Goal: Task Accomplishment & Management: Manage account settings

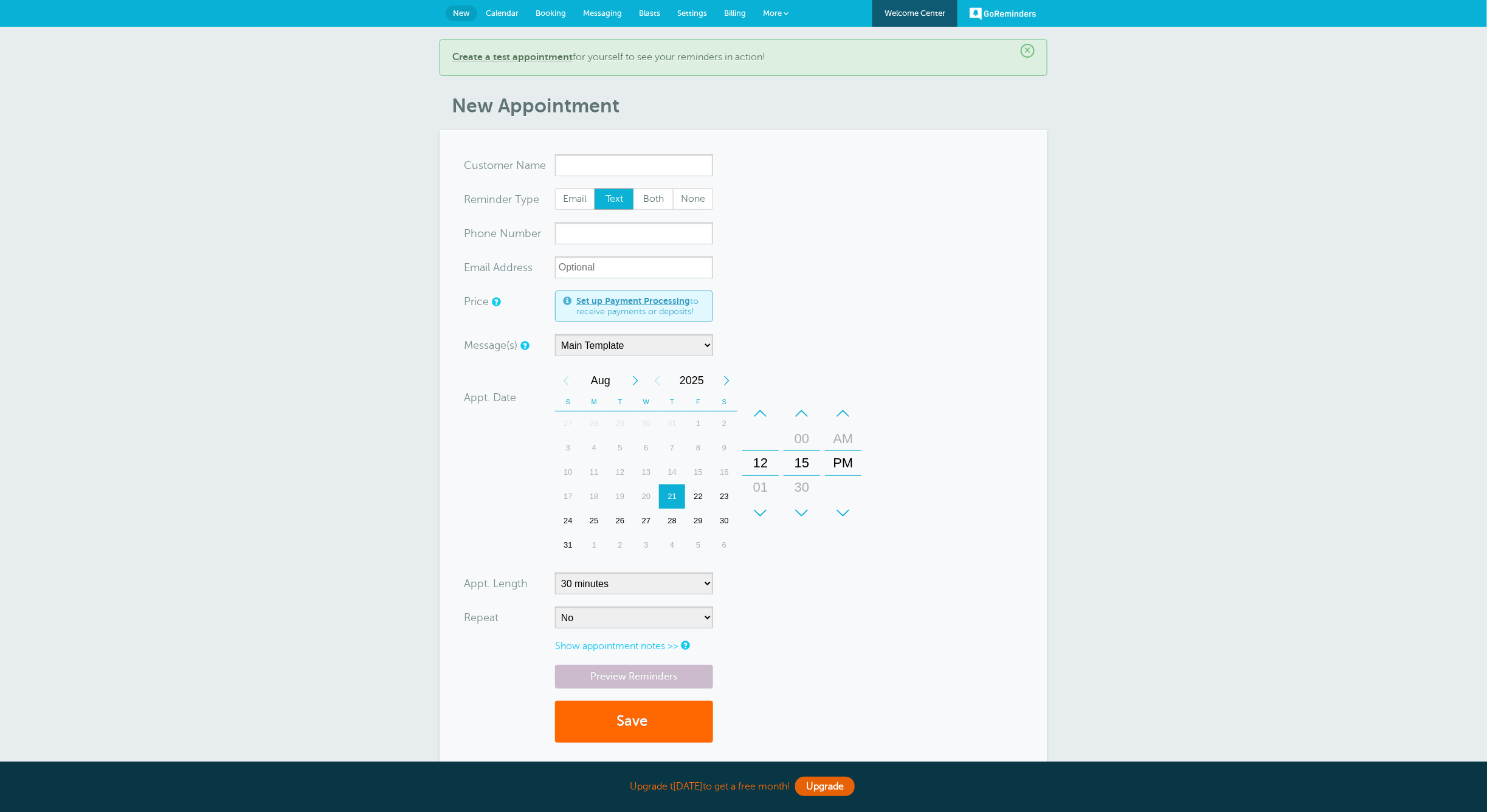
drag, startPoint x: 0, startPoint y: 0, endPoint x: 699, endPoint y: 501, distance: 860.0
click at [699, 501] on div "22" at bounding box center [698, 497] width 26 height 24
click at [605, 580] on select "5 minutes 10 minutes 15 minutes 20 minutes 25 minutes 30 minutes 35 minutes 40 …" at bounding box center [634, 583] width 158 height 22
select select "5"
click at [555, 573] on select "5 minutes 10 minutes 15 minutes 20 minutes 25 minutes 30 minutes 35 minutes 40 …" at bounding box center [634, 583] width 158 height 22
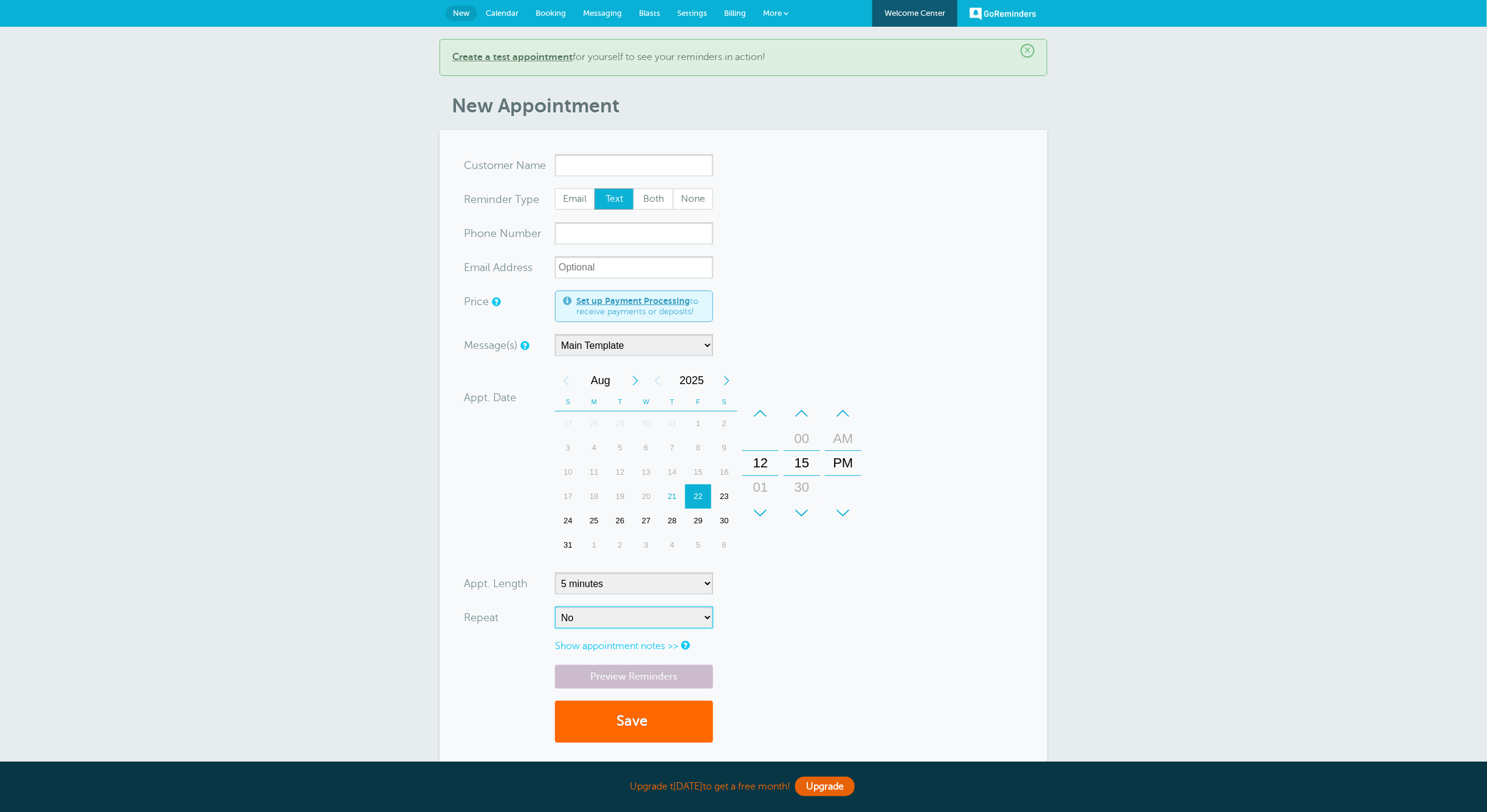
click at [610, 618] on select "No Daily Weekly Every 2 weeks Every 3 weeks Every 4 weeks Monthly Every 5 weeks…" at bounding box center [634, 617] width 158 height 22
click at [607, 619] on select "No Daily Weekly Every 2 weeks Every 3 weeks Every 4 weeks Monthly Every 5 weeks…" at bounding box center [634, 617] width 158 height 22
click at [587, 163] on input "x-no-autofill" at bounding box center [634, 165] width 158 height 22
click at [612, 200] on span "Customer Group" at bounding box center [590, 204] width 57 height 9
type input "KOOME LAW FIRM DIARY"
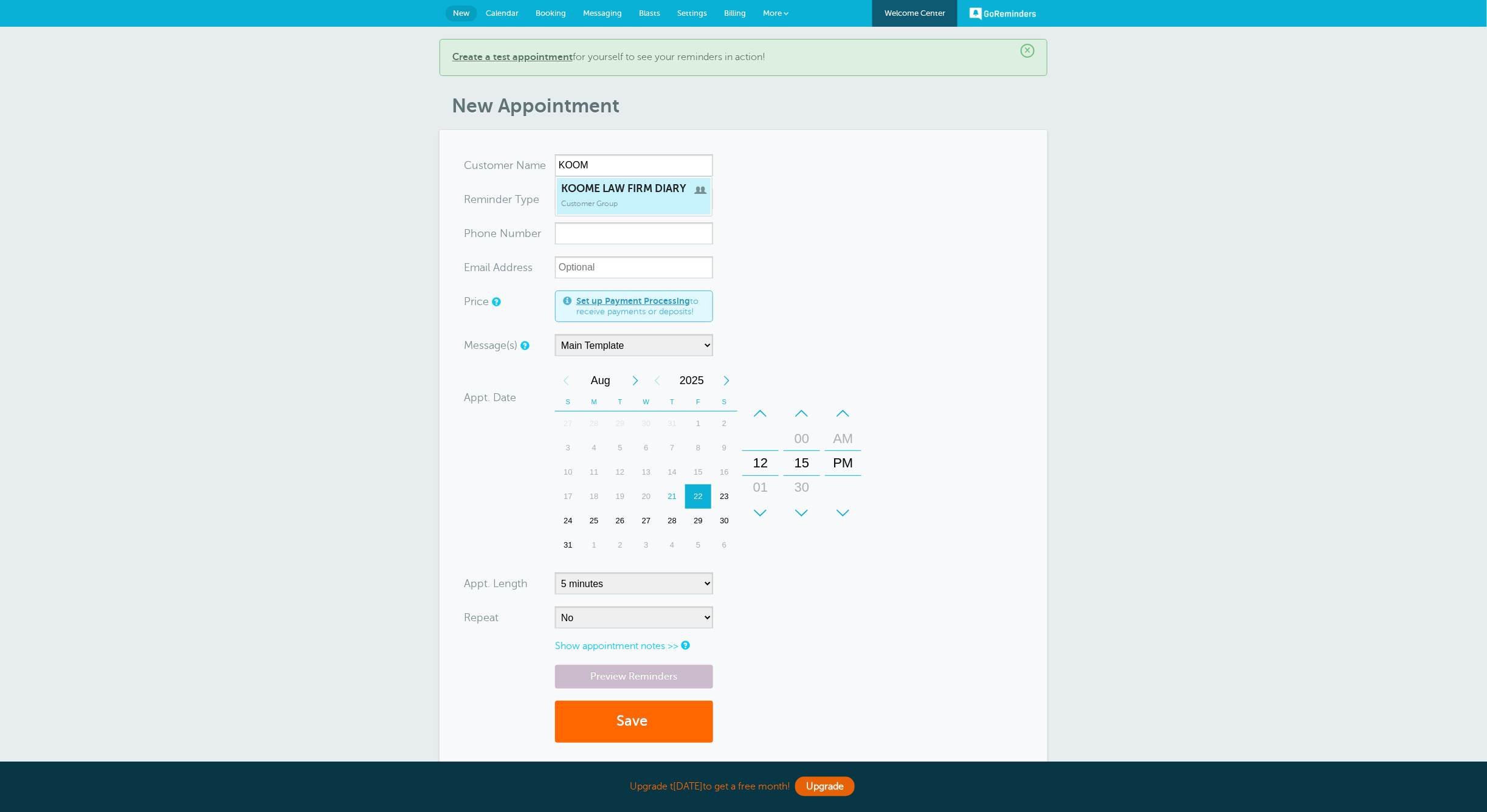
type input "KOOME LAW FIRM DIARY"
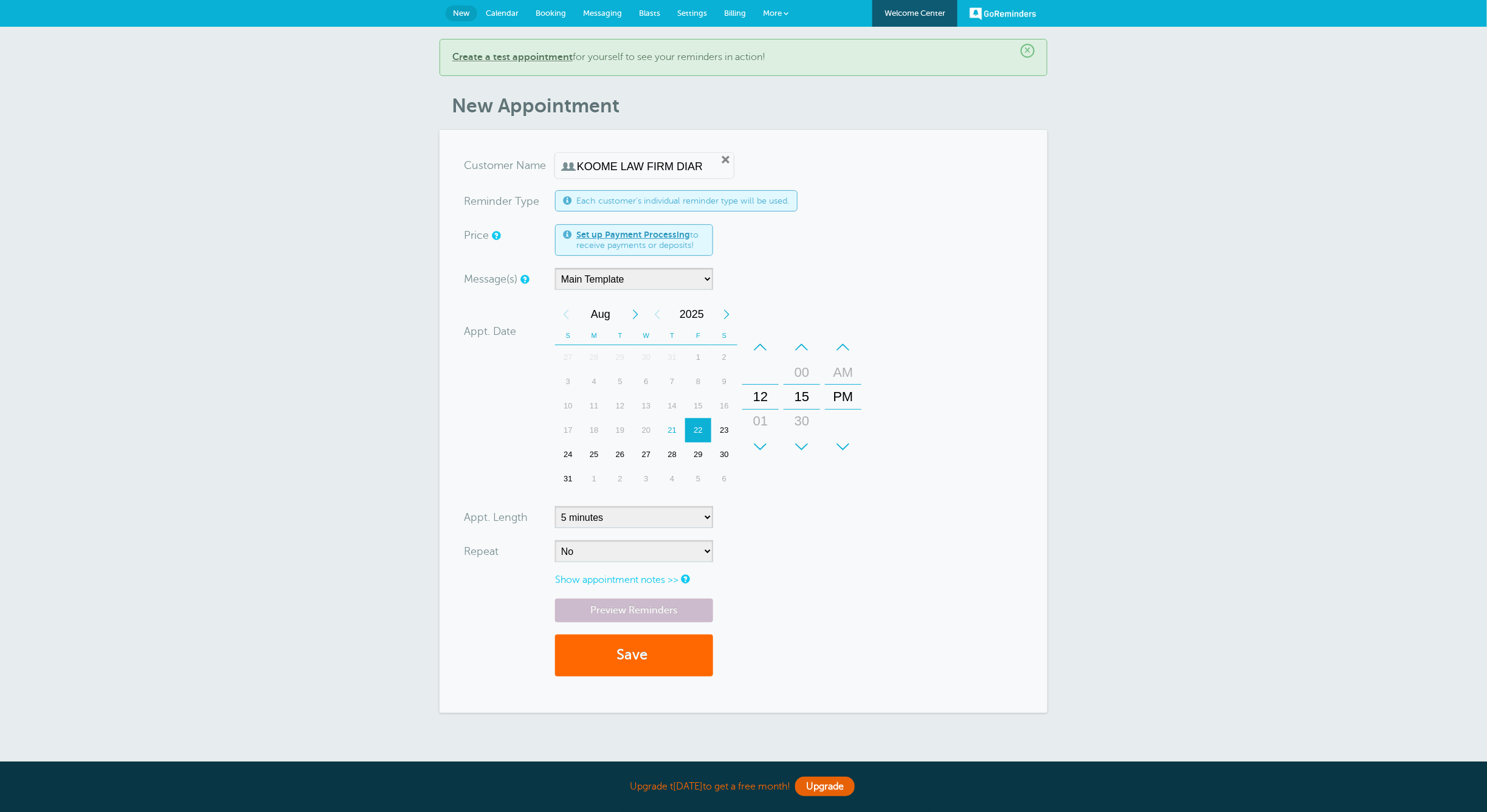
click at [629, 229] on link "Set up Payment Processing" at bounding box center [633, 234] width 114 height 10
click at [643, 203] on span "Each customer's individual reminder type will be used." at bounding box center [683, 200] width 213 height 11
drag, startPoint x: 794, startPoint y: 200, endPoint x: 578, endPoint y: 195, distance: 216.1
click at [578, 195] on div "Each customer's individual reminder type will be used." at bounding box center [676, 201] width 242 height 21
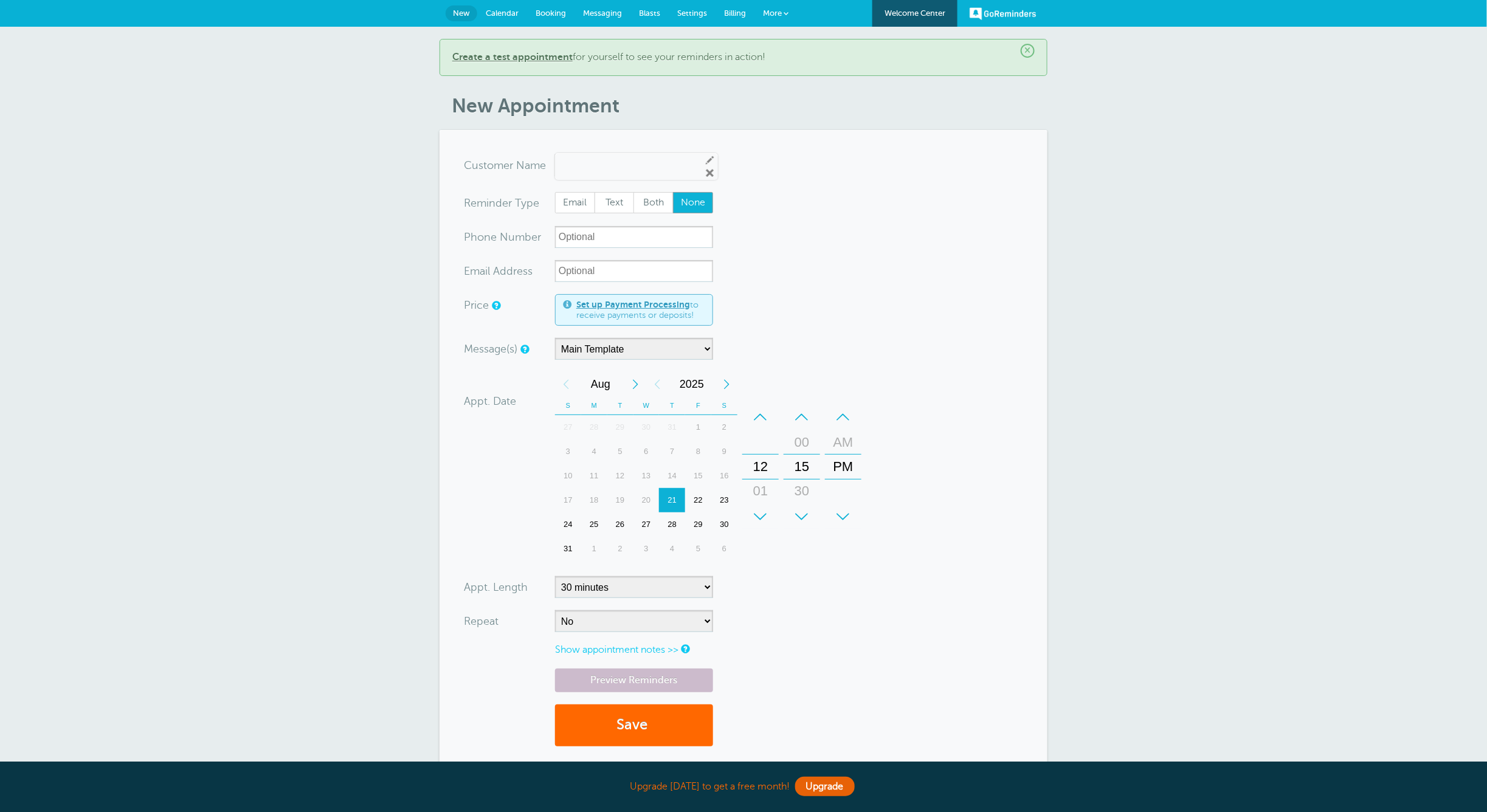
type input "��wpKn�K�o2)��'�ֺS���:er�y0|yh}�aFW��.S[��8QOI���O~��y��0e8�� ���V���M…"
type input "��wpKn�K�o2)��'�ֺS���:er� y0|yh}�aFW� �.S[��8QOI���O~��y��0e8�� ���V��…"
radio input "false"
radio input "true"
drag, startPoint x: 671, startPoint y: 168, endPoint x: 604, endPoint y: 168, distance: 67.0
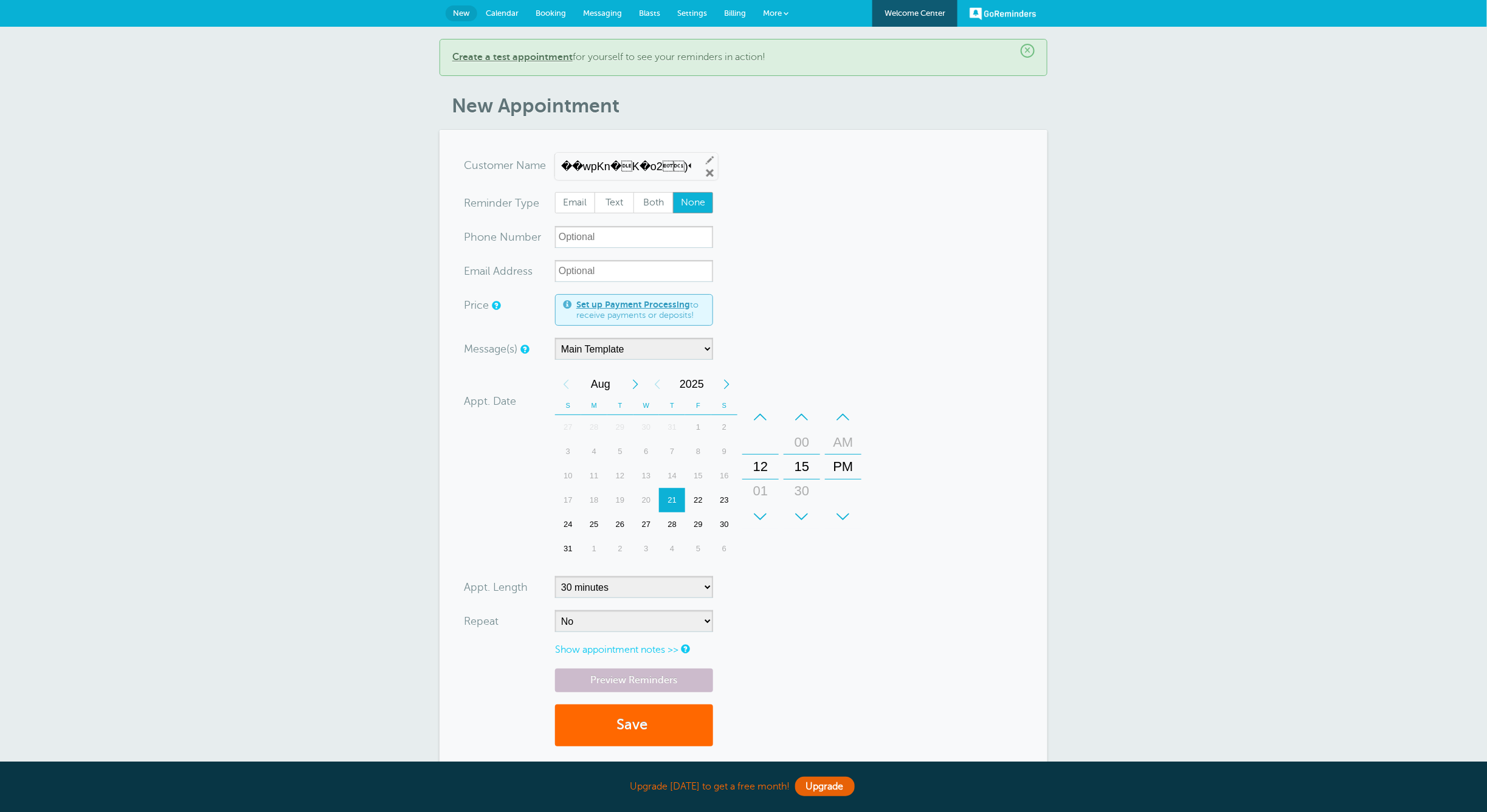
click at [604, 168] on input "��wpKn�K�o2)��'�ֺS���:er� y0|yh}�aFW� �.S[��8QOI���O~��y��0e8�� ���V��…" at bounding box center [626, 167] width 130 height 13
click at [705, 168] on link "Remove" at bounding box center [710, 173] width 11 height 11
radio input "true"
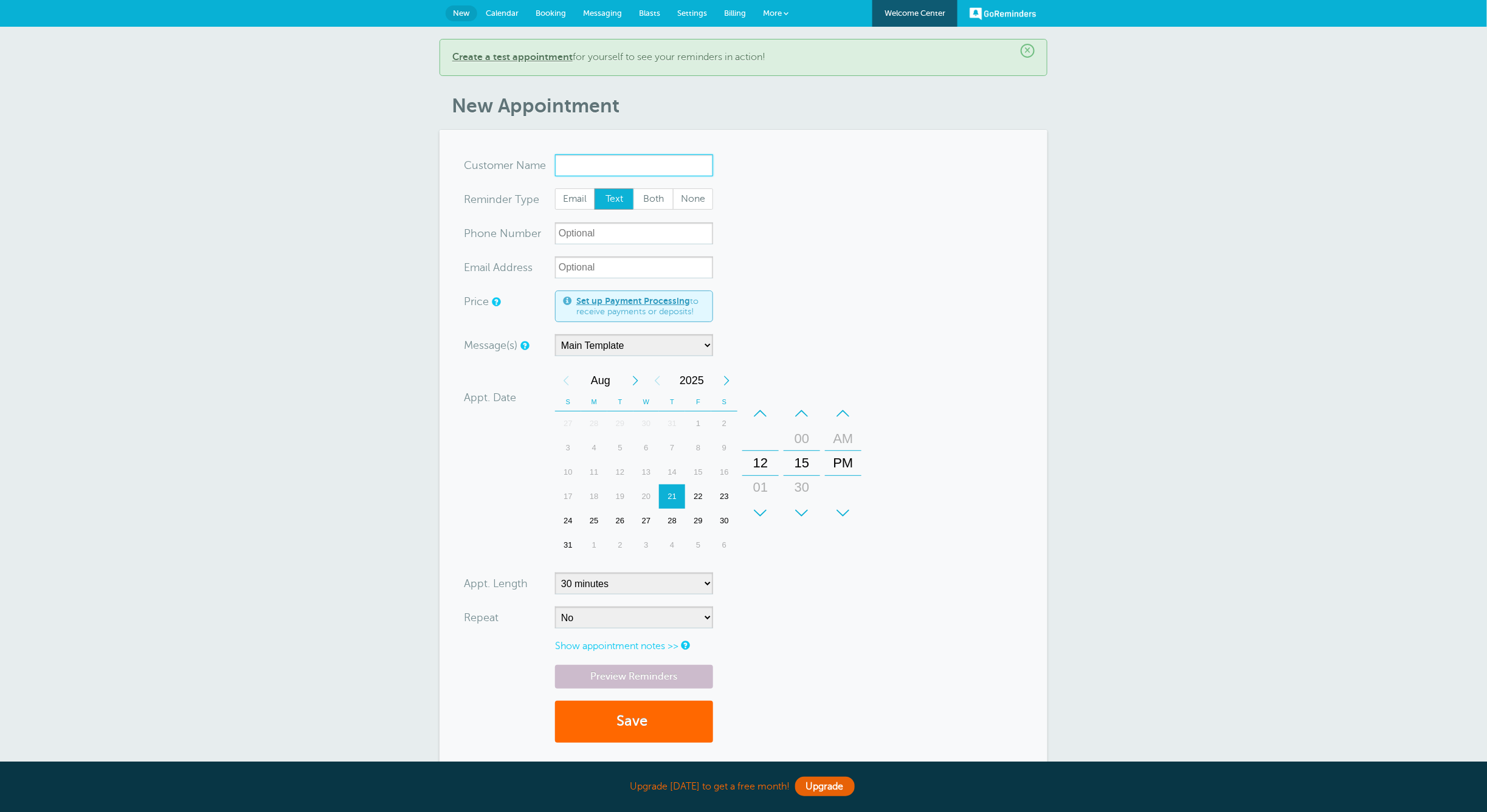
click at [705, 173] on input "x-no-autofill" at bounding box center [634, 165] width 158 height 22
drag, startPoint x: 688, startPoint y: 156, endPoint x: 688, endPoint y: 166, distance: 10.0
click at [688, 156] on input "x-no-autofill" at bounding box center [634, 165] width 158 height 22
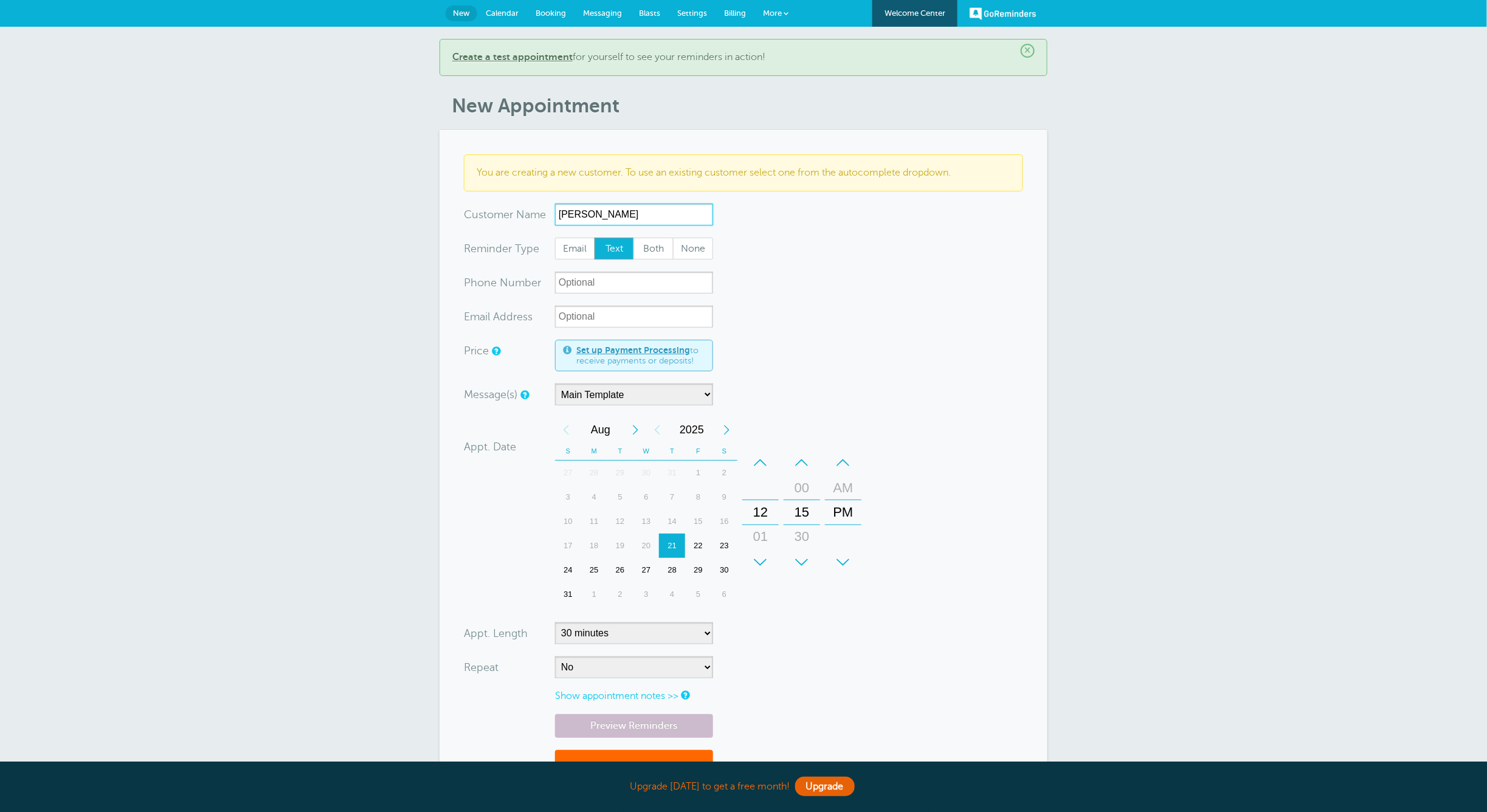
type input "[PERSON_NAME]"
click at [615, 276] on input "xxx-no-autofill" at bounding box center [634, 282] width 158 height 22
type input "0733257809"
click at [581, 309] on input "xx-no-autofill" at bounding box center [634, 316] width 158 height 22
type input "[EMAIL_ADDRESS][DOMAIN_NAME]"
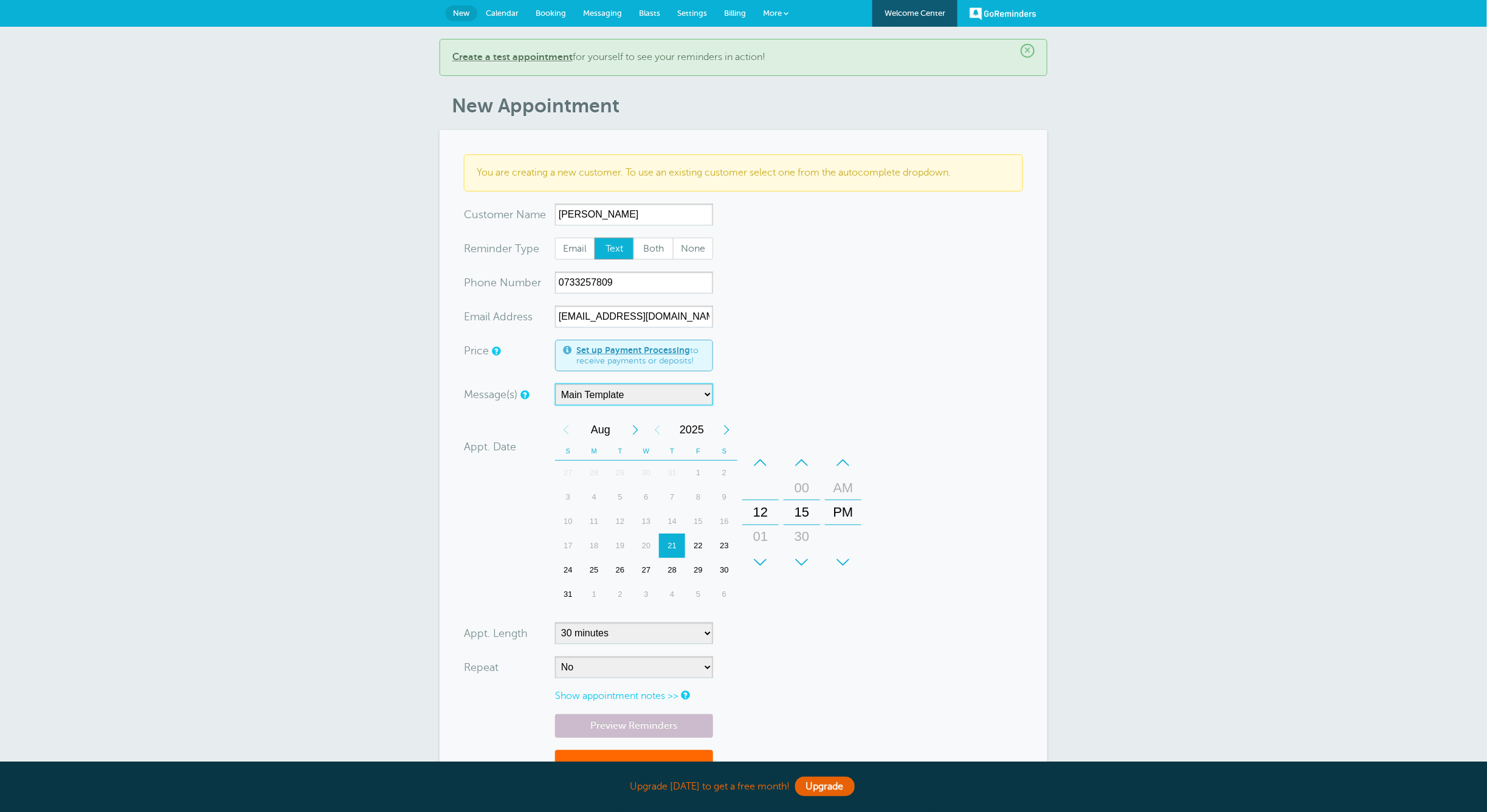
click at [612, 399] on select "Main Template" at bounding box center [634, 394] width 158 height 22
click at [555, 385] on select "Main Template" at bounding box center [634, 394] width 158 height 22
click at [615, 392] on select "Main Template" at bounding box center [634, 394] width 158 height 22
click at [555, 385] on select "Main Template" at bounding box center [634, 394] width 158 height 22
click at [674, 543] on div "21" at bounding box center [671, 546] width 26 height 24
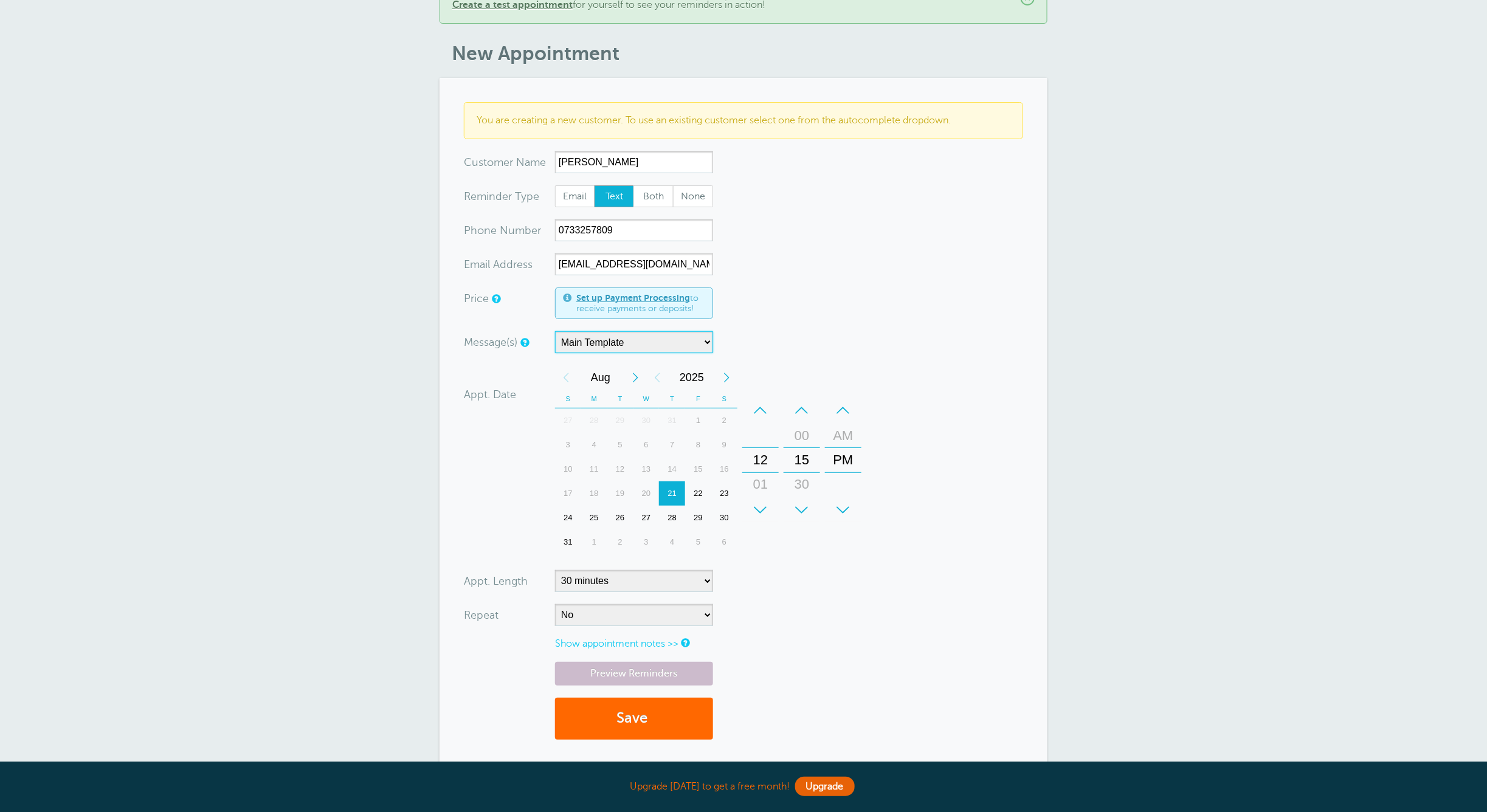
scroll to position [162, 0]
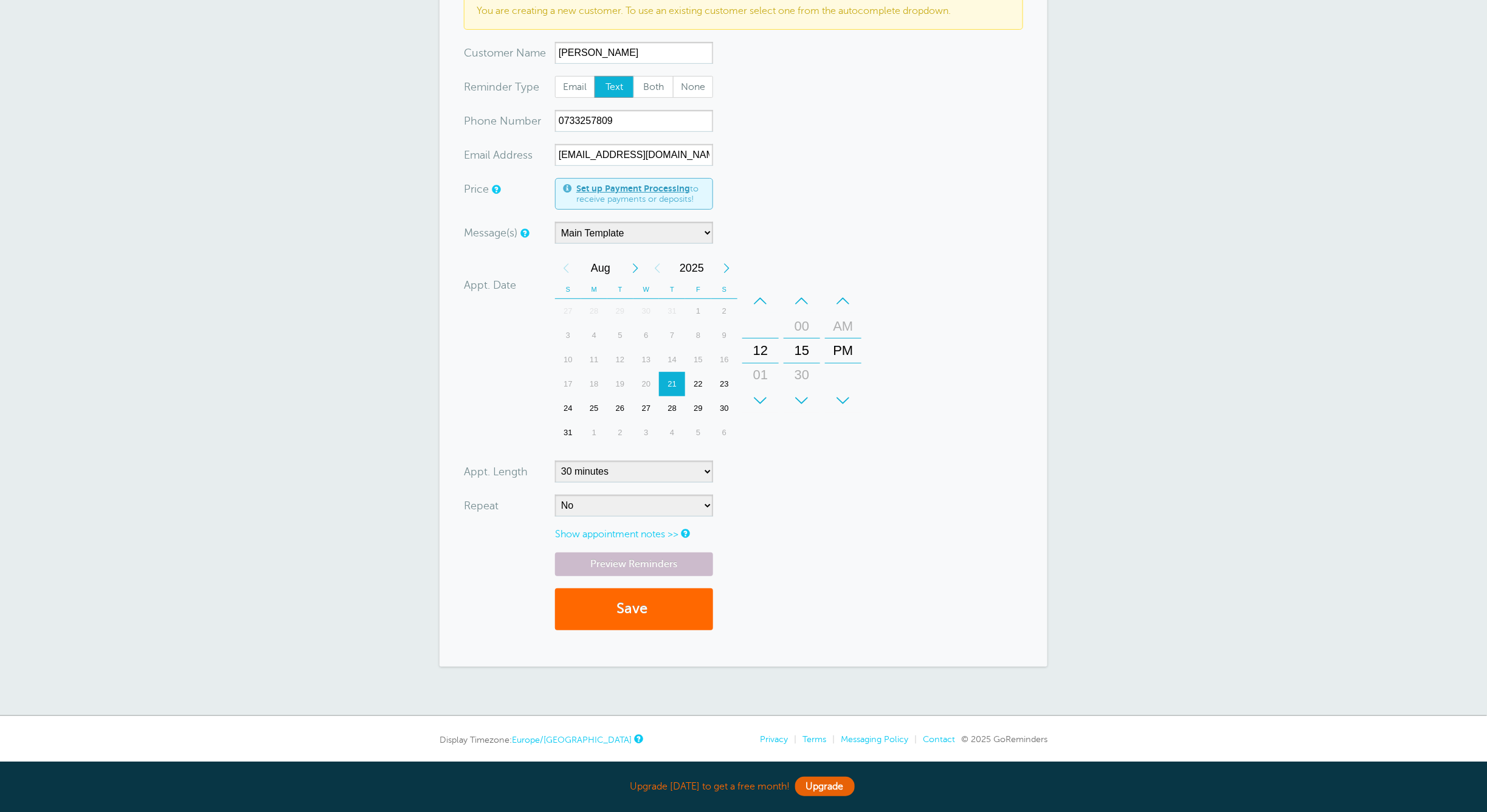
click at [616, 84] on span "Text" at bounding box center [615, 87] width 39 height 21
click at [595, 76] on input "Text" at bounding box center [594, 75] width 1 height 1
click at [643, 229] on select "Main Template" at bounding box center [634, 232] width 158 height 22
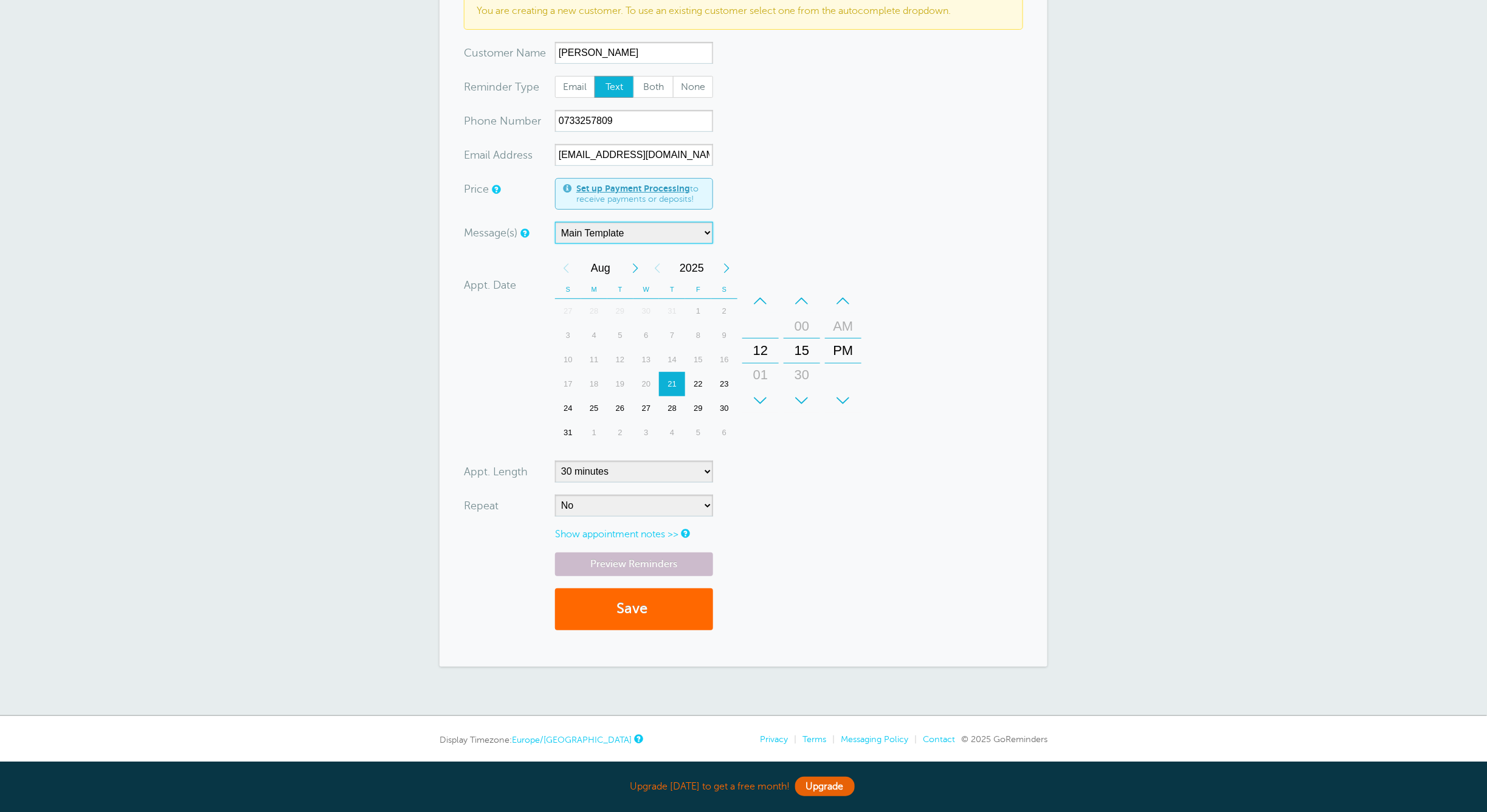
click at [555, 222] on select "Main Template" at bounding box center [634, 232] width 158 height 22
click at [637, 234] on select "Main Template" at bounding box center [634, 232] width 158 height 22
click at [638, 533] on link "Show appointment notes >>" at bounding box center [617, 534] width 124 height 11
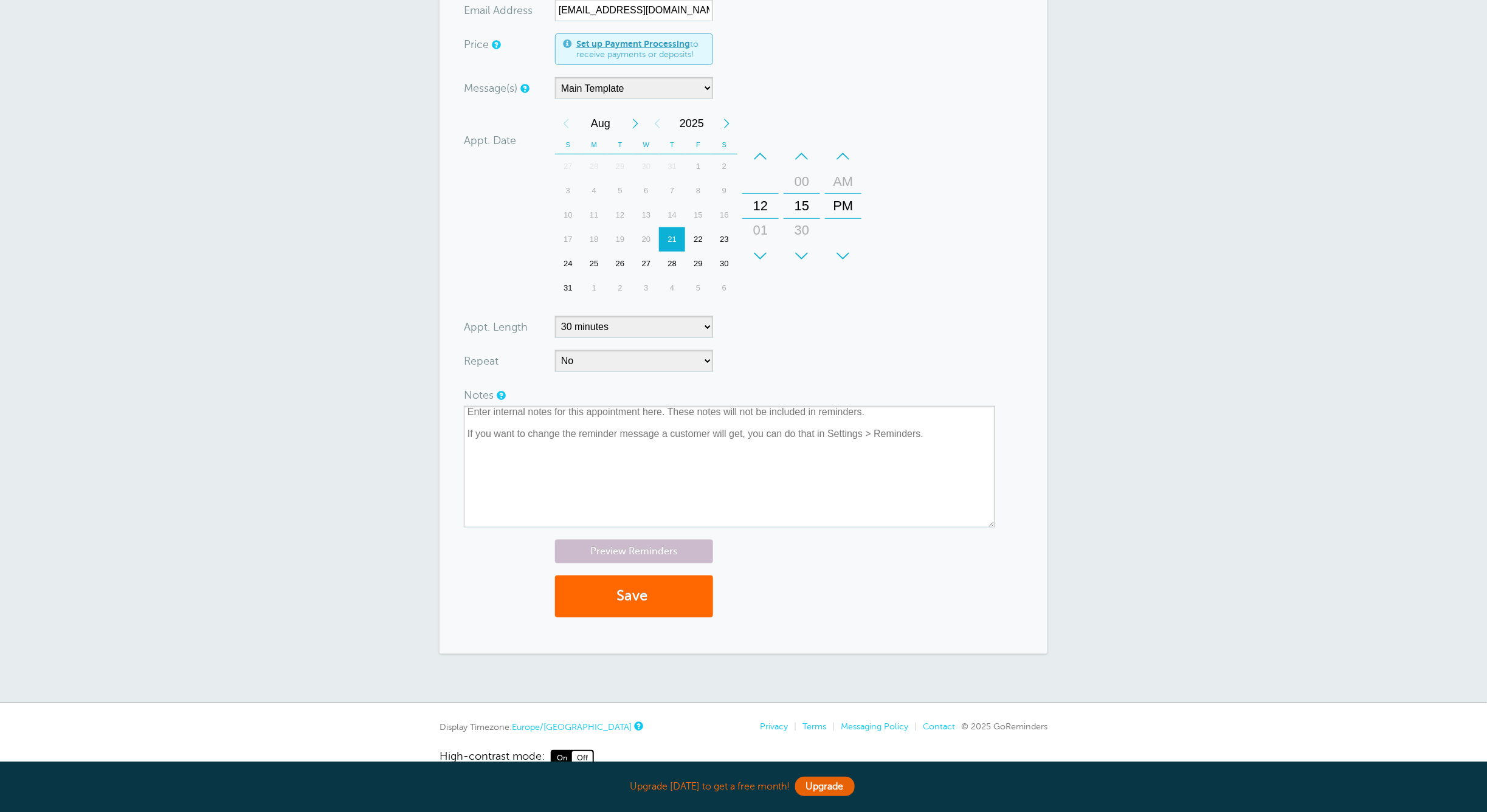
scroll to position [324, 0]
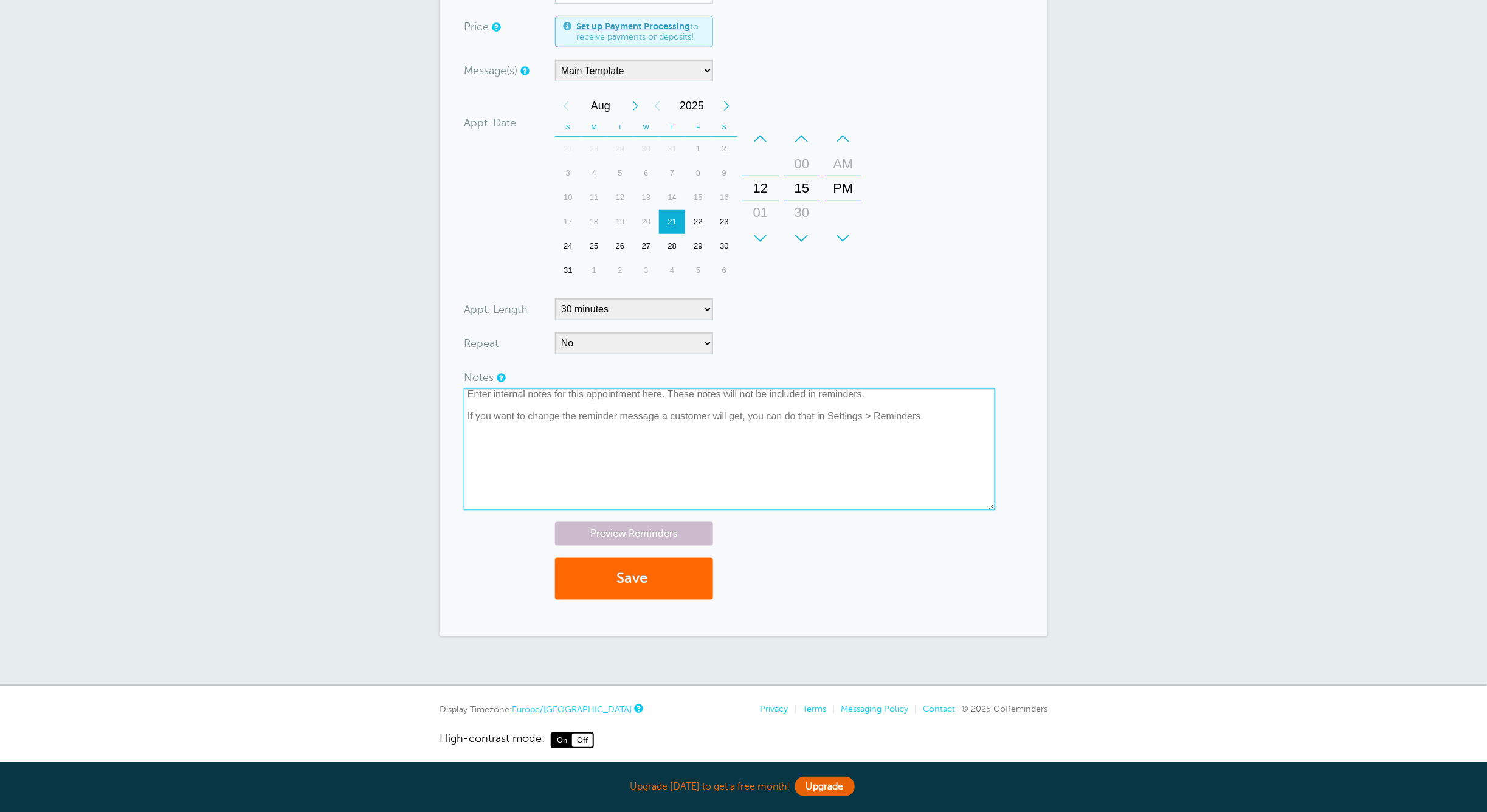
drag, startPoint x: 934, startPoint y: 428, endPoint x: 506, endPoint y: 410, distance: 428.4
click at [506, 410] on textarea at bounding box center [730, 449] width 531 height 121
drag, startPoint x: 463, startPoint y: 400, endPoint x: 796, endPoint y: 480, distance: 342.5
click at [644, 440] on textarea at bounding box center [730, 449] width 531 height 121
type textarea "d"
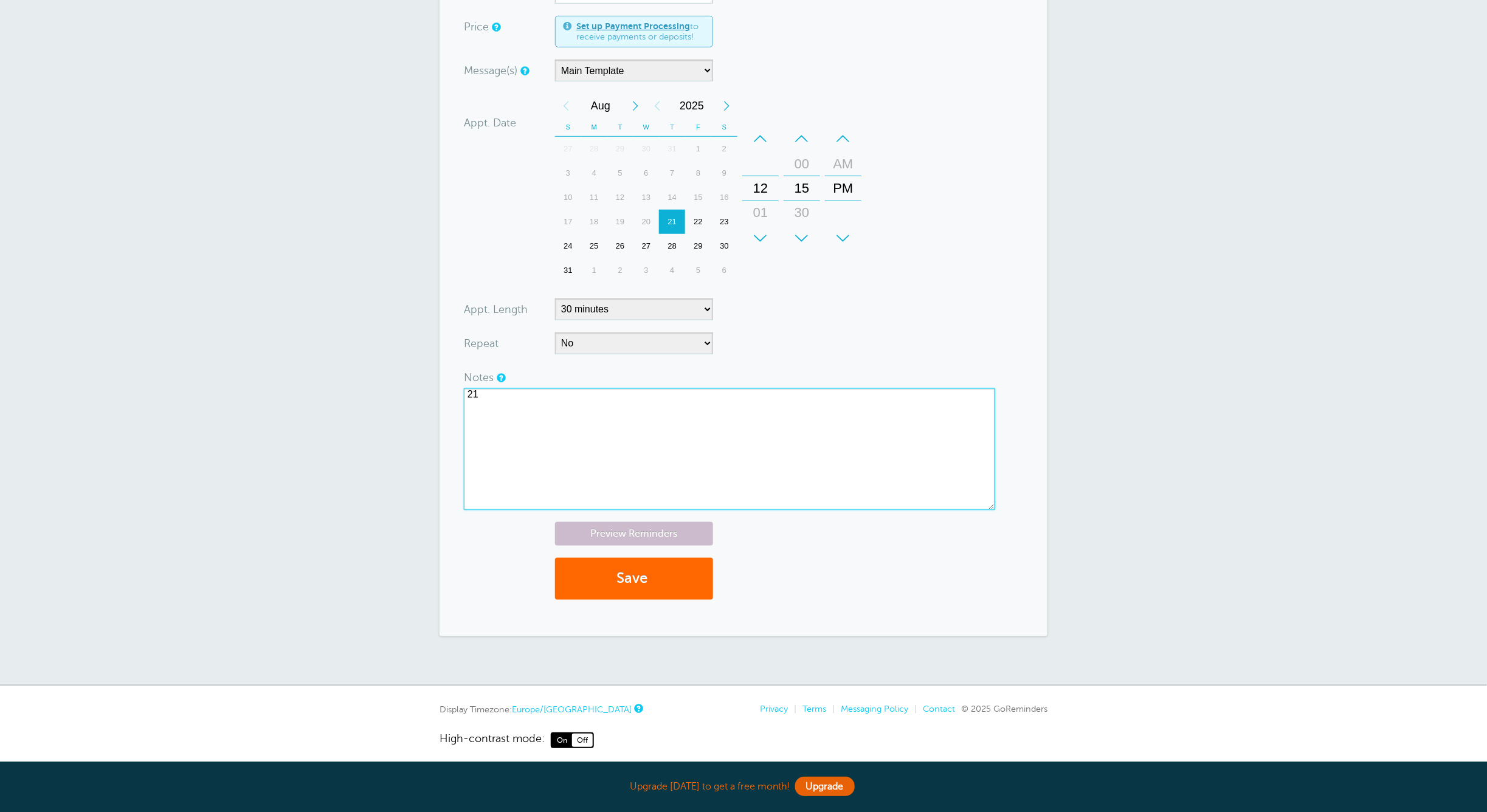
type textarea "2"
click at [633, 536] on link "Preview Reminders" at bounding box center [634, 534] width 158 height 23
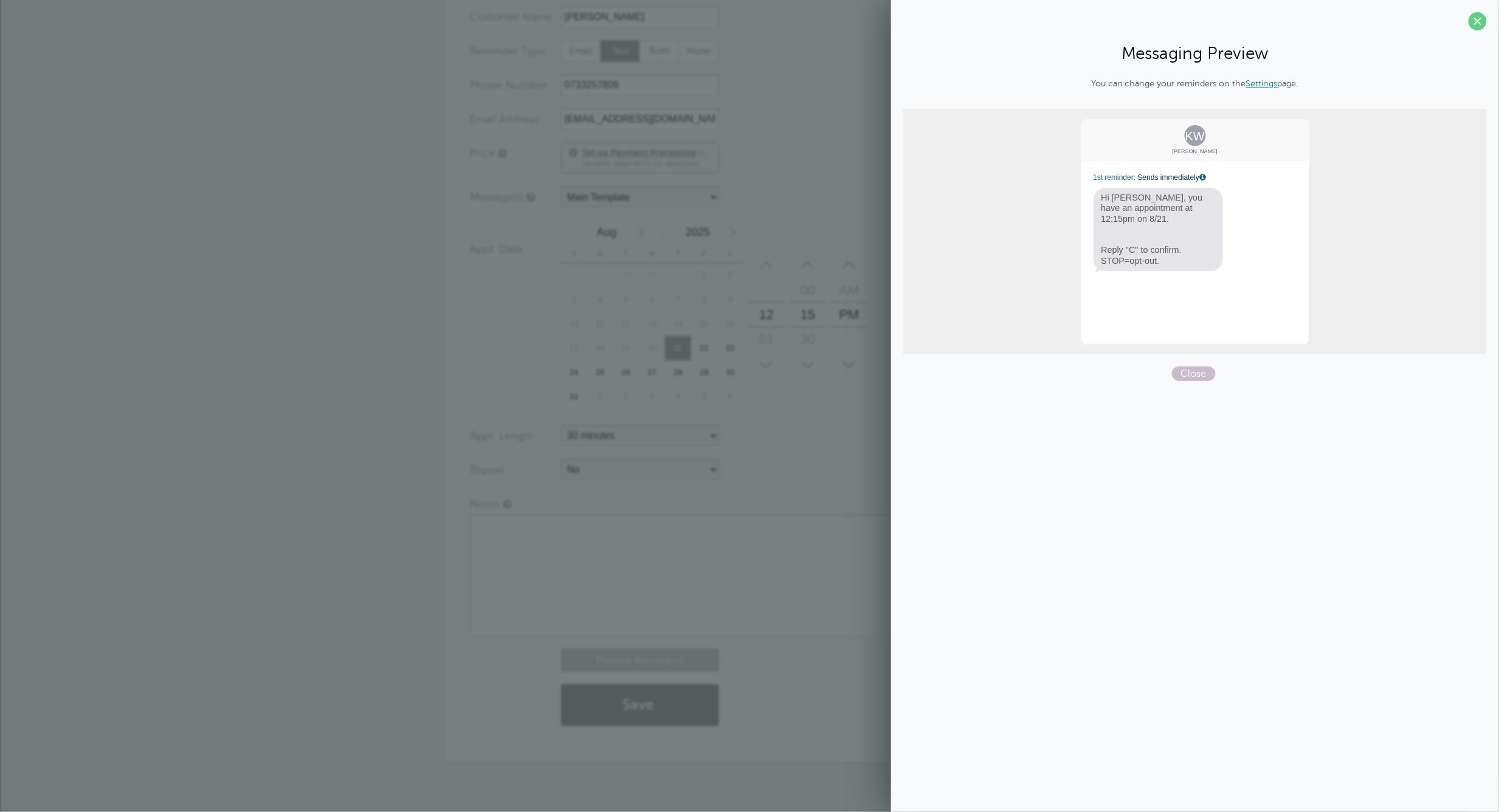
click at [1105, 255] on span "Hi KOOME, you have an appointment at 12:15pm on 8/21. Reply "C" to confirm. STO…" at bounding box center [1158, 229] width 130 height 83
drag, startPoint x: 1105, startPoint y: 255, endPoint x: 1156, endPoint y: 286, distance: 59.7
click at [1156, 276] on div "KW KOOME WAKILI 1st reminder: Sends immediately Hi KOOME, you have an appointme…" at bounding box center [1195, 232] width 230 height 227
click at [91, 74] on div "× Create a test appointment for yourself to see your reminders in action! New A…" at bounding box center [750, 320] width 1499 height 982
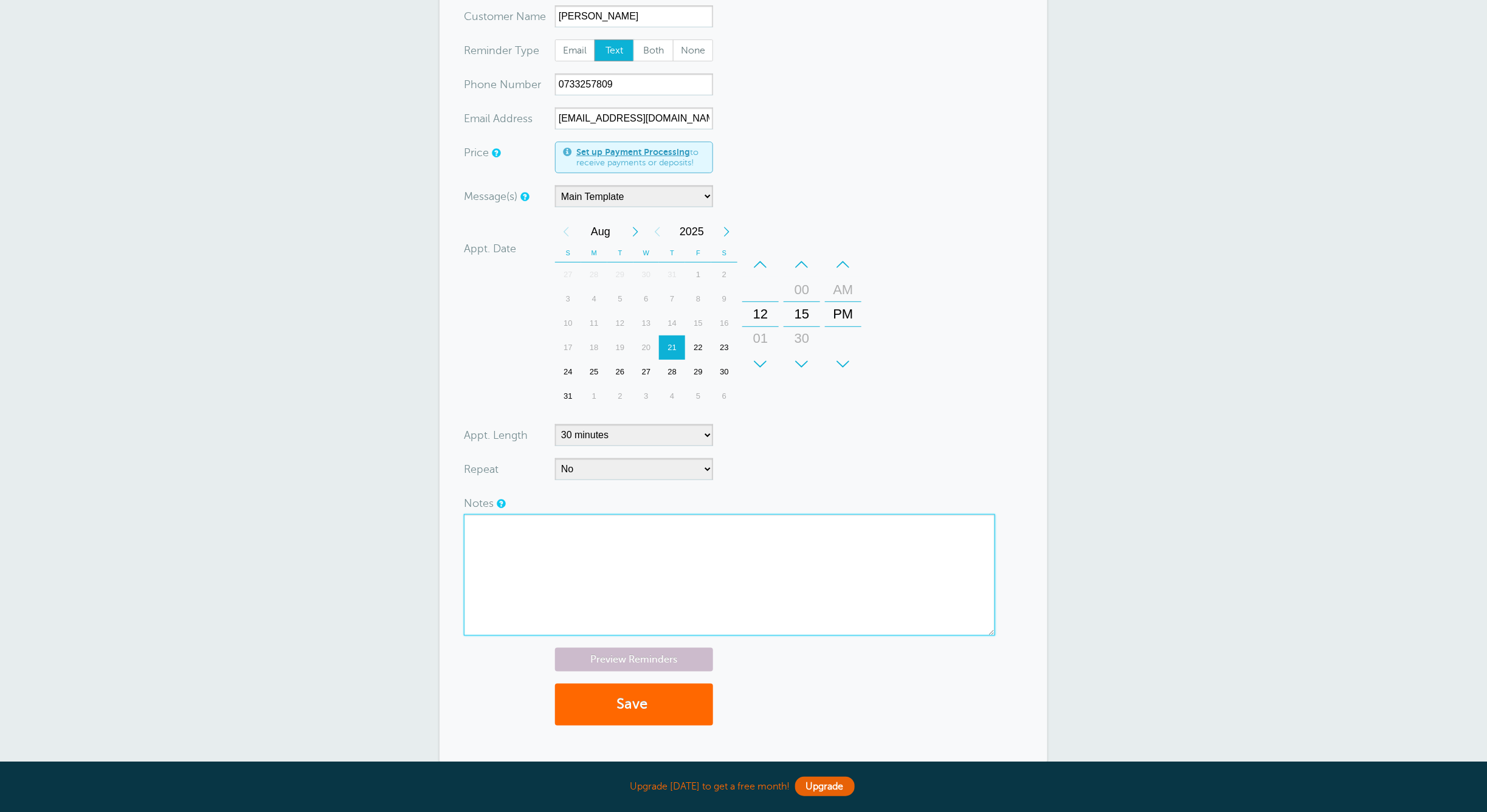
drag, startPoint x: 575, startPoint y: 604, endPoint x: 598, endPoint y: 622, distance: 29.2
click at [577, 606] on textarea at bounding box center [730, 575] width 531 height 121
type textarea "y"
click at [587, 553] on textarea "YOU HAVE AN APPOINTMENT TODAY AT 1600HRS WITH TERESIA NCORORO THANK YOU." at bounding box center [730, 575] width 531 height 121
drag, startPoint x: 475, startPoint y: 526, endPoint x: 514, endPoint y: 612, distance: 94.4
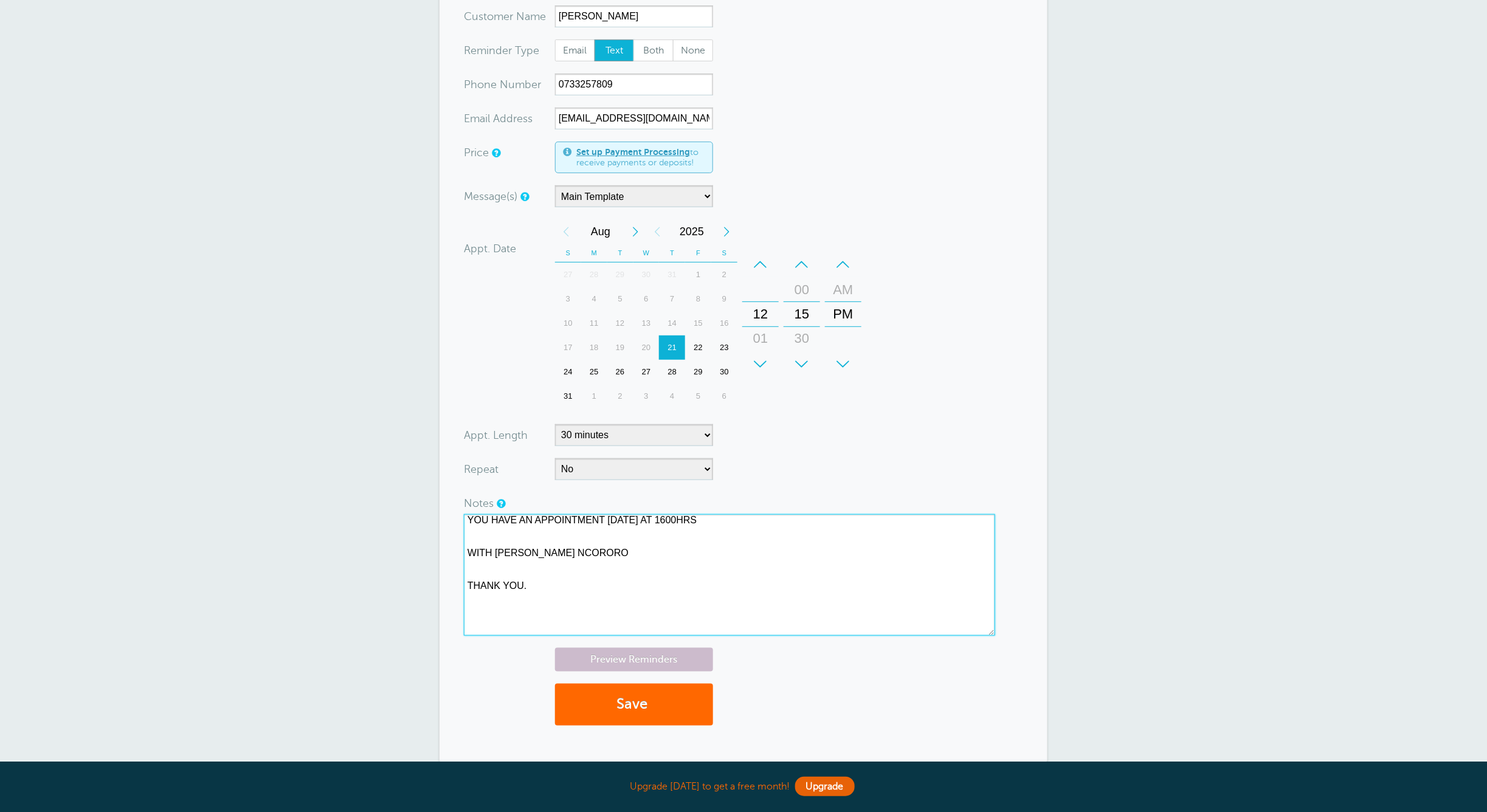
click at [514, 612] on textarea "YOU HAVE AN APPOINTMENT TODAY AT 1600HRS WITH TERESIA NCORORO THANK YOU." at bounding box center [730, 575] width 531 height 121
click at [531, 604] on textarea "YOU HAVE AN APPOINTMENT TODAY AT 1600HRS WITH TERESIA NCORORO THANK YOU." at bounding box center [730, 575] width 531 height 121
drag, startPoint x: 524, startPoint y: 591, endPoint x: 472, endPoint y: 516, distance: 91.3
click at [472, 516] on textarea "YOU HAVE AN APPOINTMENT TODAY AT 1600HRS WITH TERESIA NCORORO THANK YOU." at bounding box center [730, 575] width 531 height 121
click at [518, 532] on textarea "YOU HAVE AN APPOINTMENT TODAY AT 1600HRS WITH TERESIA NCORORO THANK YOU." at bounding box center [730, 575] width 531 height 121
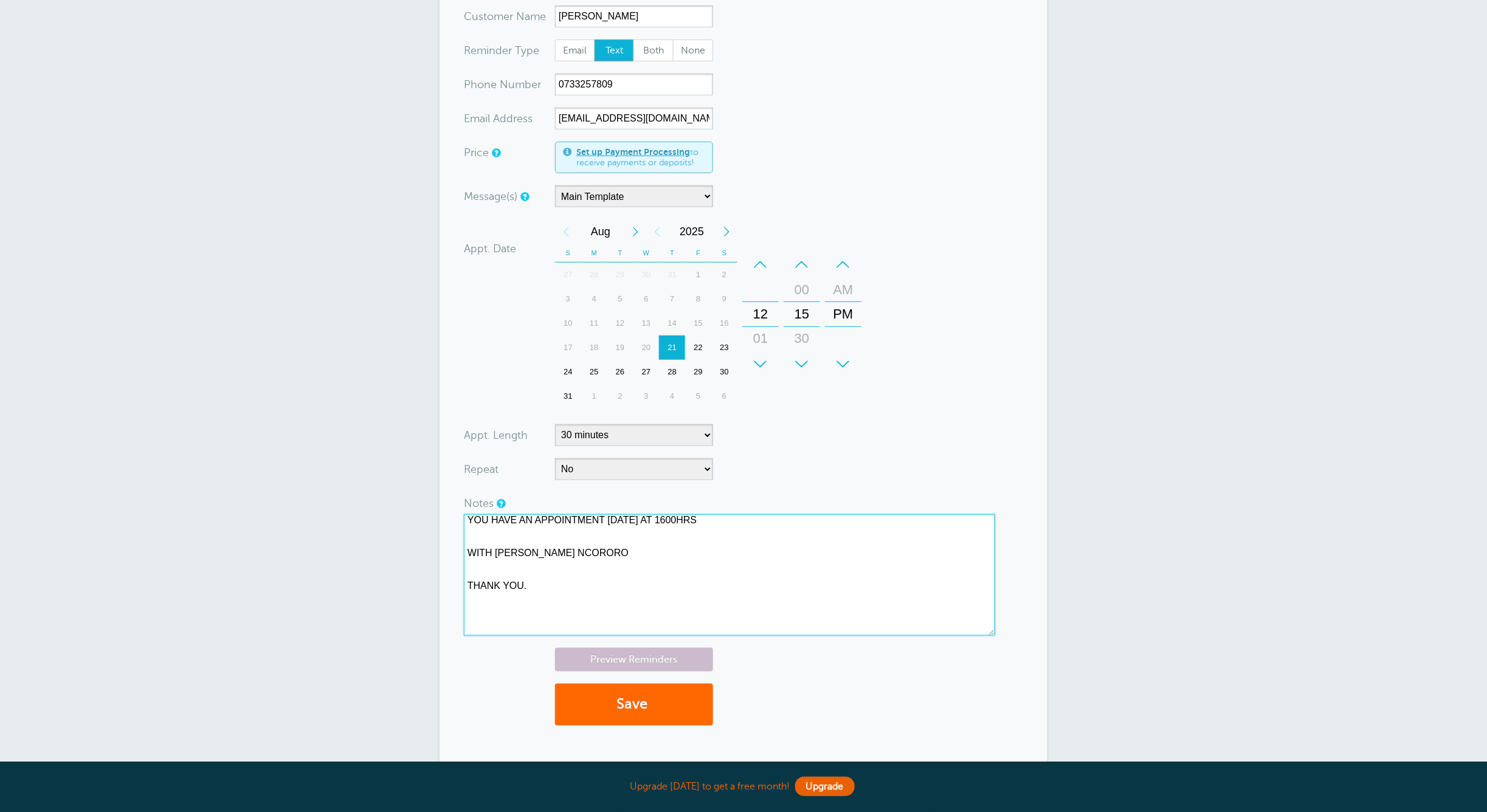
click at [518, 521] on textarea "YOU HAVE AN APPOINTMENT TODAY AT 1600HRS WITH TERESIA NCORORO THANK YOU." at bounding box center [730, 575] width 531 height 121
click at [524, 521] on textarea "YOU HAVE AN APPOINTMENT TODAY AT 1600HRS WITH TERESIA NCORORO THANK YOU." at bounding box center [730, 575] width 531 height 121
type textarea "YOU WILL BE AN APPOINTMENT TODAY AT 1600HRS WITH TERESIA NCORORO THANK YOU."
click at [620, 710] on button "Save" at bounding box center [634, 705] width 158 height 42
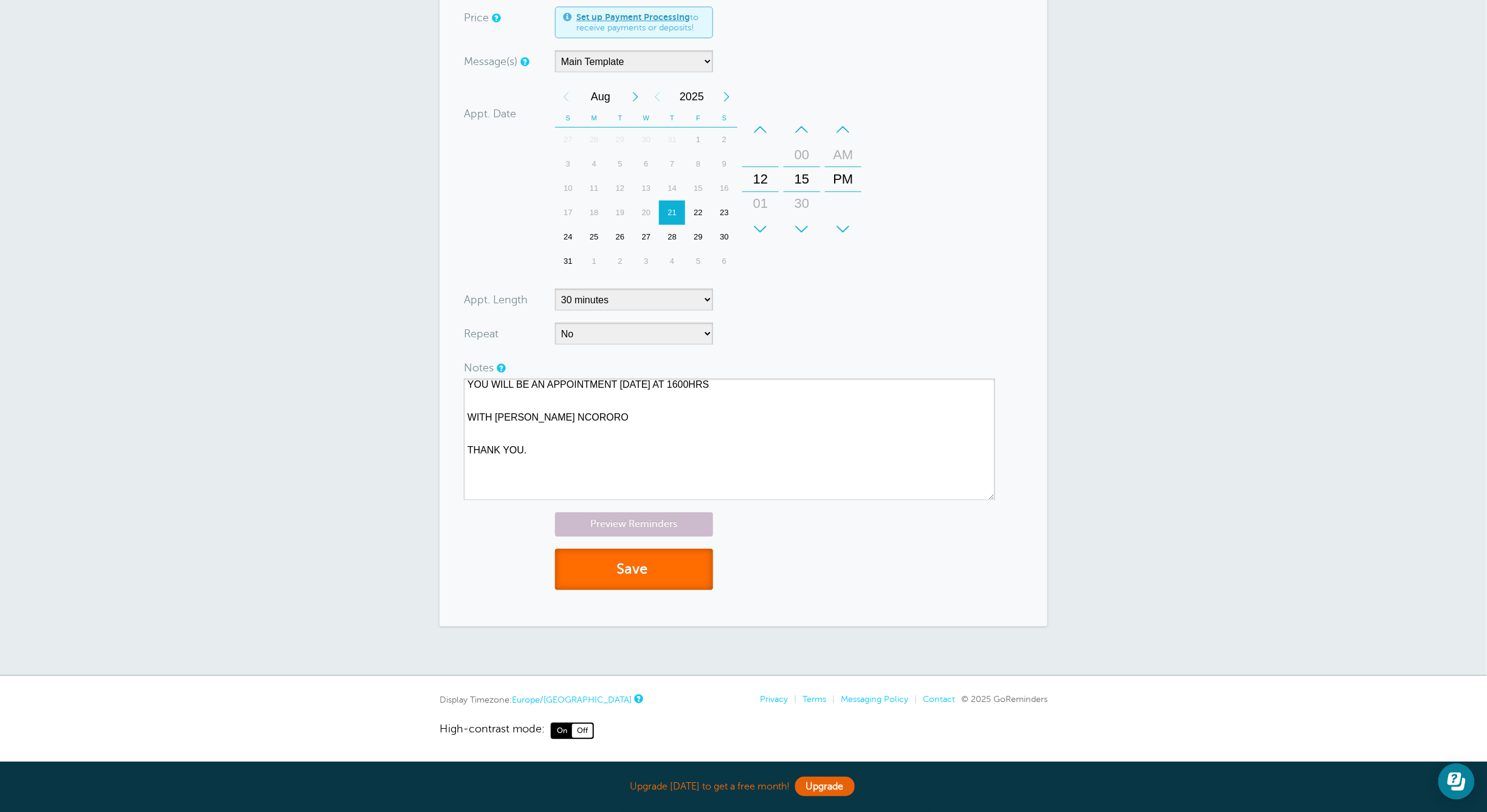
click at [636, 567] on button "Save" at bounding box center [634, 570] width 158 height 42
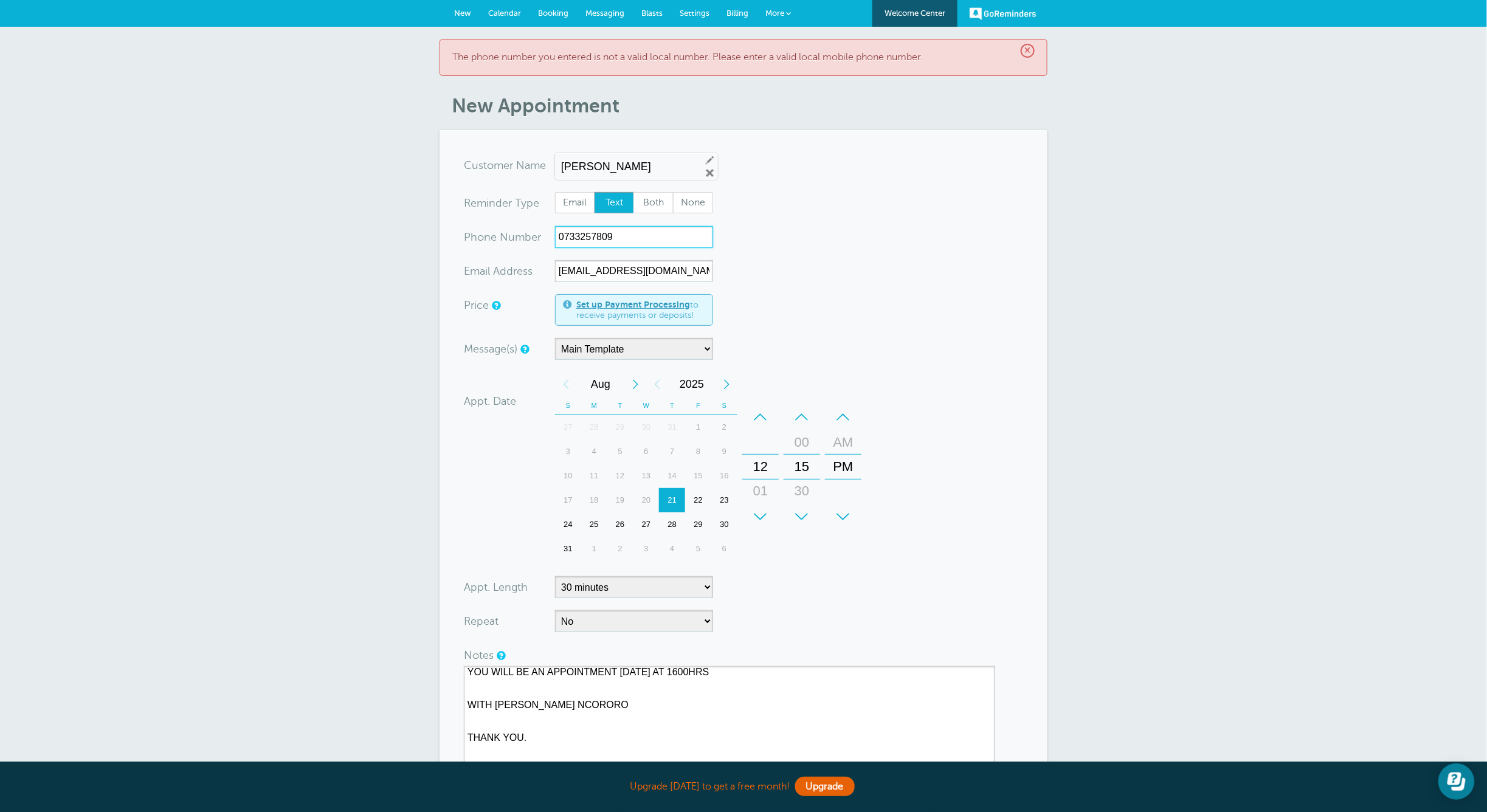
click at [618, 227] on input "0733257809" at bounding box center [634, 237] width 158 height 22
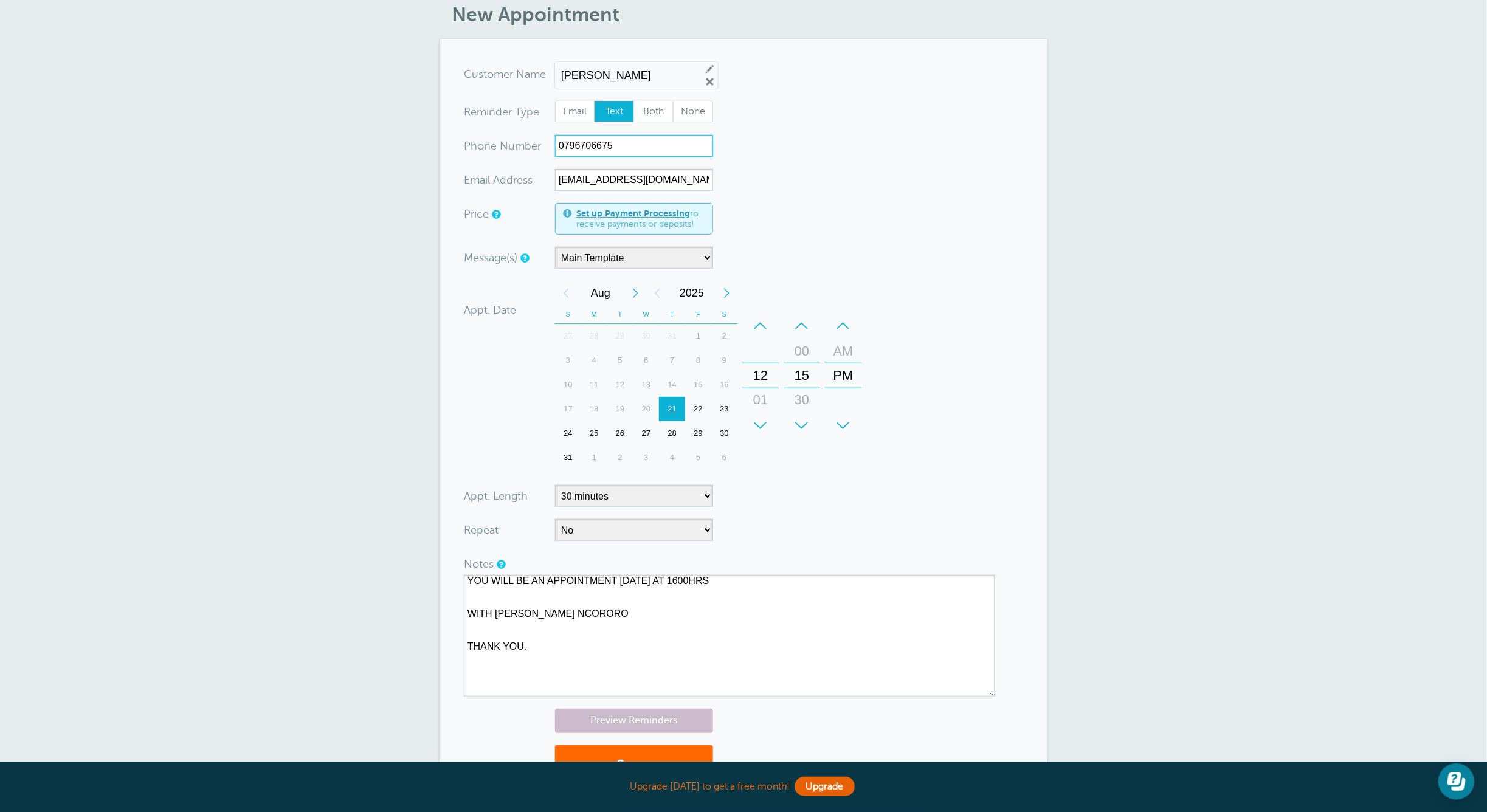
scroll to position [288, 0]
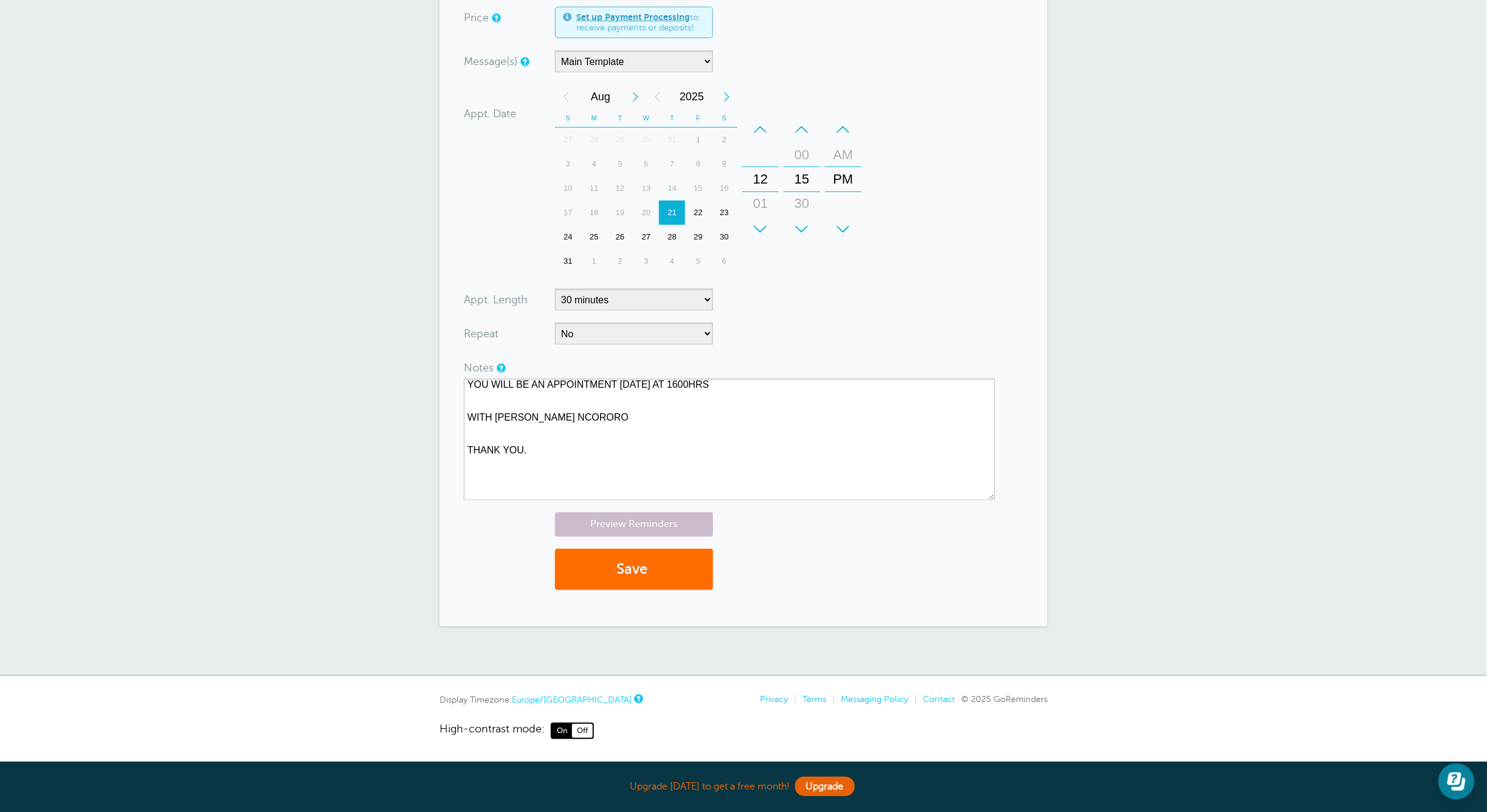
type input "0796706675"
click at [617, 570] on button "Save" at bounding box center [634, 570] width 158 height 42
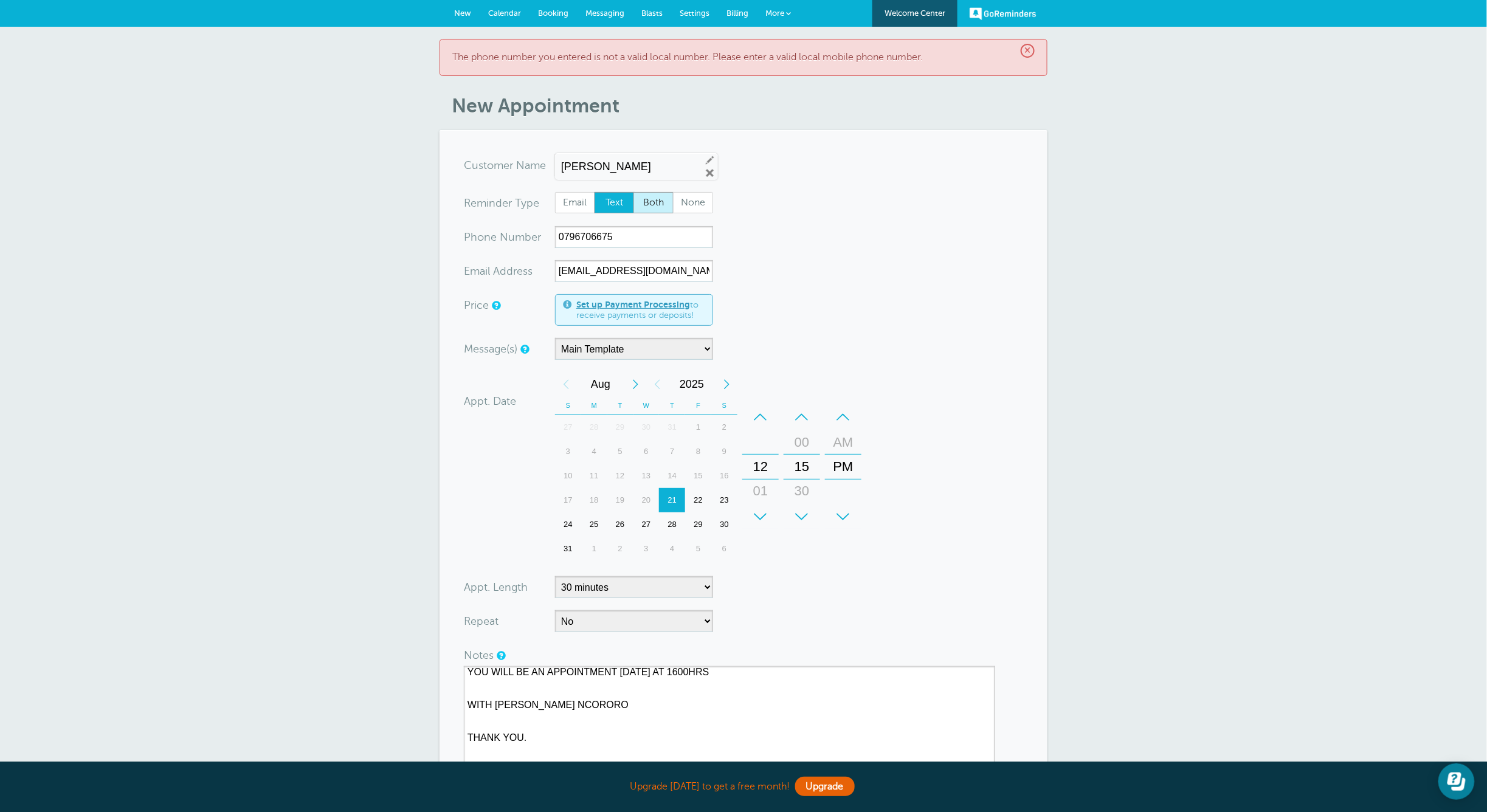
click at [655, 203] on span "Both" at bounding box center [653, 202] width 39 height 21
click at [633, 192] on input "Both" at bounding box center [633, 192] width 1 height 1
radio input "true"
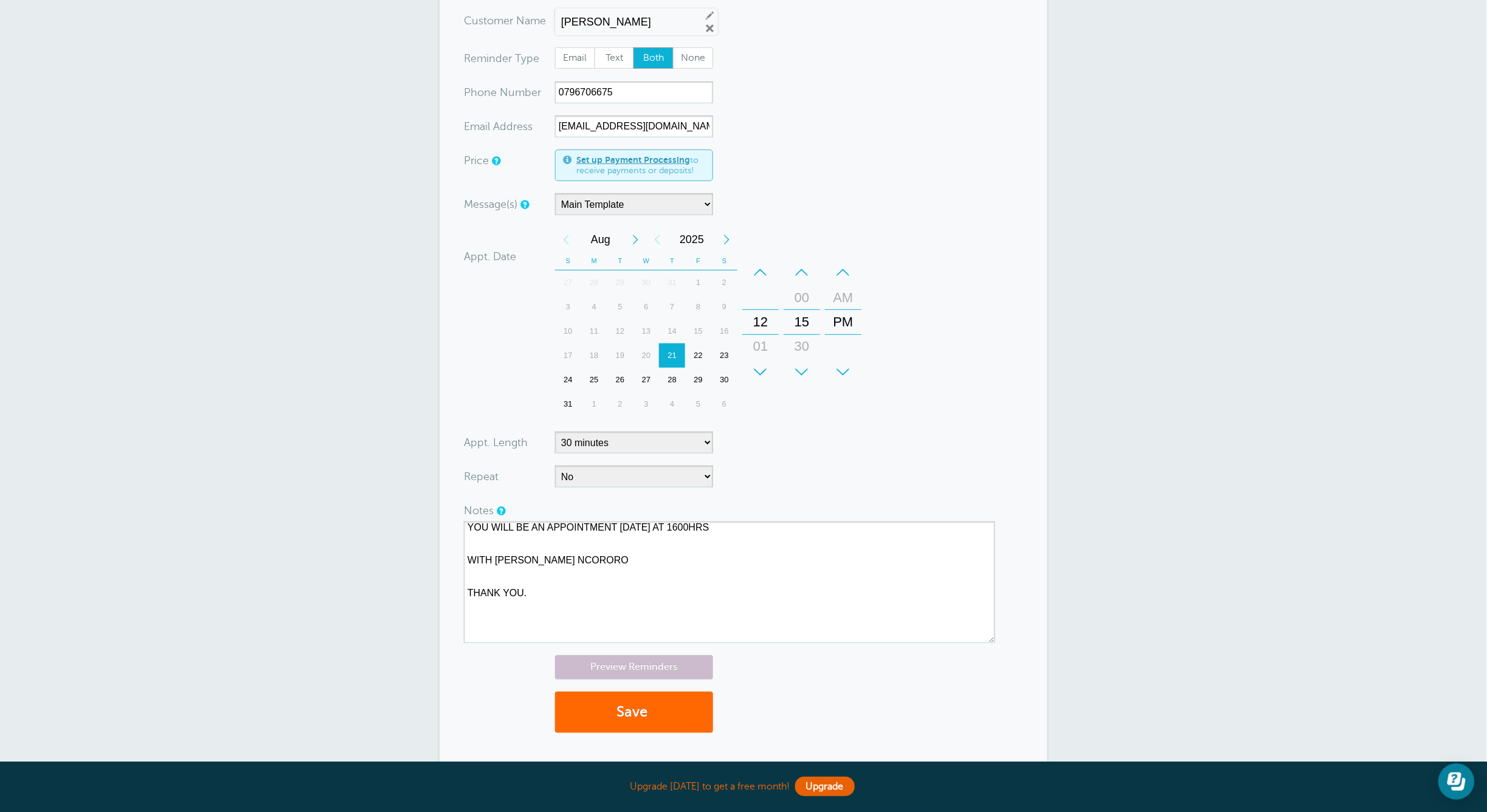
scroll to position [162, 0]
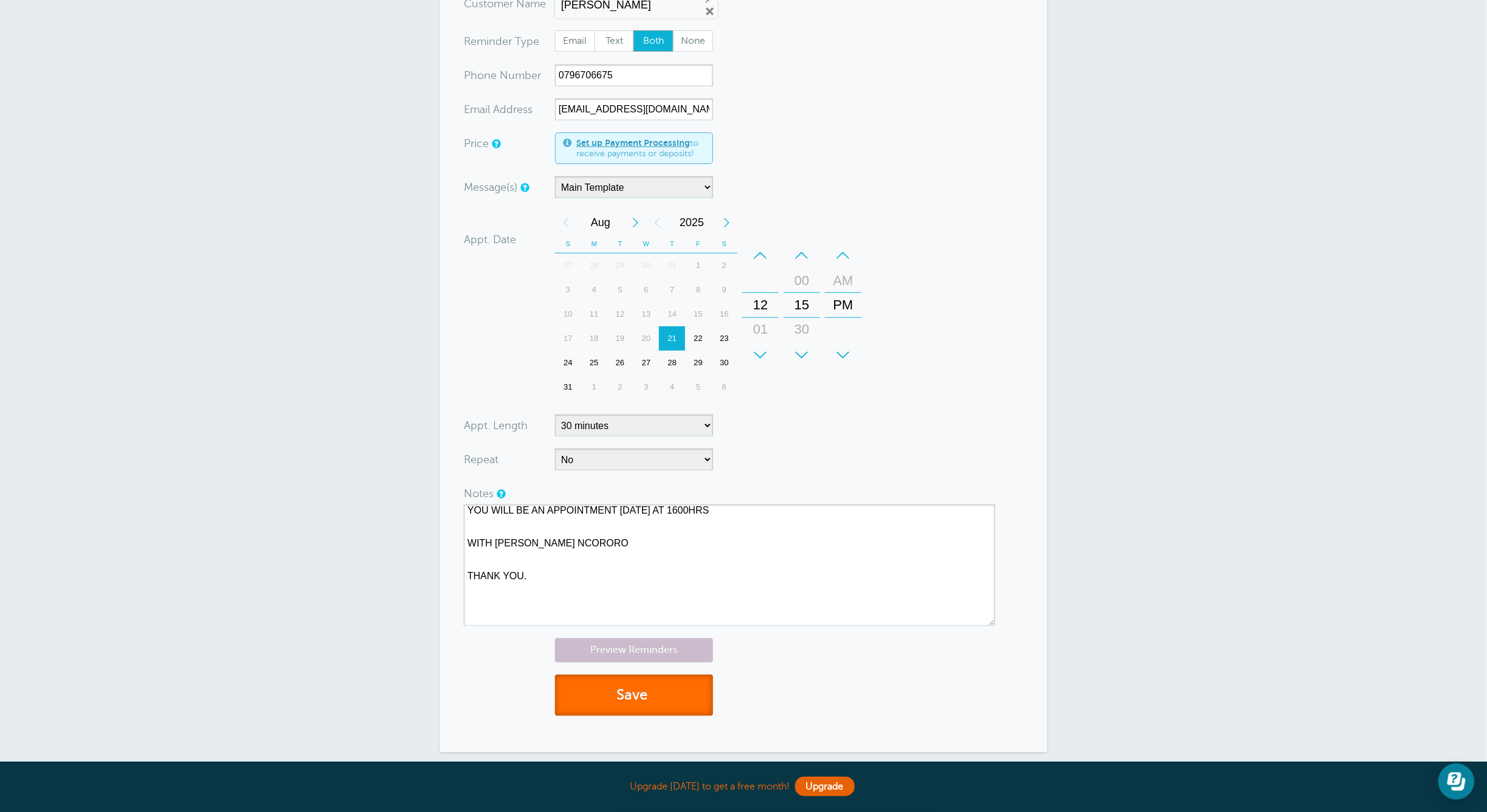
click at [621, 692] on button "Save" at bounding box center [634, 695] width 158 height 42
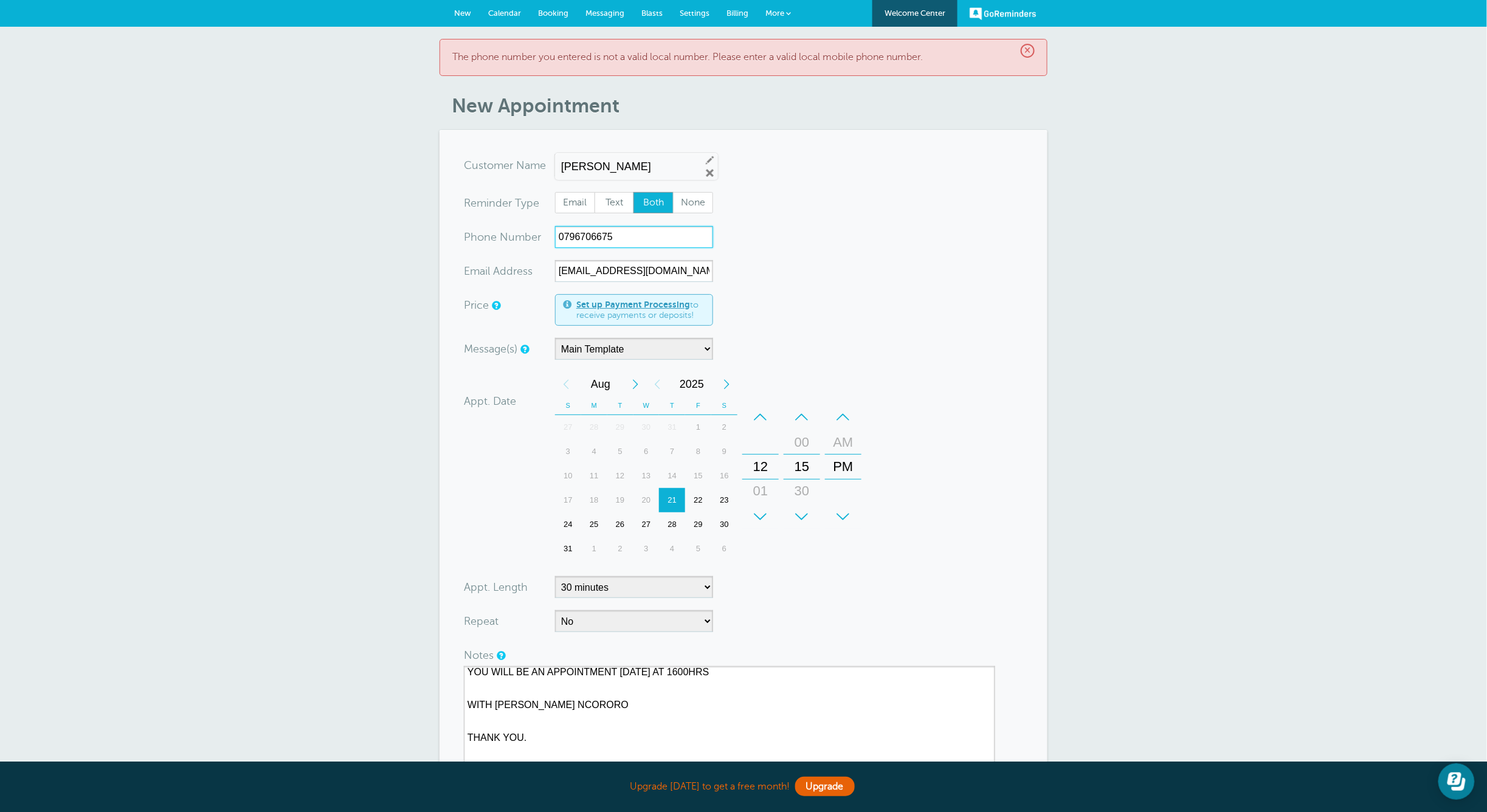
click at [570, 236] on input "0796706675" at bounding box center [634, 237] width 158 height 22
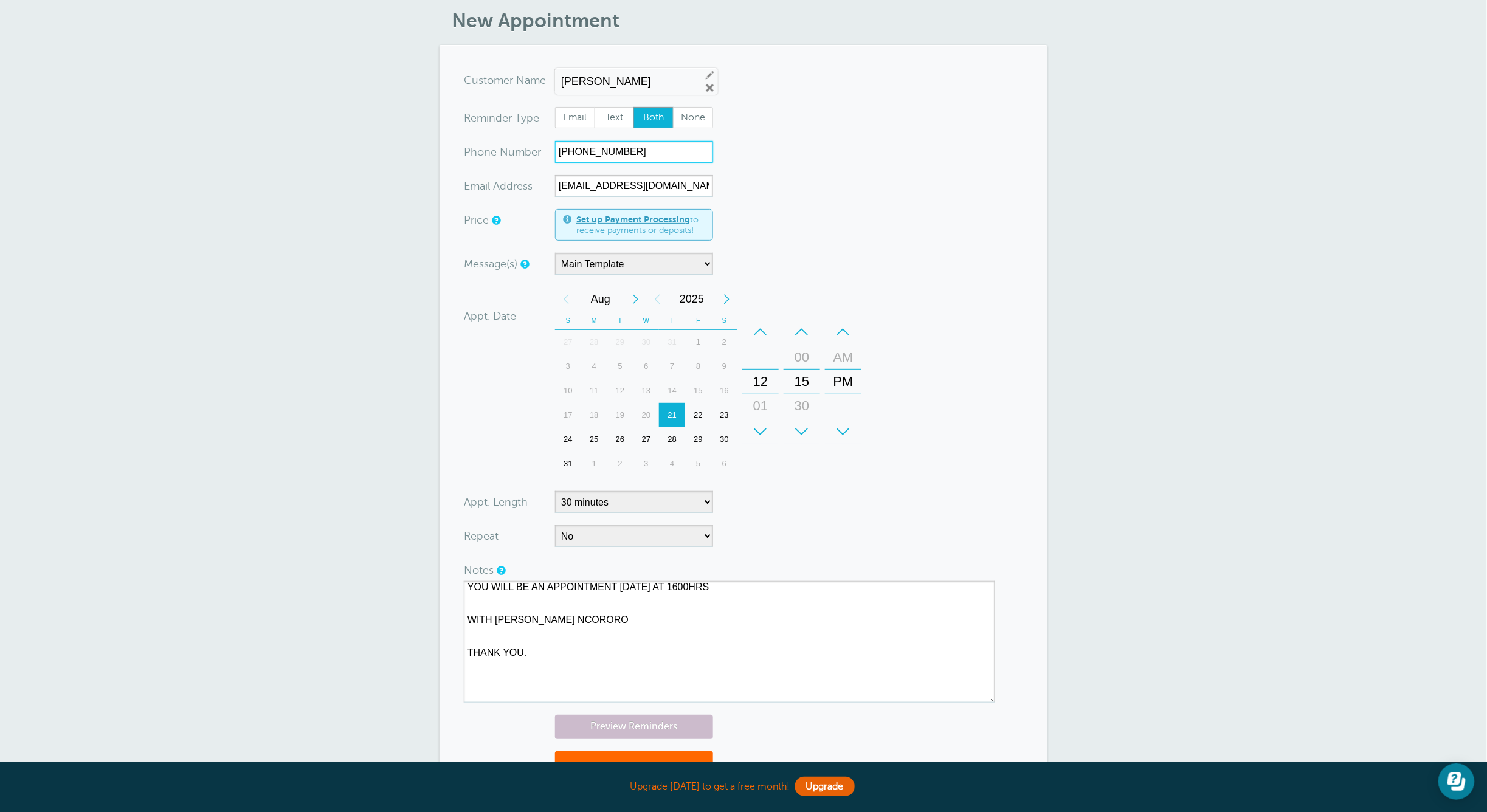
scroll to position [288, 0]
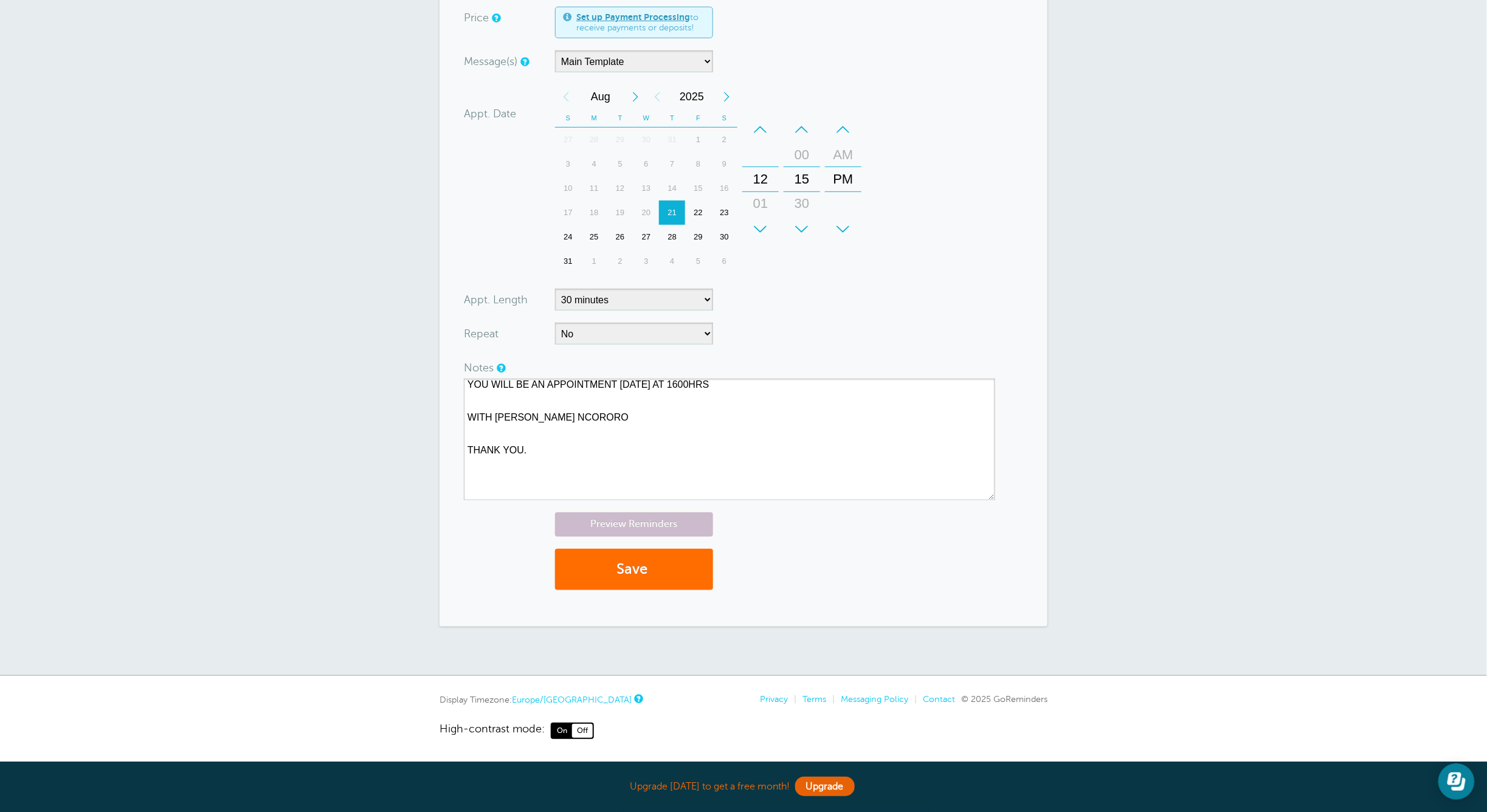
type input "+254796706675"
click at [643, 571] on button "Save" at bounding box center [634, 570] width 158 height 42
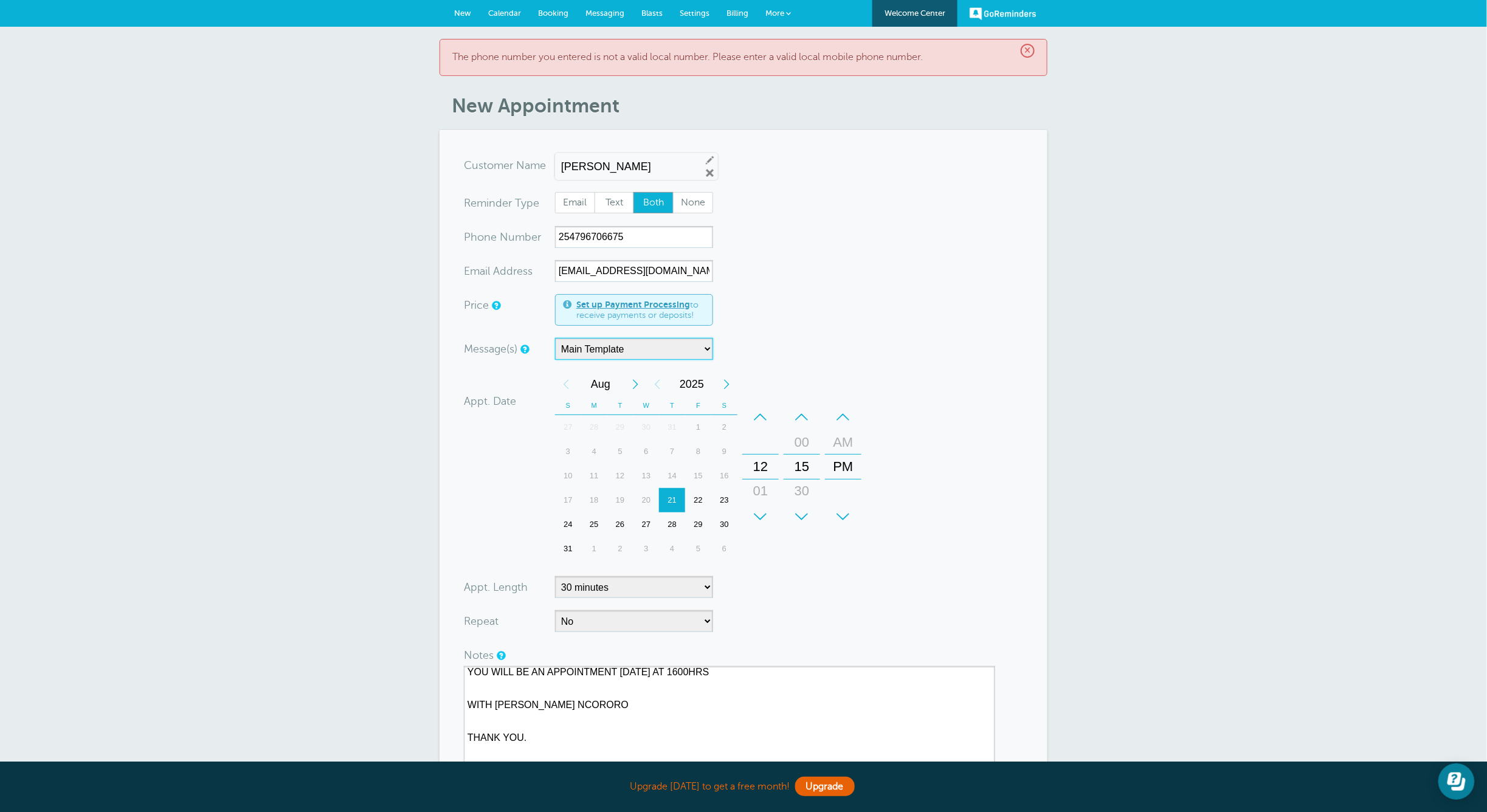
click at [635, 347] on select "Main Template" at bounding box center [634, 349] width 158 height 22
click at [1032, 48] on div "× The phone number you entered is not a valid local number. Please enter a vali…" at bounding box center [744, 58] width 608 height 37
drag, startPoint x: 1032, startPoint y: 48, endPoint x: 1002, endPoint y: 19, distance: 41.7
click at [1002, 19] on link "GoReminders" at bounding box center [1003, 13] width 67 height 27
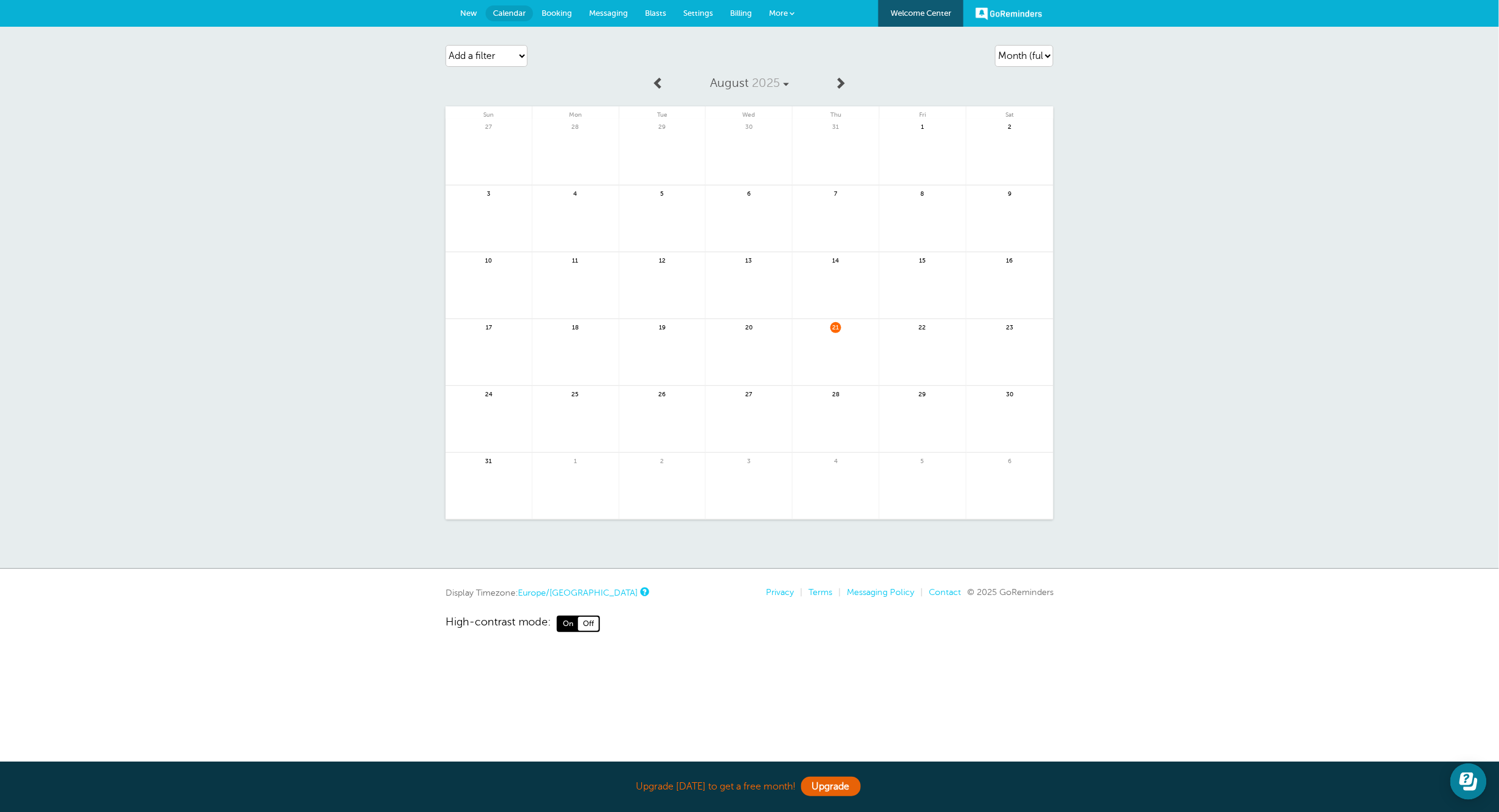
click at [836, 354] on link at bounding box center [835, 359] width 86 height 53
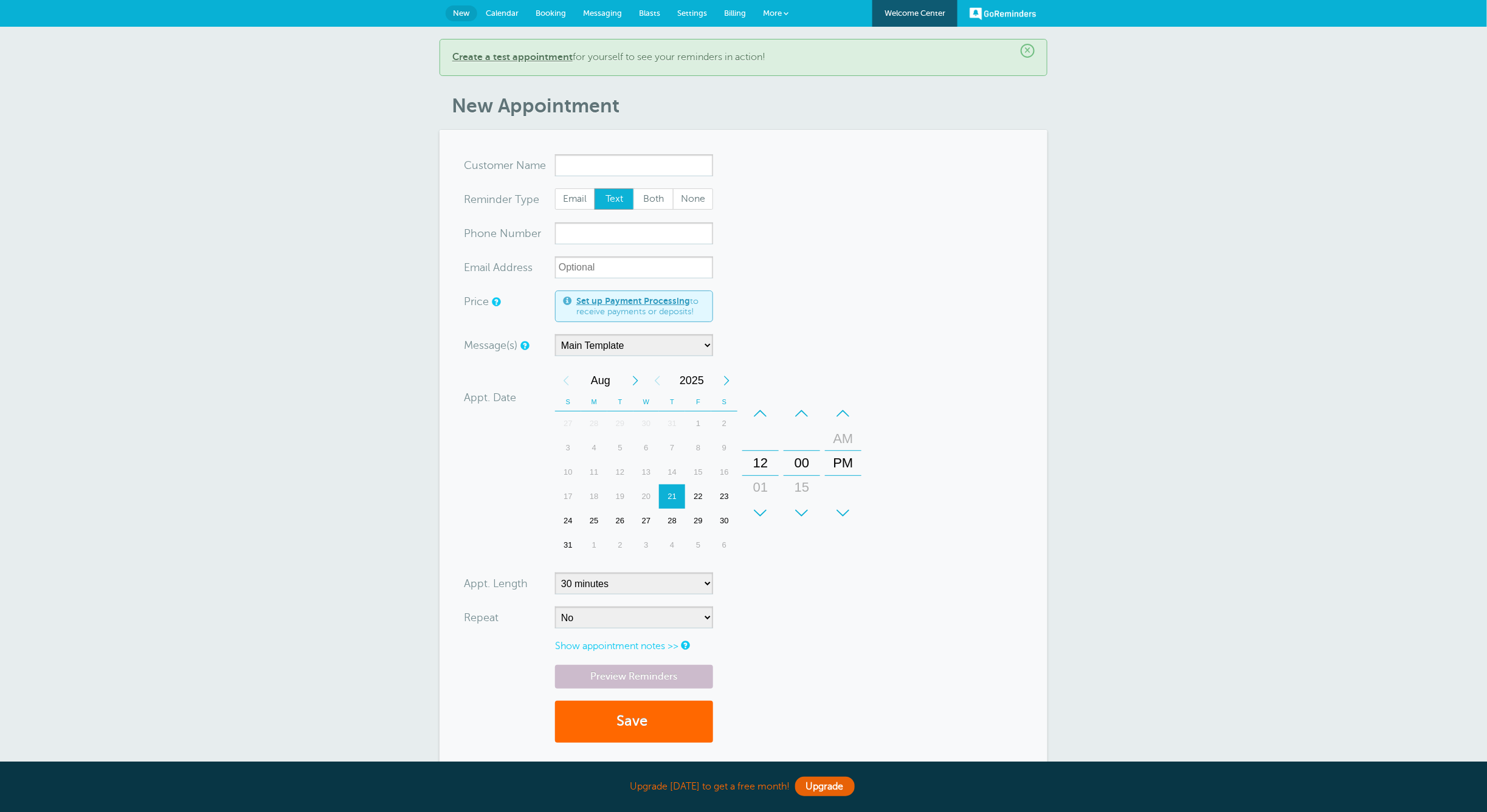
click at [517, 57] on b "Create a test appointment" at bounding box center [512, 57] width 120 height 11
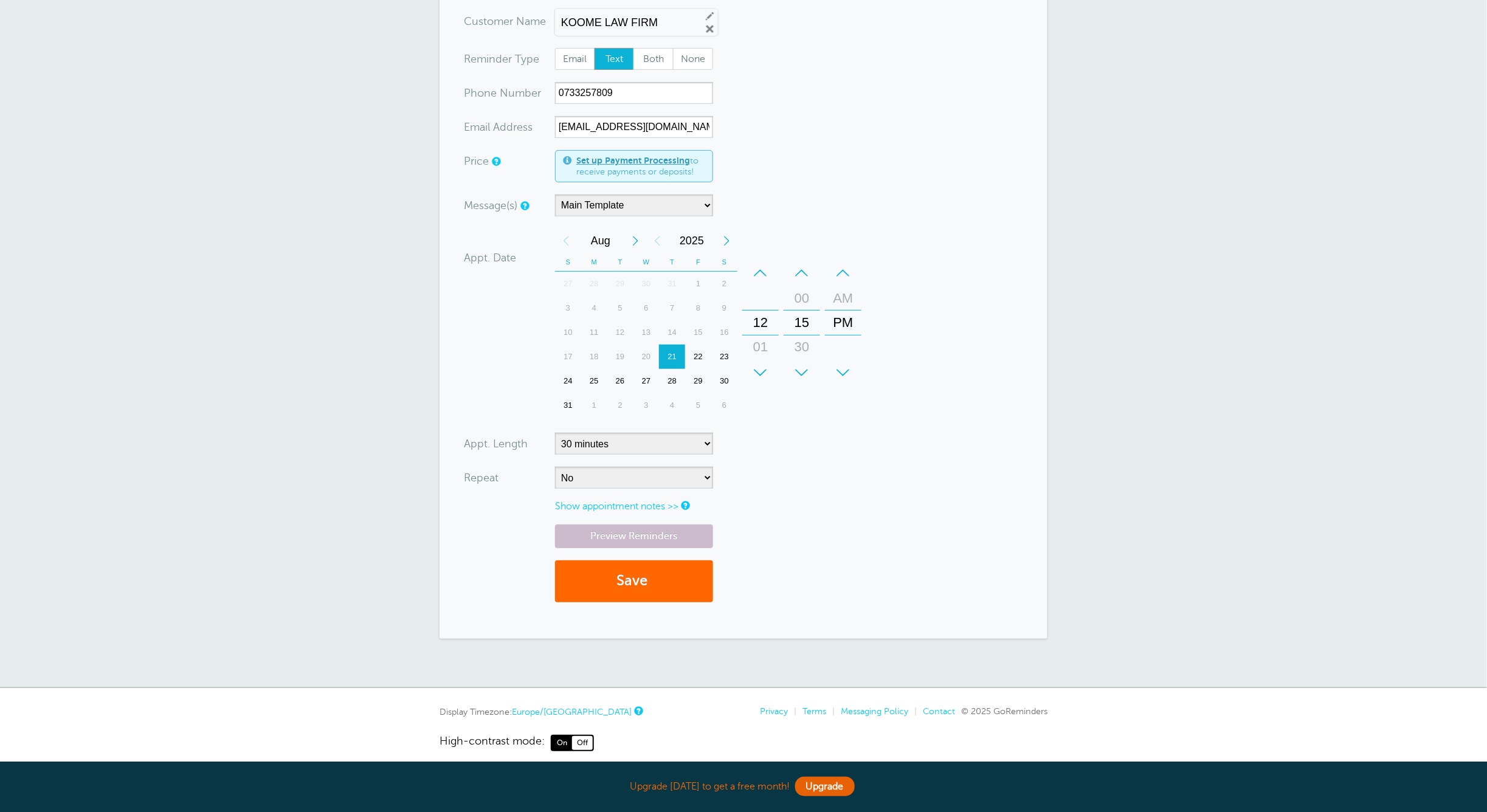
scroll to position [202, 0]
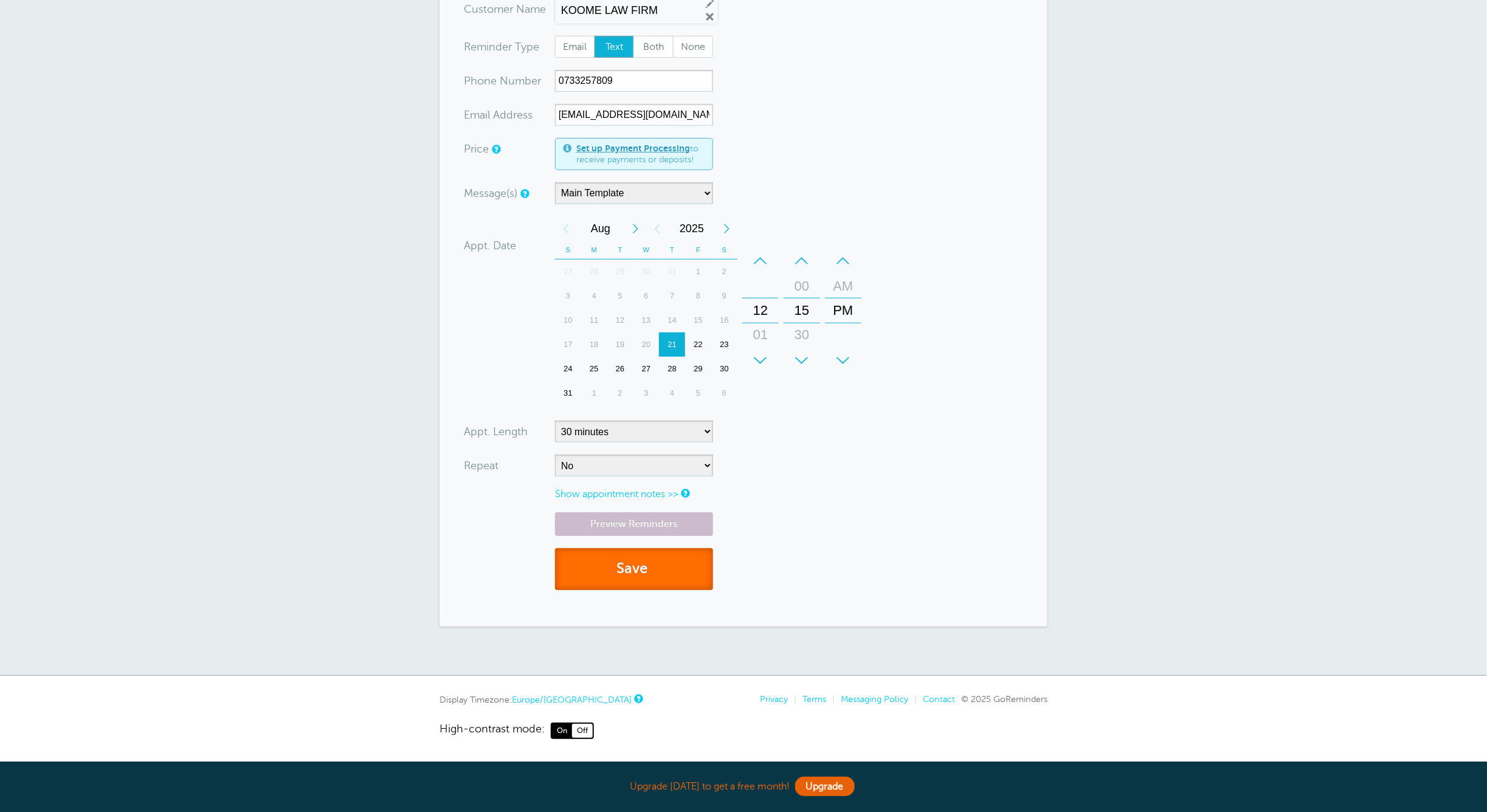
click at [625, 573] on button "Save" at bounding box center [634, 569] width 158 height 42
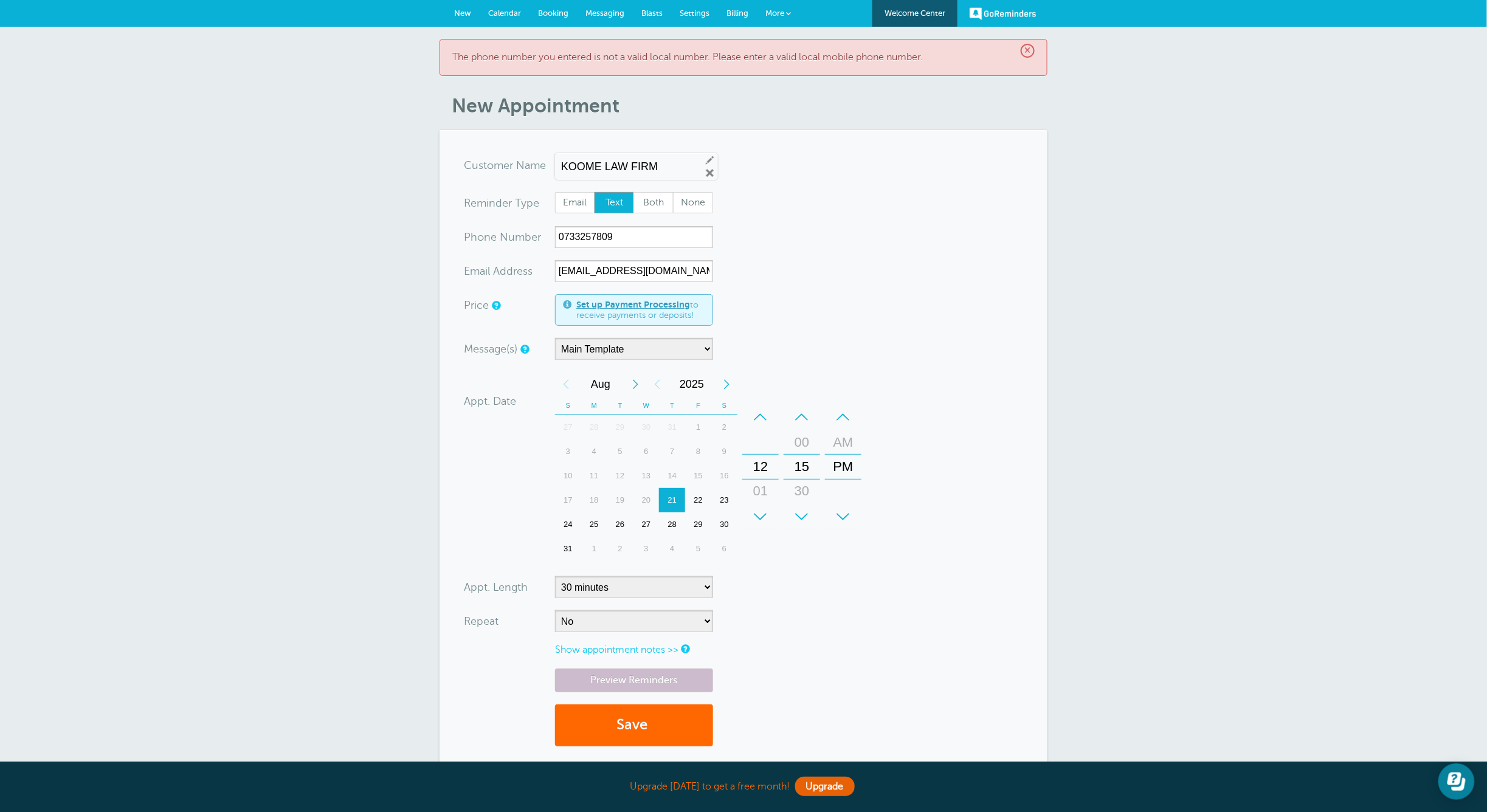
click at [624, 5] on link "Messaging" at bounding box center [605, 13] width 56 height 27
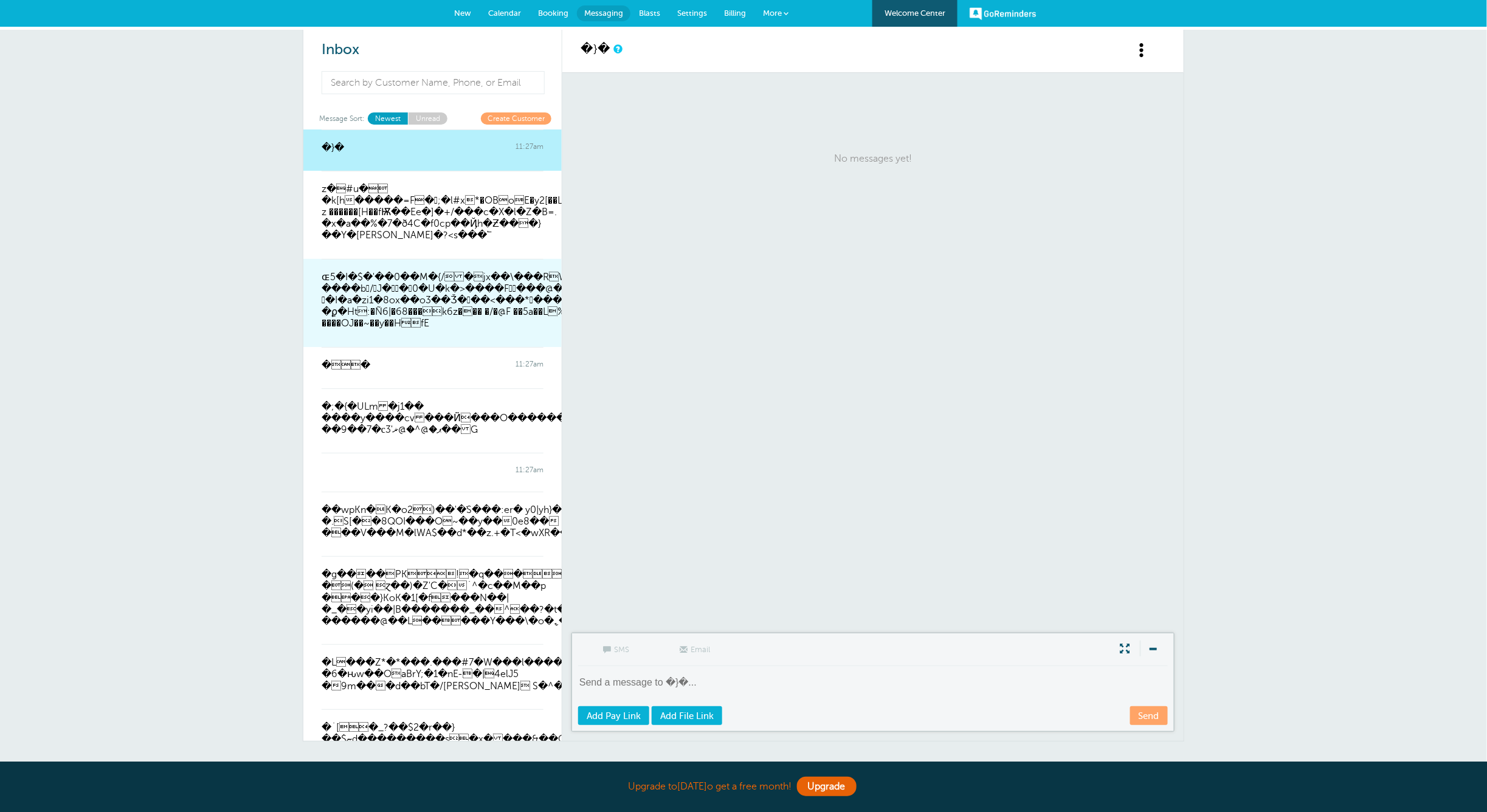
click at [423, 307] on span "ɶ5�I�$�'��0��M�{/�jx��\���RW�F��Vq����󮕨�m�-����b/J��0�U�k�>����F��…" at bounding box center [512, 301] width 381 height 58
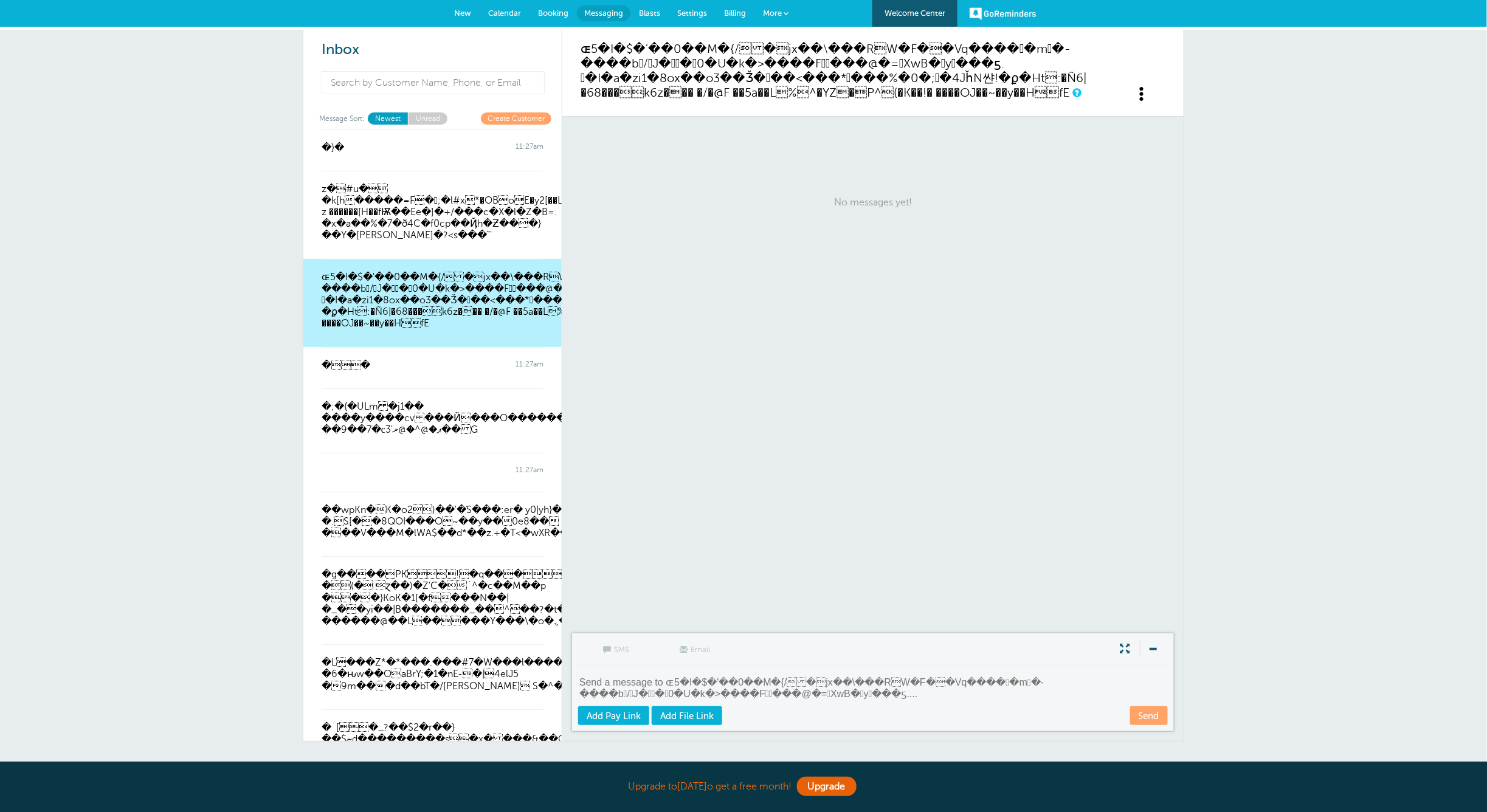
click at [833, 83] on link "ɶ5�I�$�'��0��M�{/�jx��\���RW�F��Vq����󮕨�m�-����b/J��0�U�k�>����F��…" at bounding box center [833, 70] width 507 height 58
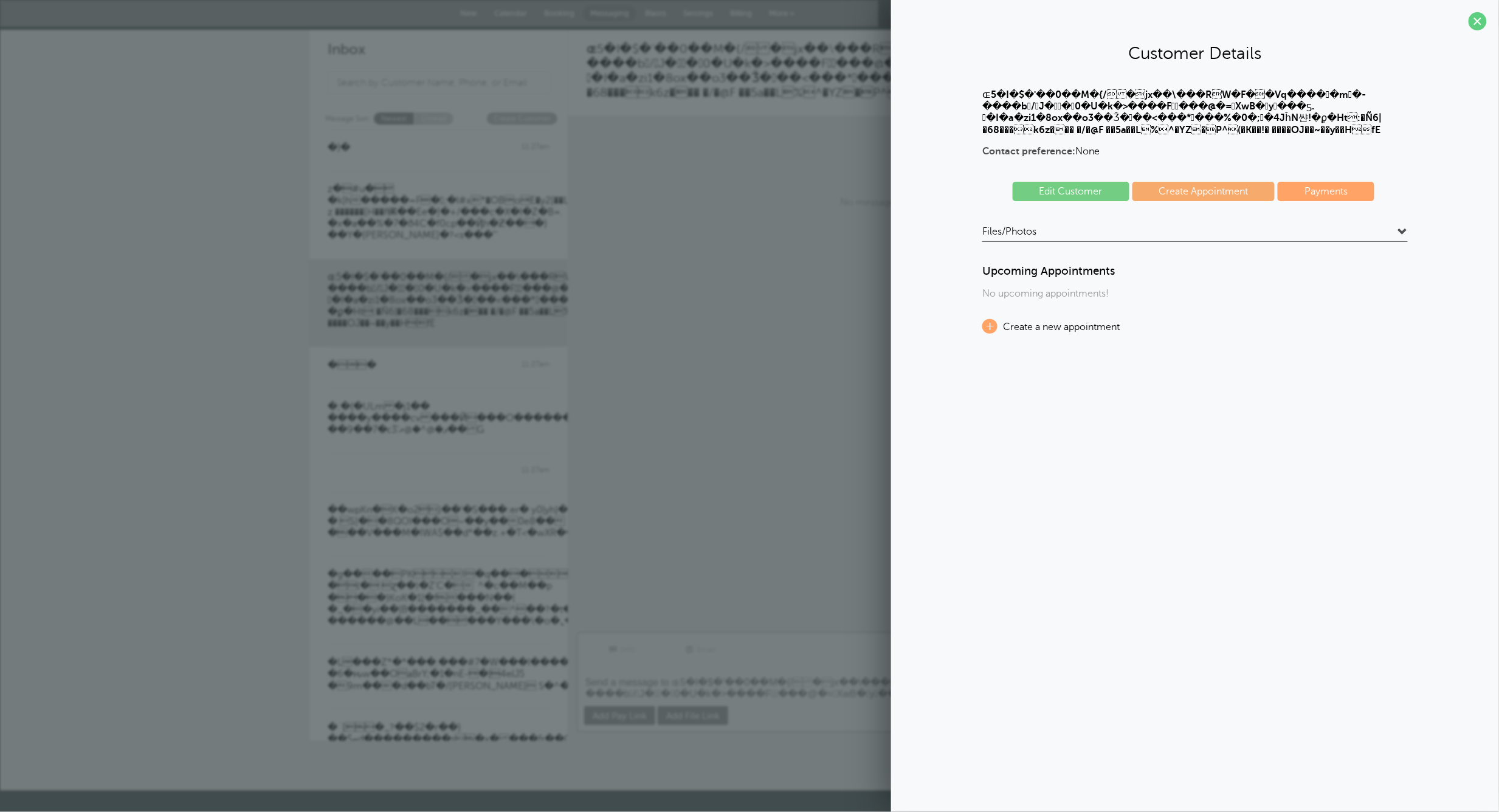
click at [1078, 182] on link "Edit Customer" at bounding box center [1071, 191] width 117 height 19
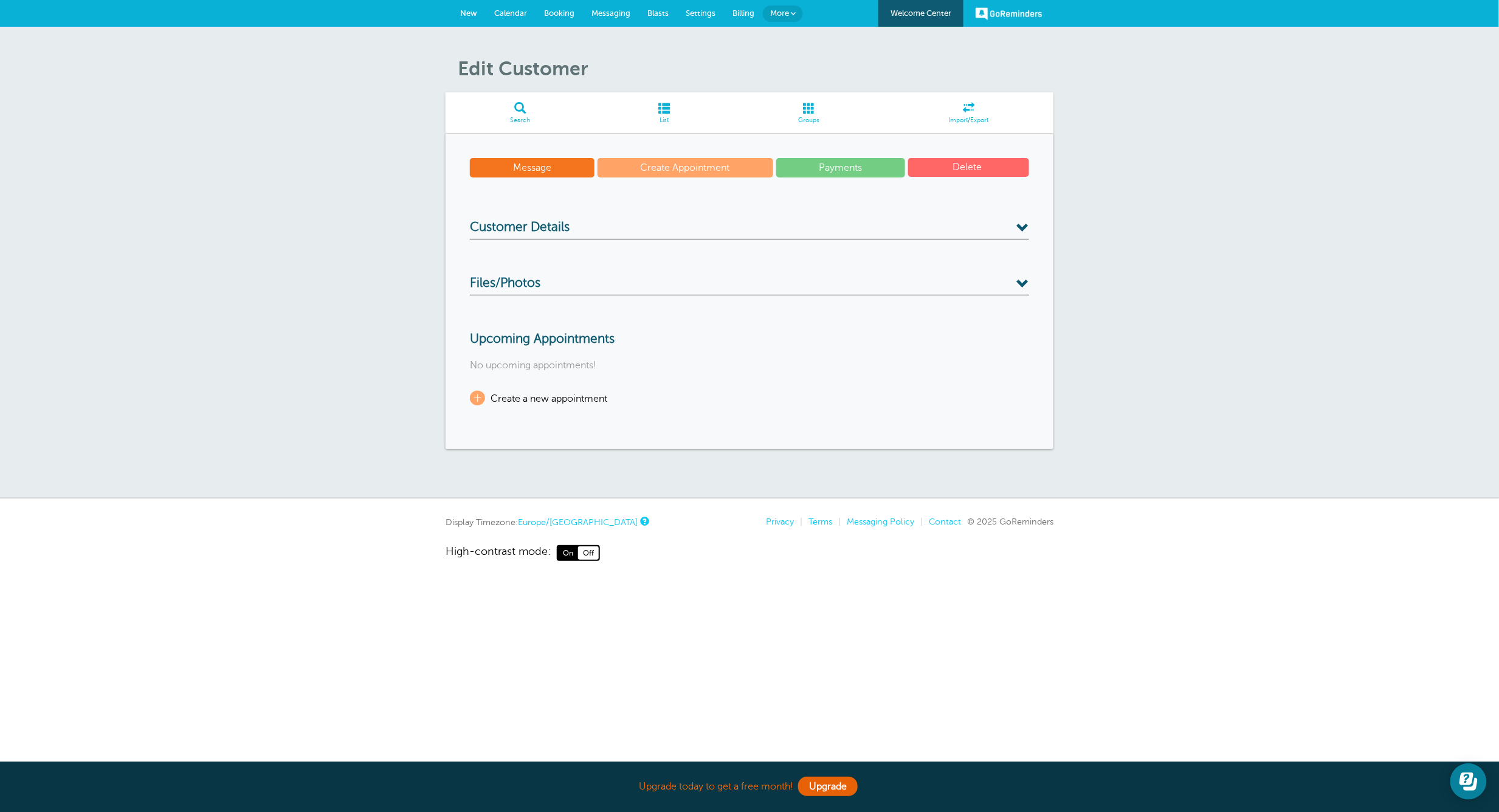
click at [601, 229] on h3 "Customer Details" at bounding box center [749, 229] width 559 height 19
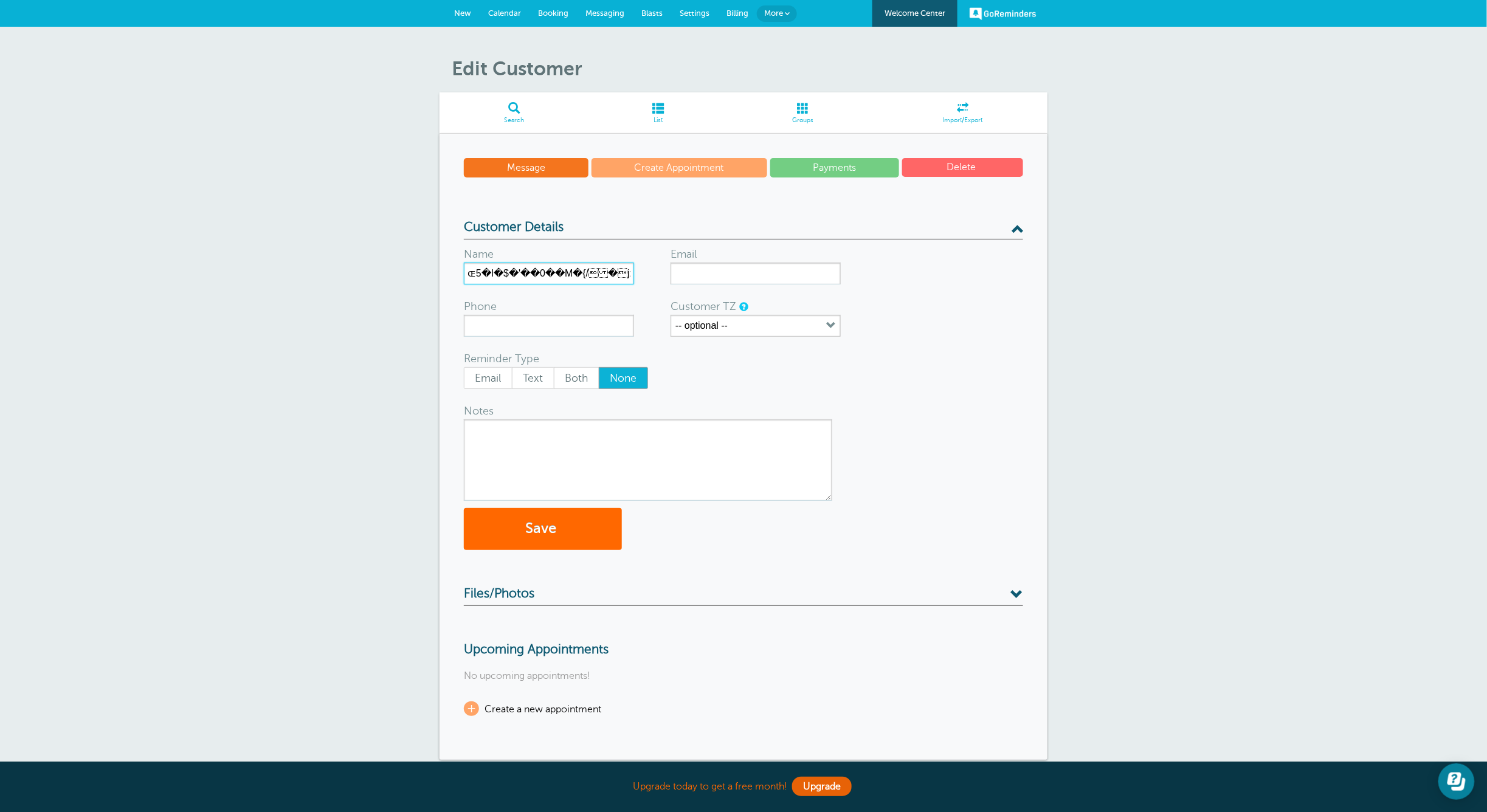
click at [627, 271] on input "ɶ5�I�$�'��0��M�{/�jx��\���RW�F��Vq����󮕨�m�-����b/J��0�U�k�>����F��…" at bounding box center [549, 274] width 171 height 22
click at [625, 271] on input "��\���RW�F��Vq����󮕨�m�-����b/J��0�U�k�>����F���@�=XwB�y݅���ƽ. �I�a…" at bounding box center [549, 274] width 171 height 22
drag, startPoint x: 633, startPoint y: 267, endPoint x: 625, endPoint y: 272, distance: 9.4
click at [625, 272] on input "�󮕨�m�-����b/J��0�U�k�>����F���@�=XwB�y݅���ƽ. �I�a�zi1�8ox��o3��Ǯ���…" at bounding box center [549, 274] width 171 height 22
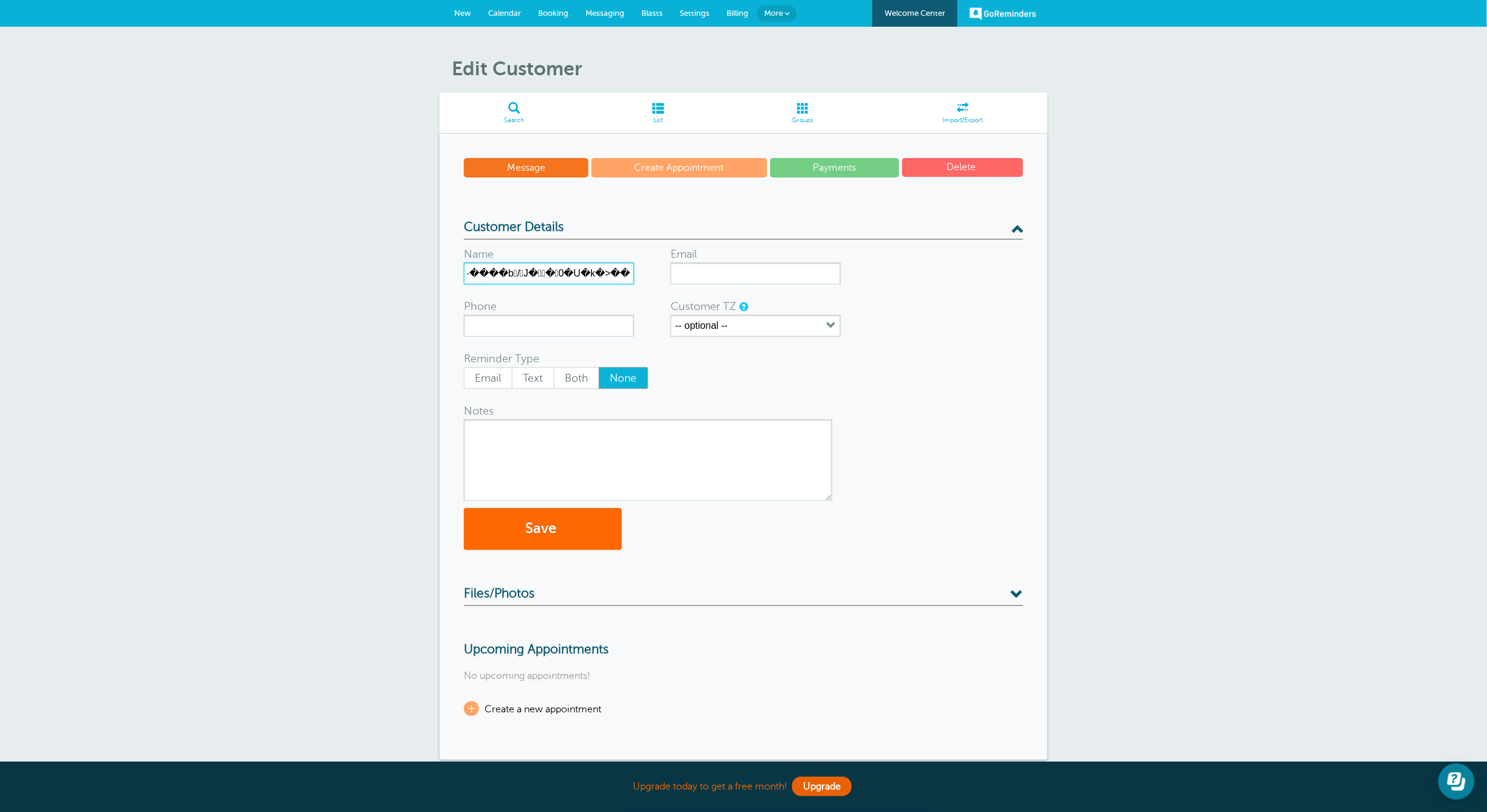
click at [603, 277] on input "�󮕨�m�-����b/J��0�U�k�>����F���@�=XwB�y݅���ƽ. �I�a�zi1�8ox��o3��Ǯ���…" at bounding box center [549, 274] width 171 height 22
drag, startPoint x: 631, startPoint y: 275, endPoint x: 428, endPoint y: 275, distance: 203.0
click at [428, 275] on div "Edit Customer Search List Groups Import/Export Message Create Appointment Payme…" at bounding box center [743, 418] width 1487 height 782
drag, startPoint x: 617, startPoint y: 273, endPoint x: 395, endPoint y: 277, distance: 222.0
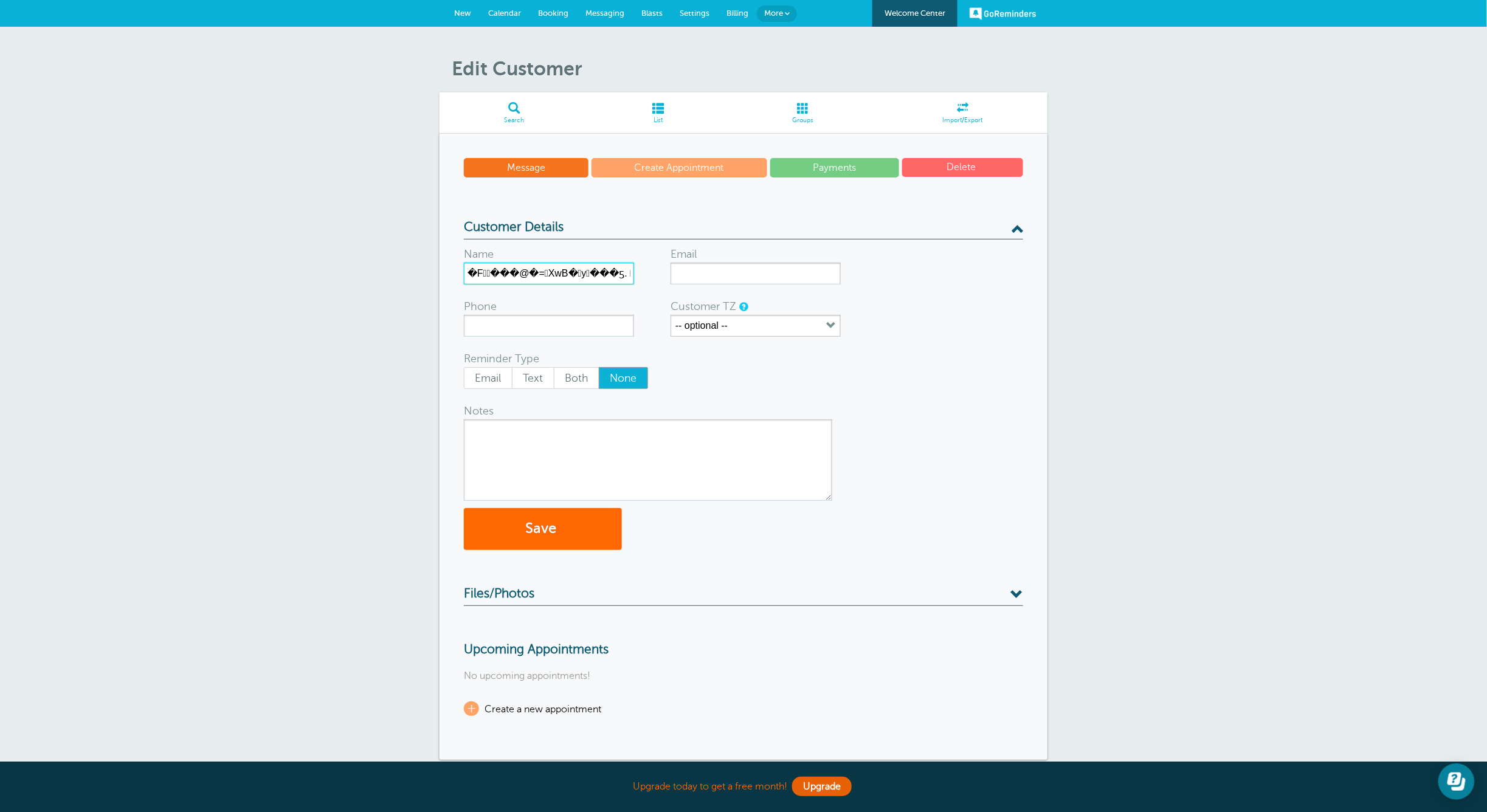
click at [414, 280] on div "Edit Customer Search List Groups Import/Export Message Create Appointment Payme…" at bounding box center [743, 418] width 1487 height 782
click at [632, 271] on input "ƽ. �I�a�zi1�8ox��o3��Ǯ���<���*���%�0�;�4JȟN쌴!�ϼ�Ht:�Ñ6|�68����k6z��� �/…" at bounding box center [549, 274] width 171 height 22
click at [631, 278] on input "���*���%�0�;�4JȟN쌴ϼ�Ht:�Ñ6|�68����k6z��� �/�@F ��5a��L%^�YZ�P^(��K��…" at bounding box center [549, 274] width 171 height 22
click at [620, 267] on input "ϼ�Ht:�Ñ6|�68����k6z��� �/�@F ��5a��L%^�YZ�P^(��K��!� ����OJ��~��y��H…" at bounding box center [549, 274] width 171 height 22
click at [632, 276] on input "�� �/�@F ��5a��L%^�YZ�P^(��K��!� ����OJ��~��y��HfE" at bounding box center [549, 274] width 171 height 22
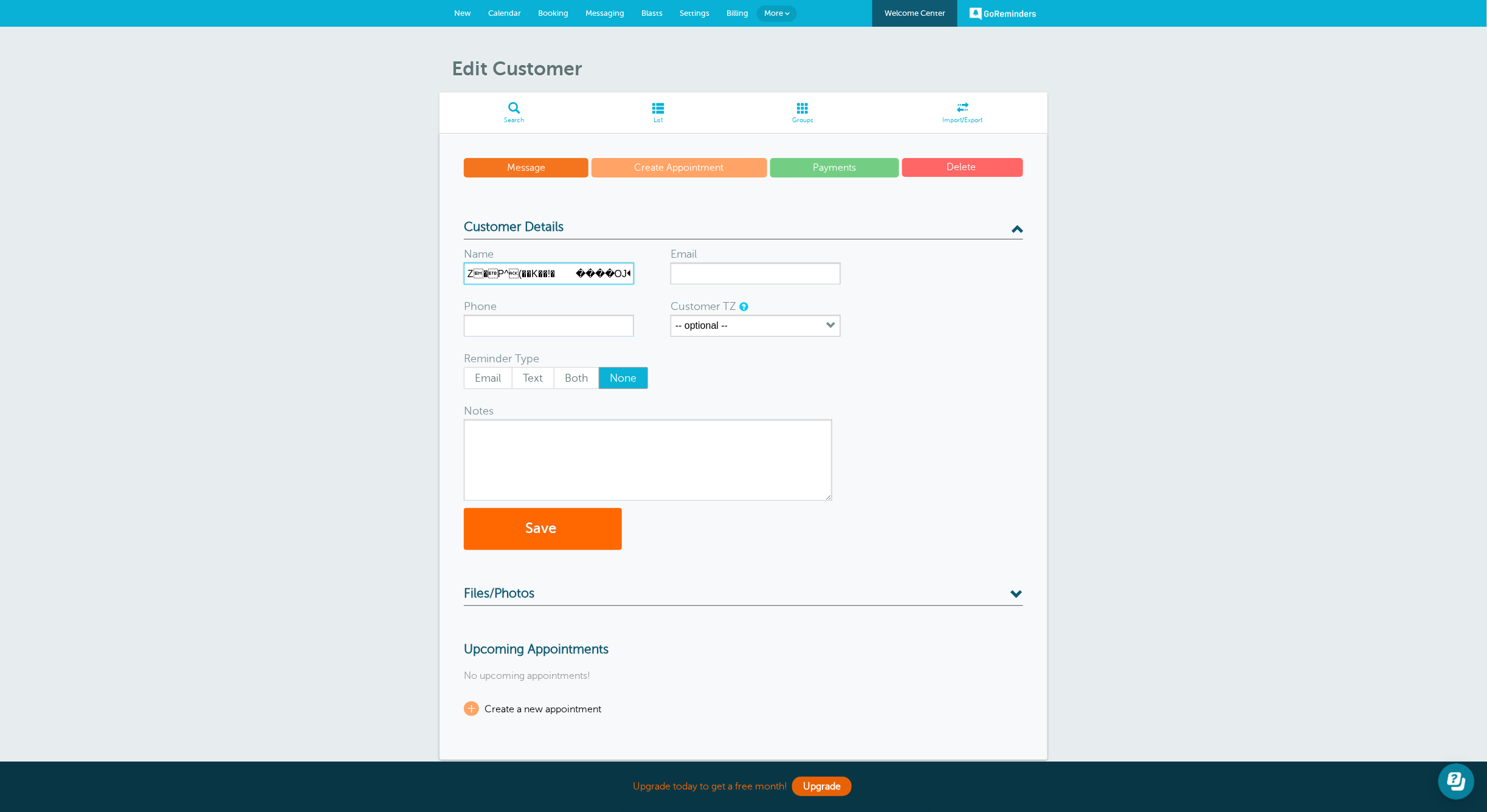
drag, startPoint x: 632, startPoint y: 276, endPoint x: 470, endPoint y: 276, distance: 162.0
click at [470, 276] on input "Z�P^(��K��!� ����OJ��~��y��HfE" at bounding box center [549, 274] width 171 height 22
type input "Z"
type input "KOOME WAKILI"
drag, startPoint x: 706, startPoint y: 271, endPoint x: 715, endPoint y: 271, distance: 9.0
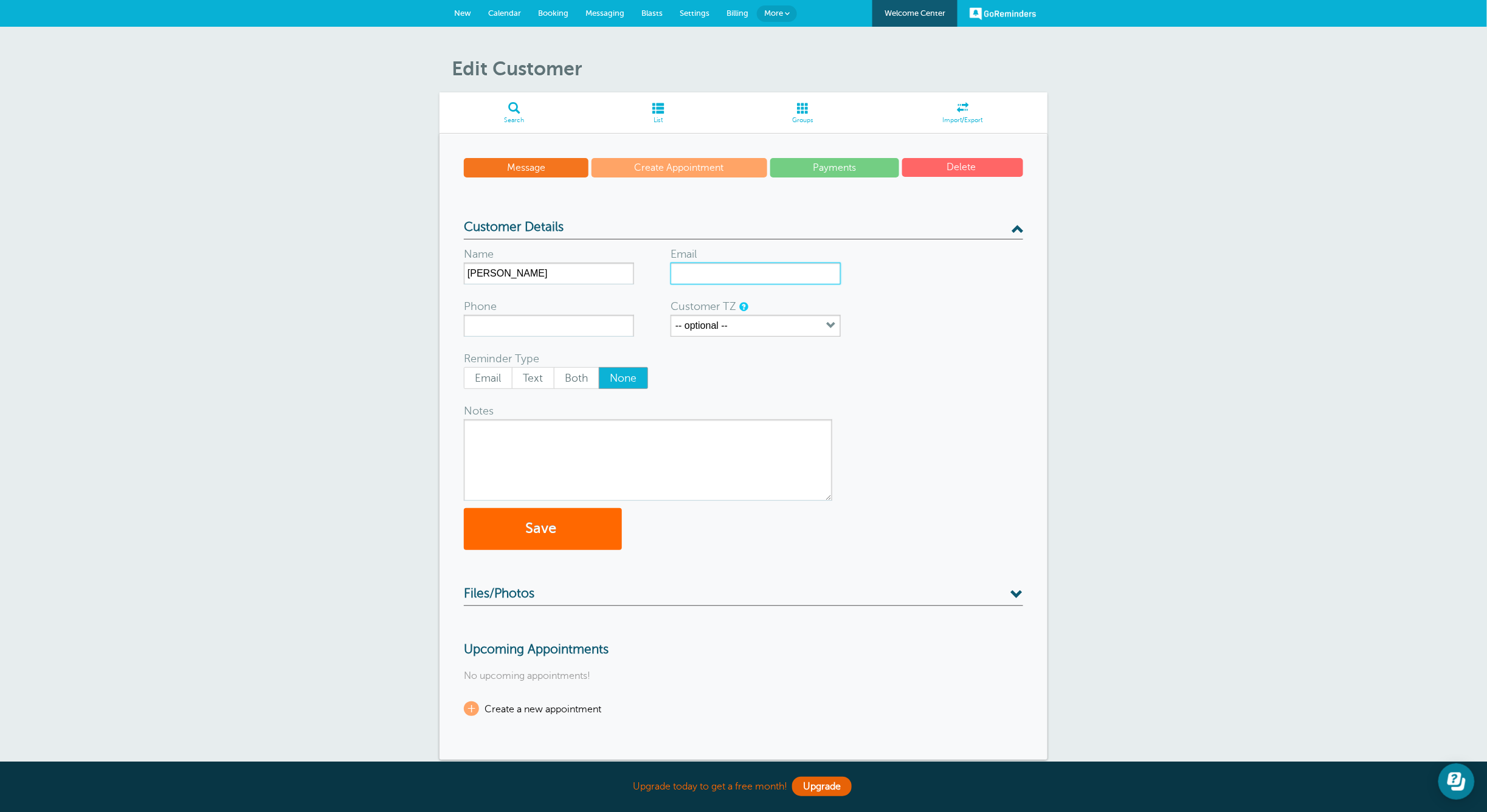
click at [708, 271] on input "Email" at bounding box center [756, 274] width 171 height 22
type input "koomewakili@gmail.com"
type input "0733257809"
click at [737, 329] on button "-- optional --" at bounding box center [756, 325] width 171 height 22
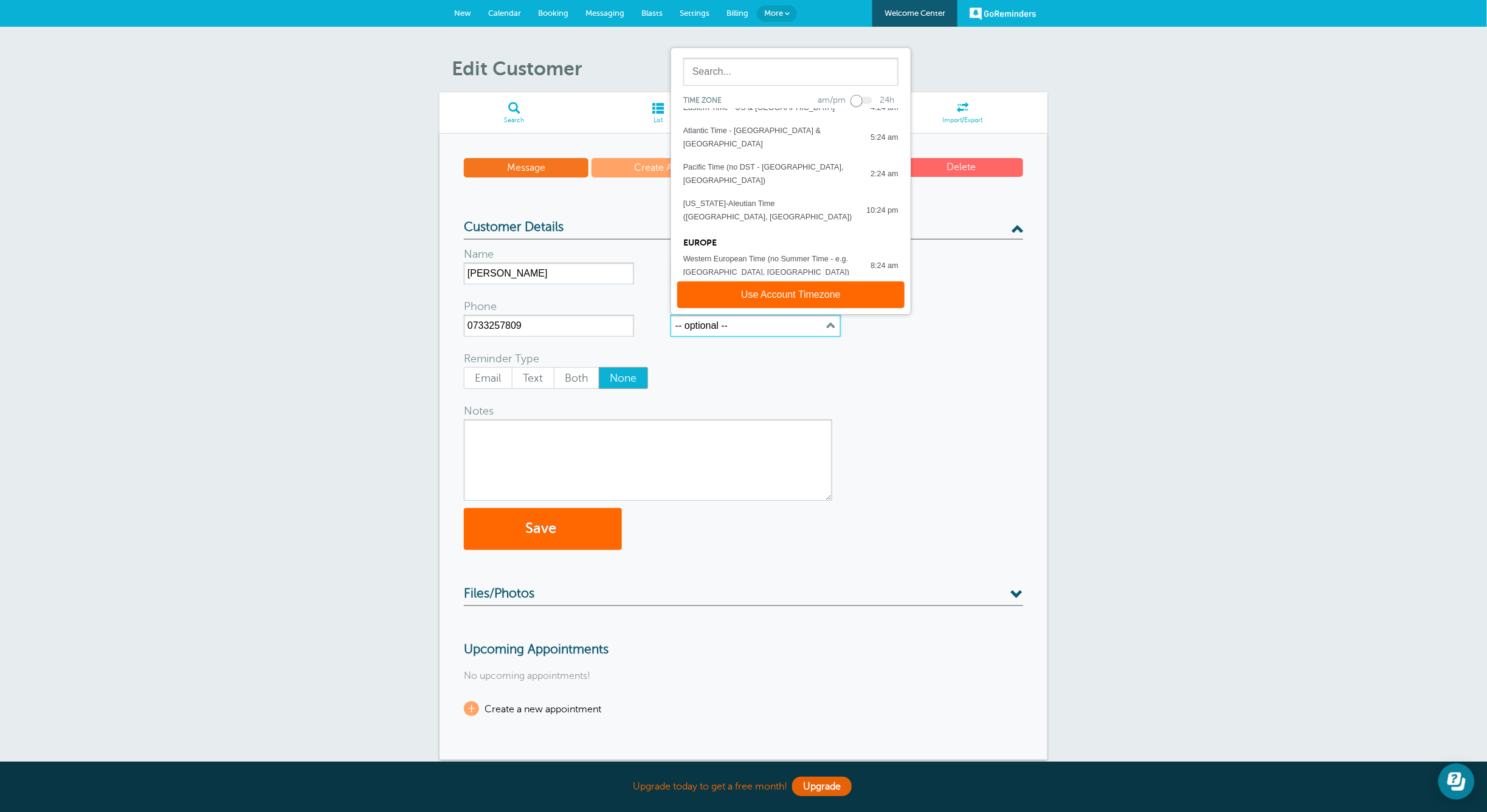
scroll to position [243, 0]
click at [732, 65] on input "text" at bounding box center [791, 71] width 215 height 28
type input "K"
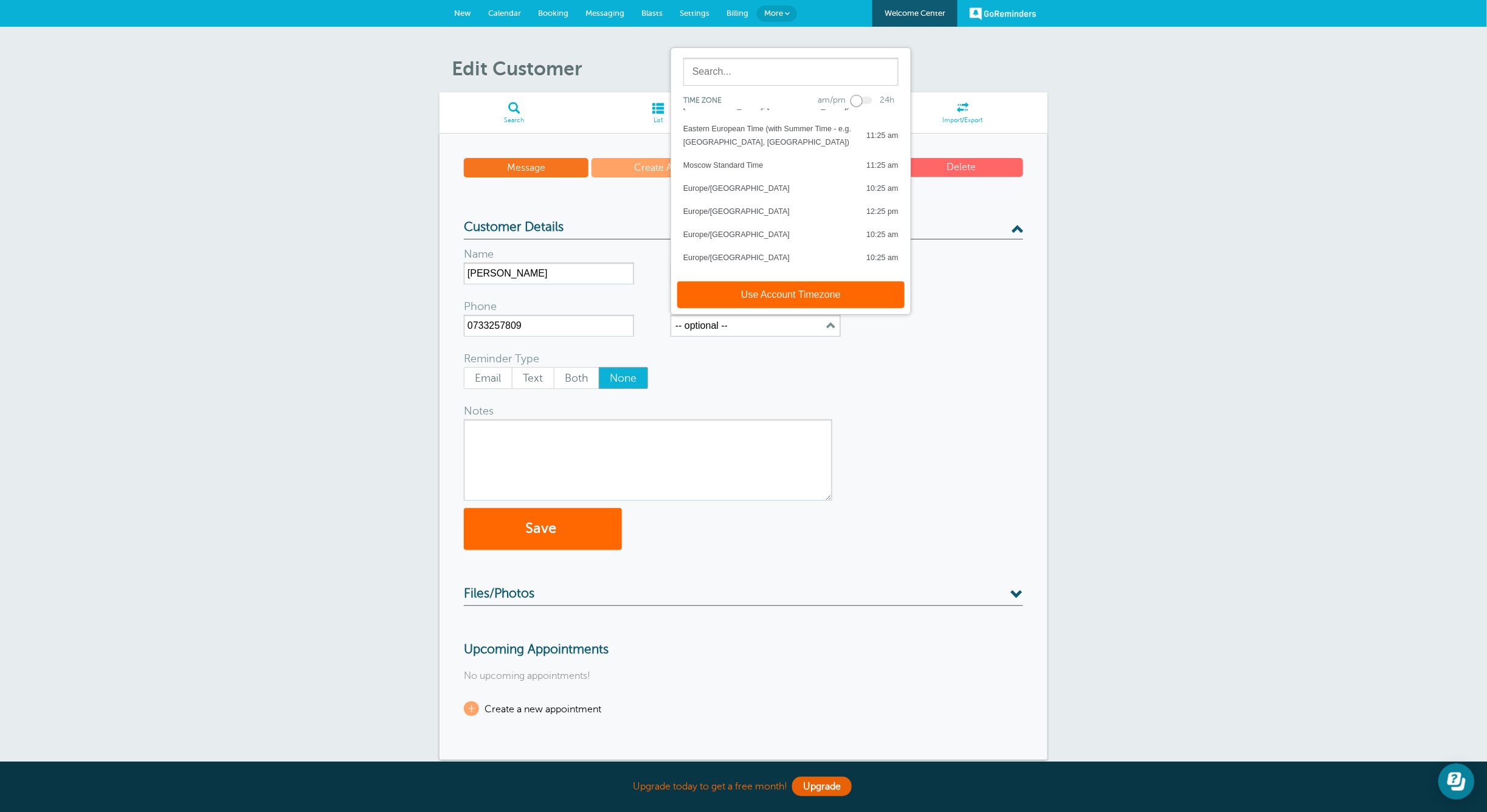
click at [776, 320] on div "Europe/Bucharest 11:25 am" at bounding box center [791, 327] width 215 height 13
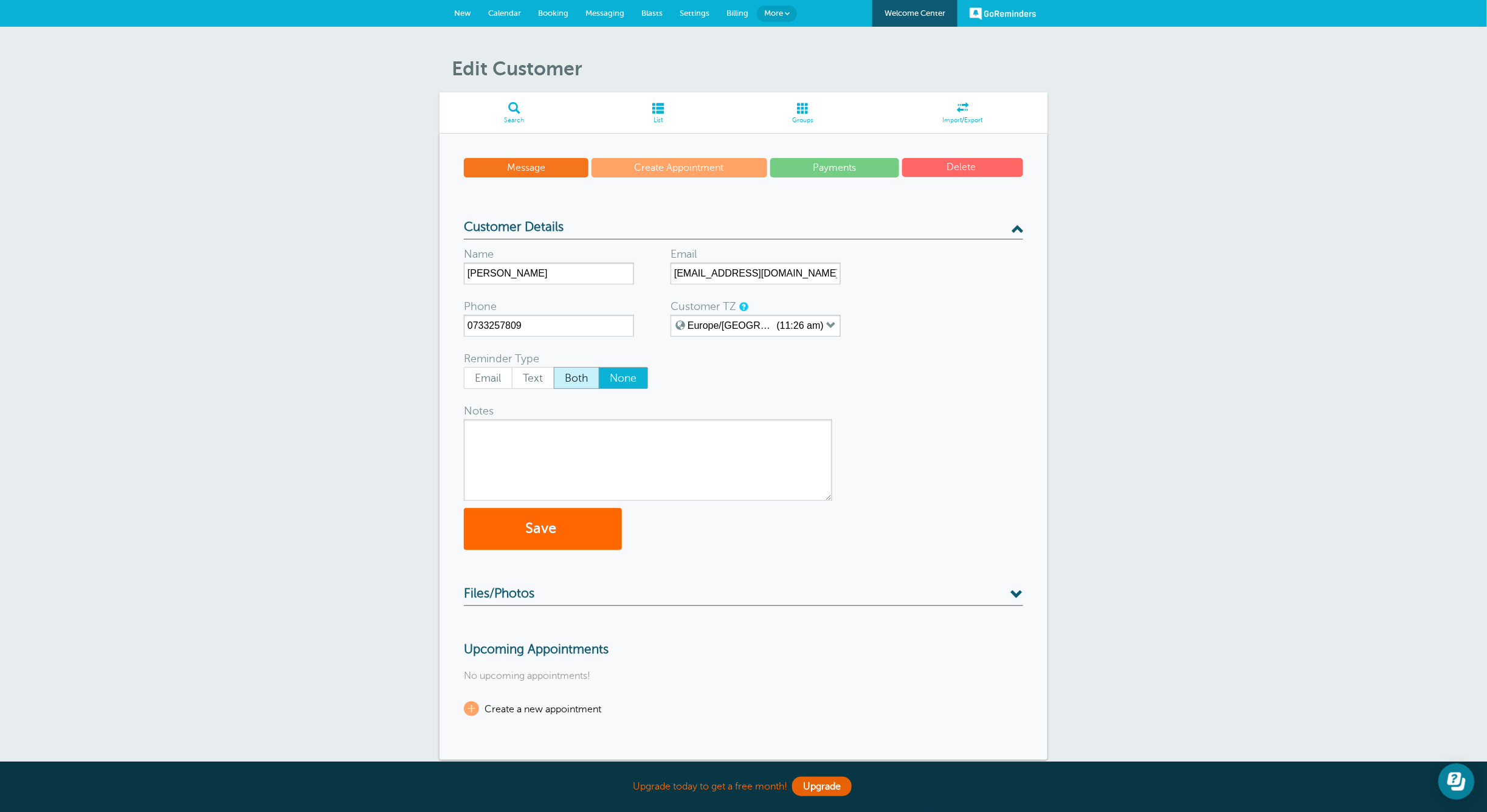
click at [589, 372] on span "Both" at bounding box center [576, 378] width 44 height 21
click at [553, 367] on input "Both" at bounding box center [553, 367] width 1 height 1
radio input "true"
click at [541, 436] on textarea "Notes" at bounding box center [648, 460] width 368 height 82
type textarea "APPOINTMENT AT 1600HRS TODAY"
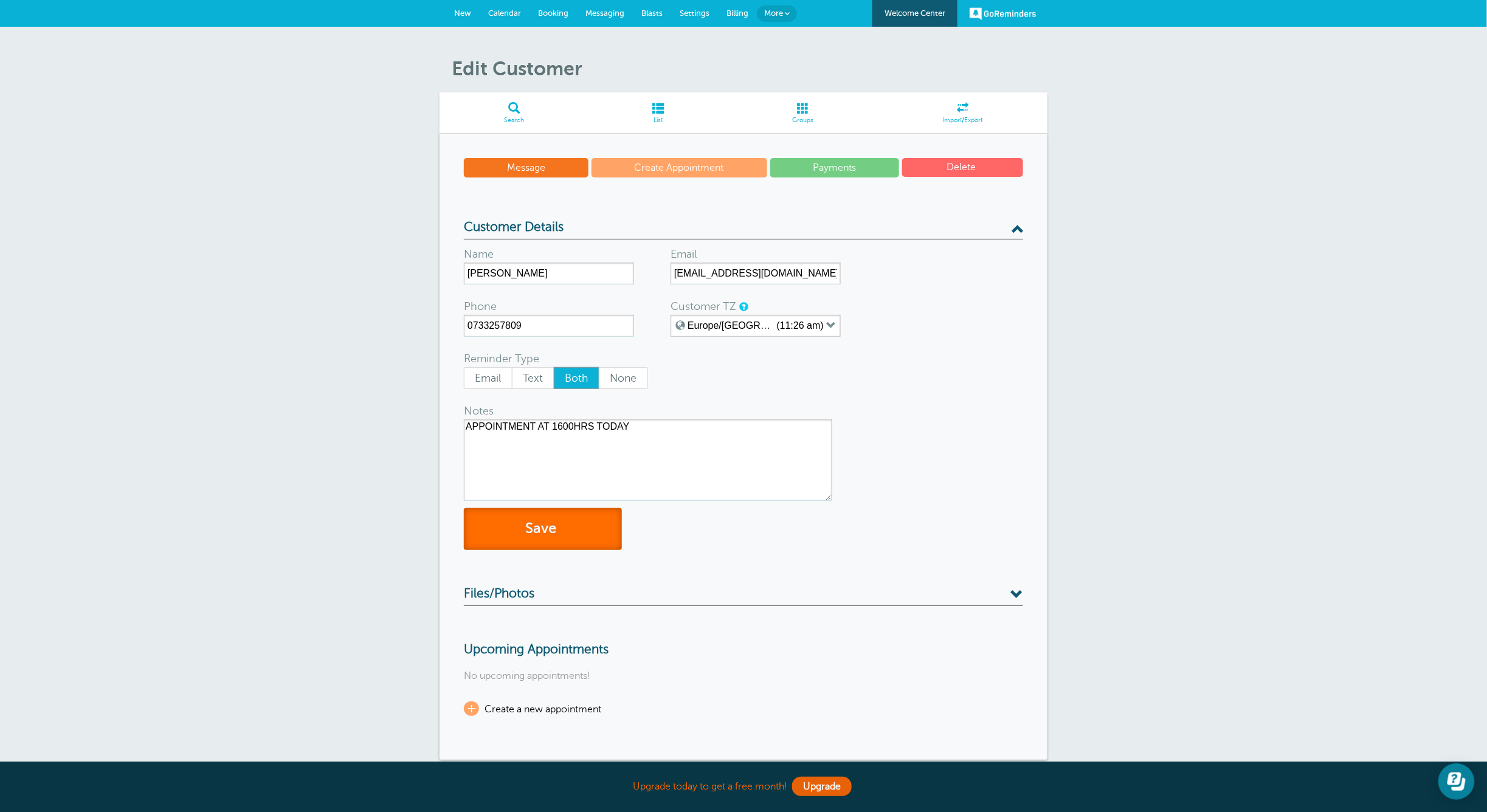
click at [518, 520] on button "Save" at bounding box center [543, 529] width 158 height 42
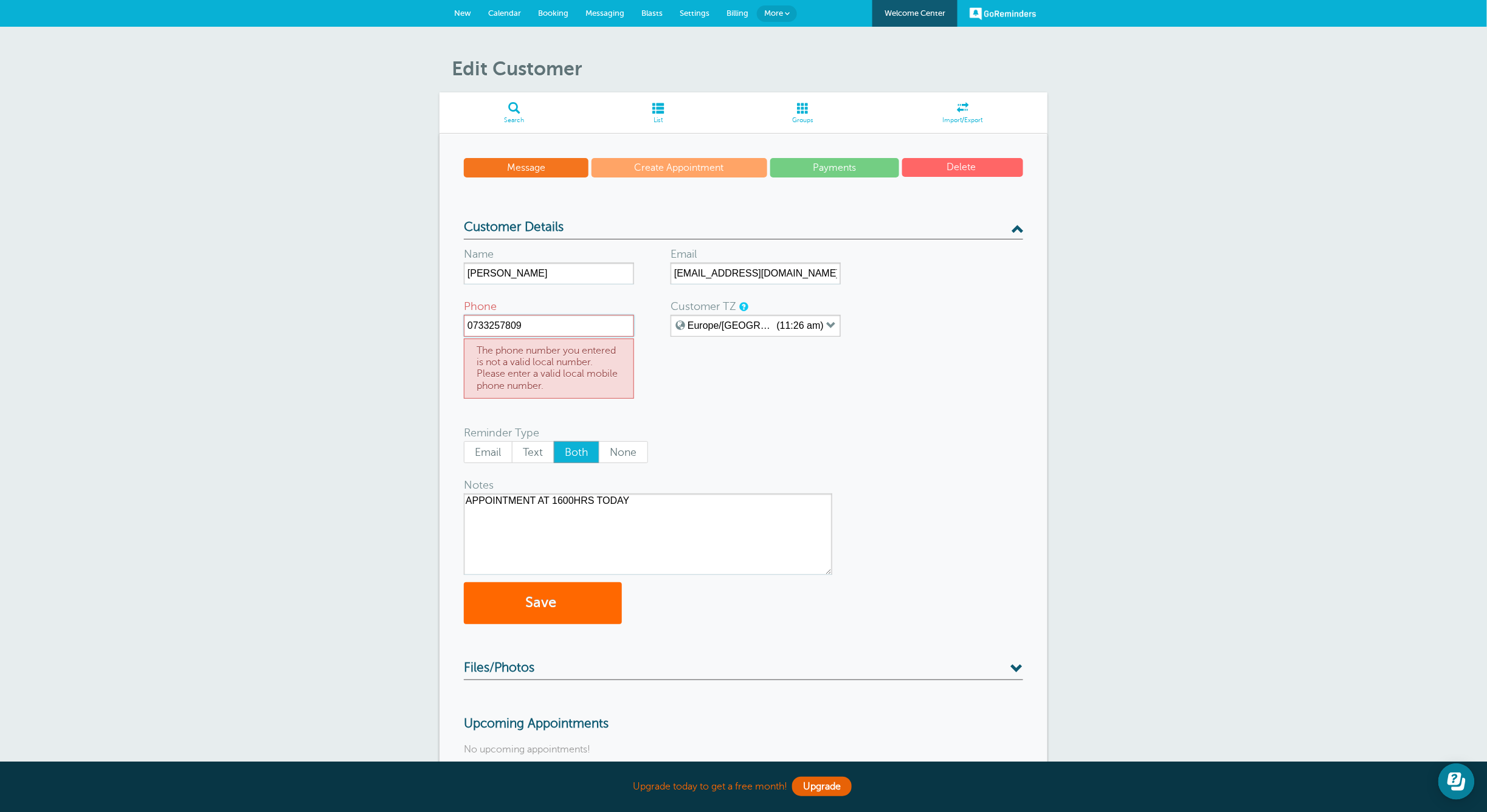
click at [479, 325] on input "0733257809" at bounding box center [549, 325] width 171 height 22
type input "[PHONE_NUMBER]"
click at [574, 608] on button "Save" at bounding box center [543, 603] width 158 height 42
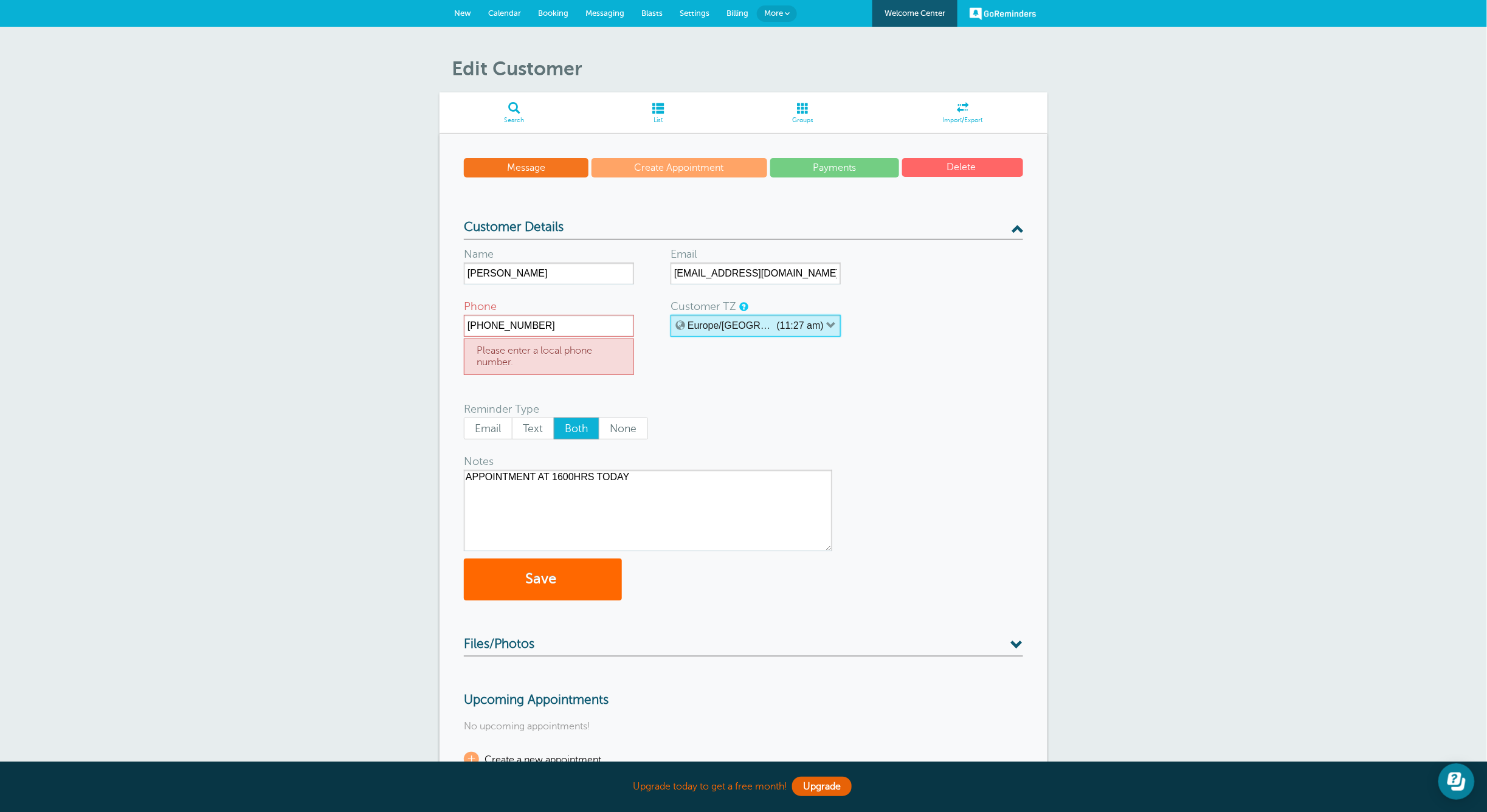
click at [735, 320] on label "Europe/[GEOGRAPHIC_DATA]" at bounding box center [730, 325] width 86 height 11
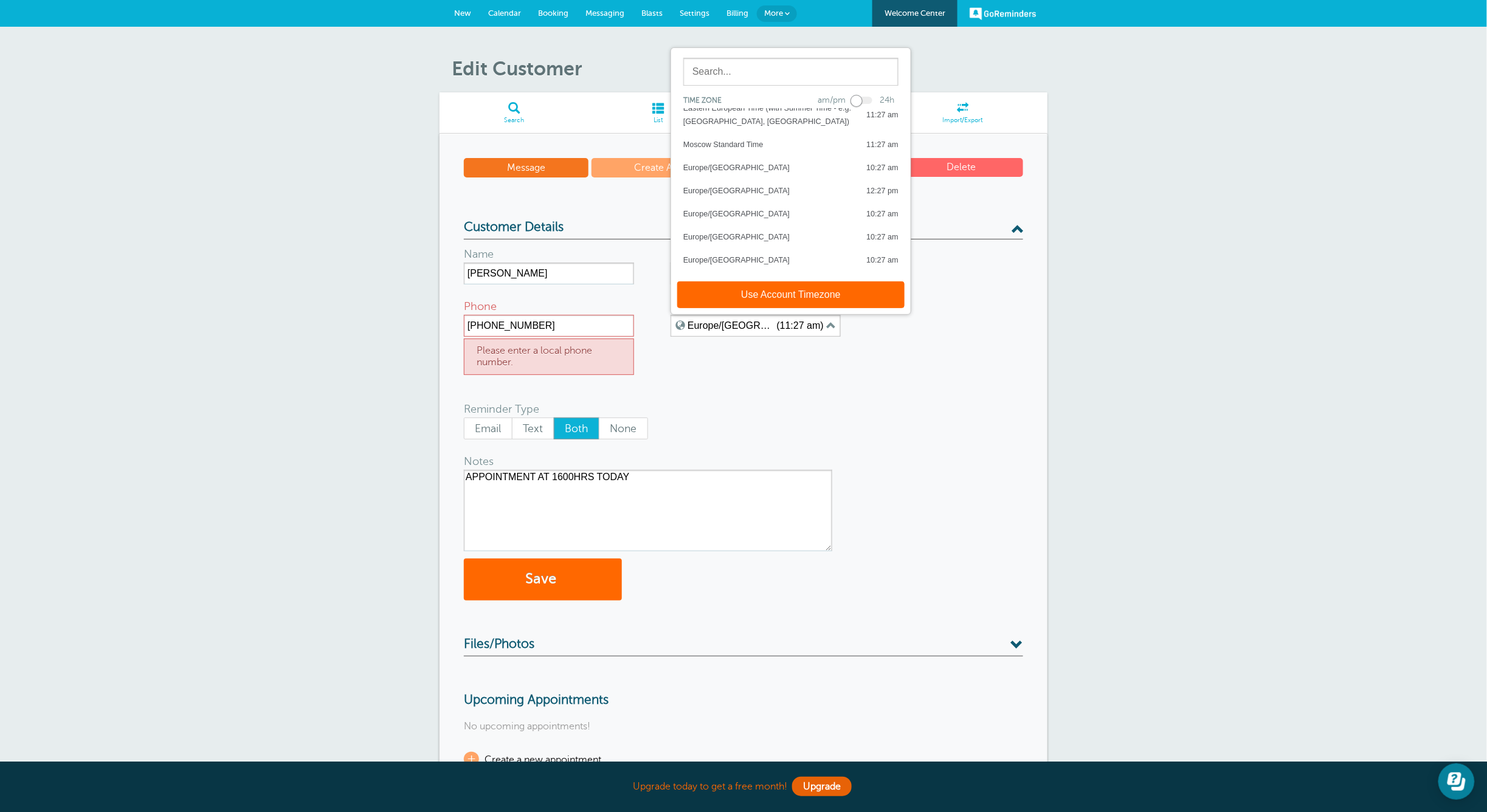
click at [759, 426] on div "Email Text Both None" at bounding box center [644, 428] width 360 height 22
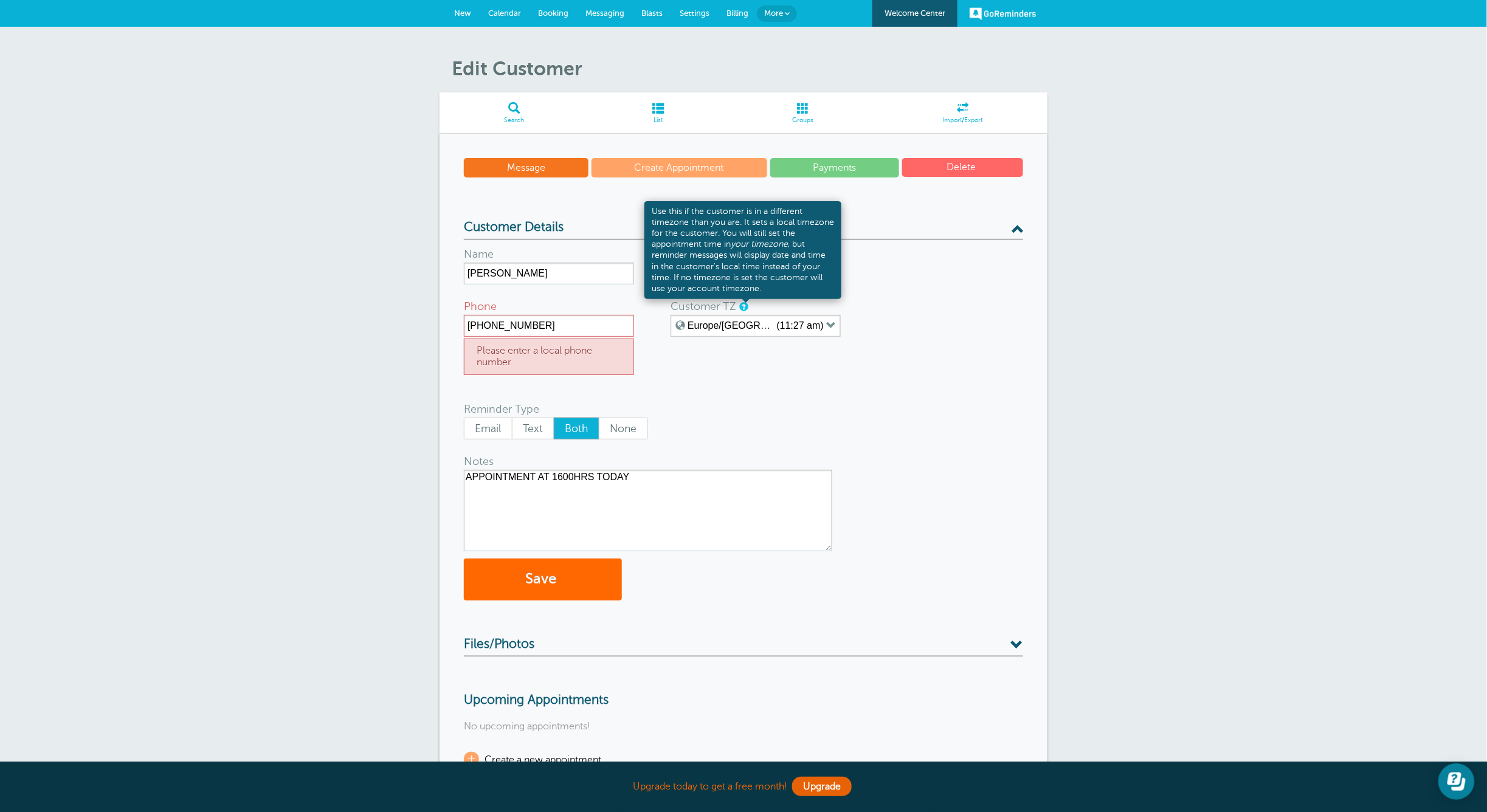
click at [742, 305] on link at bounding box center [742, 306] width 7 height 8
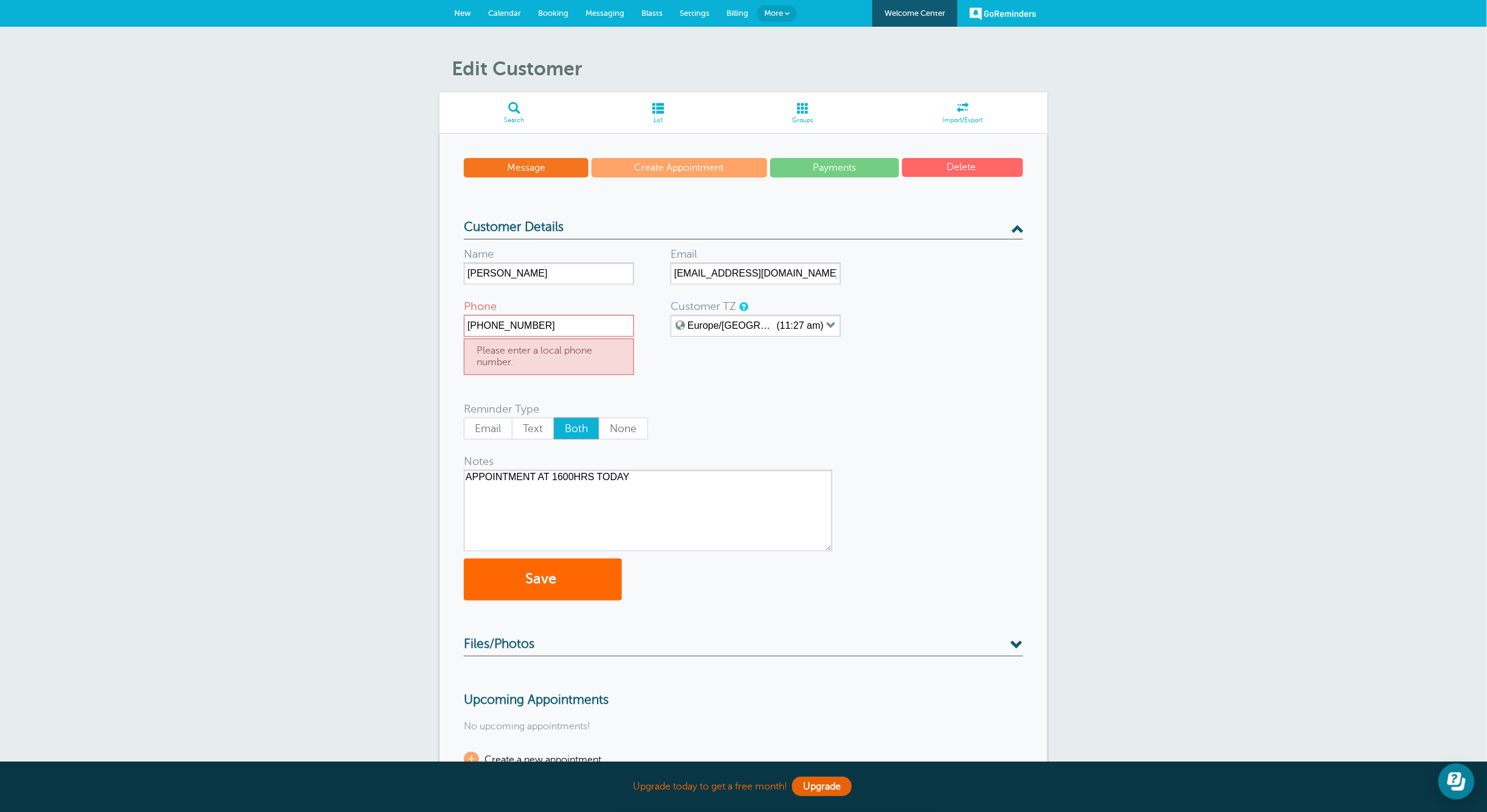
click at [737, 307] on div "Customer TZ" at bounding box center [716, 306] width 91 height 17
click at [1020, 227] on span at bounding box center [1017, 228] width 13 height 13
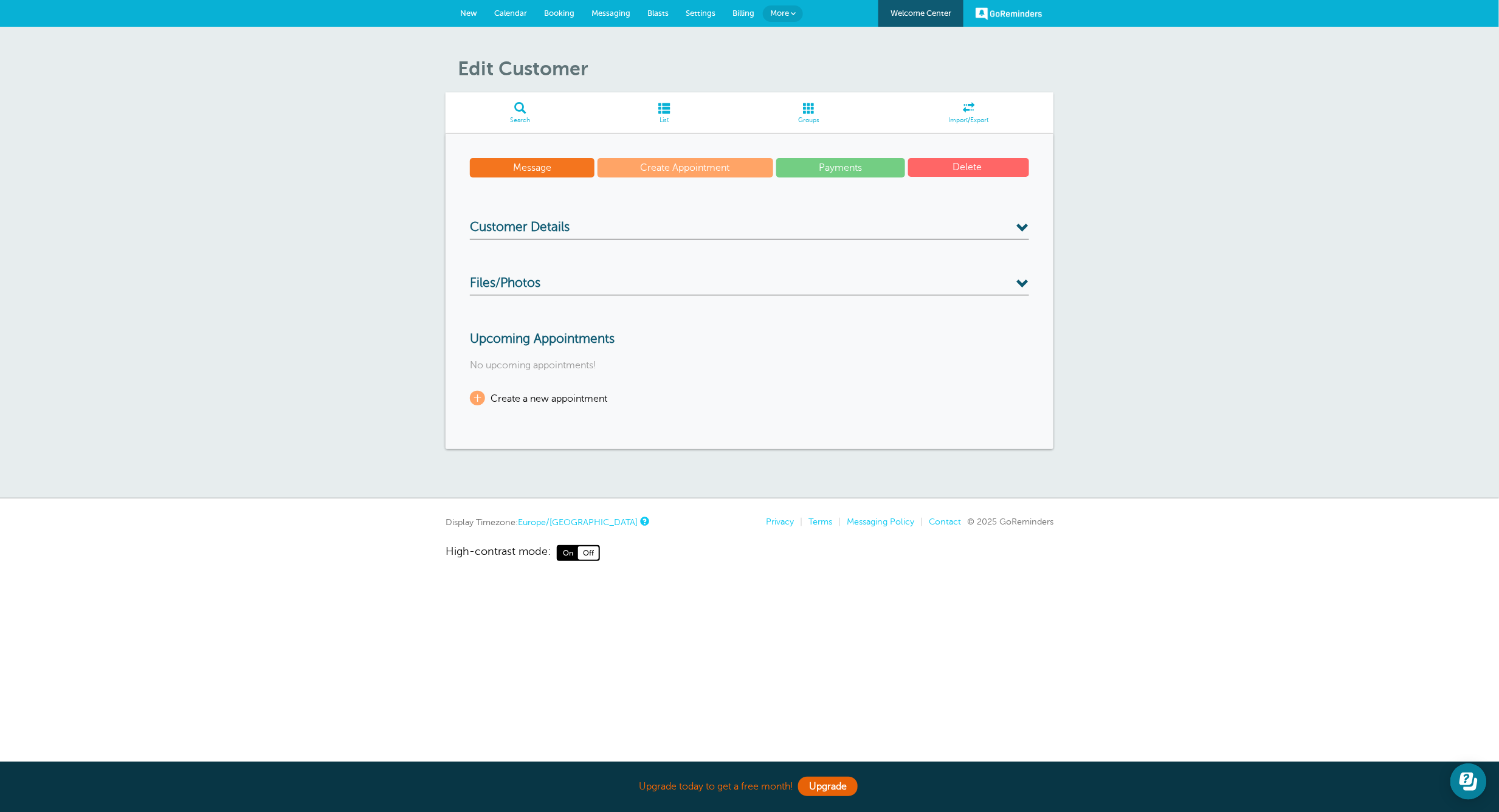
click at [1020, 227] on span at bounding box center [1022, 228] width 13 height 13
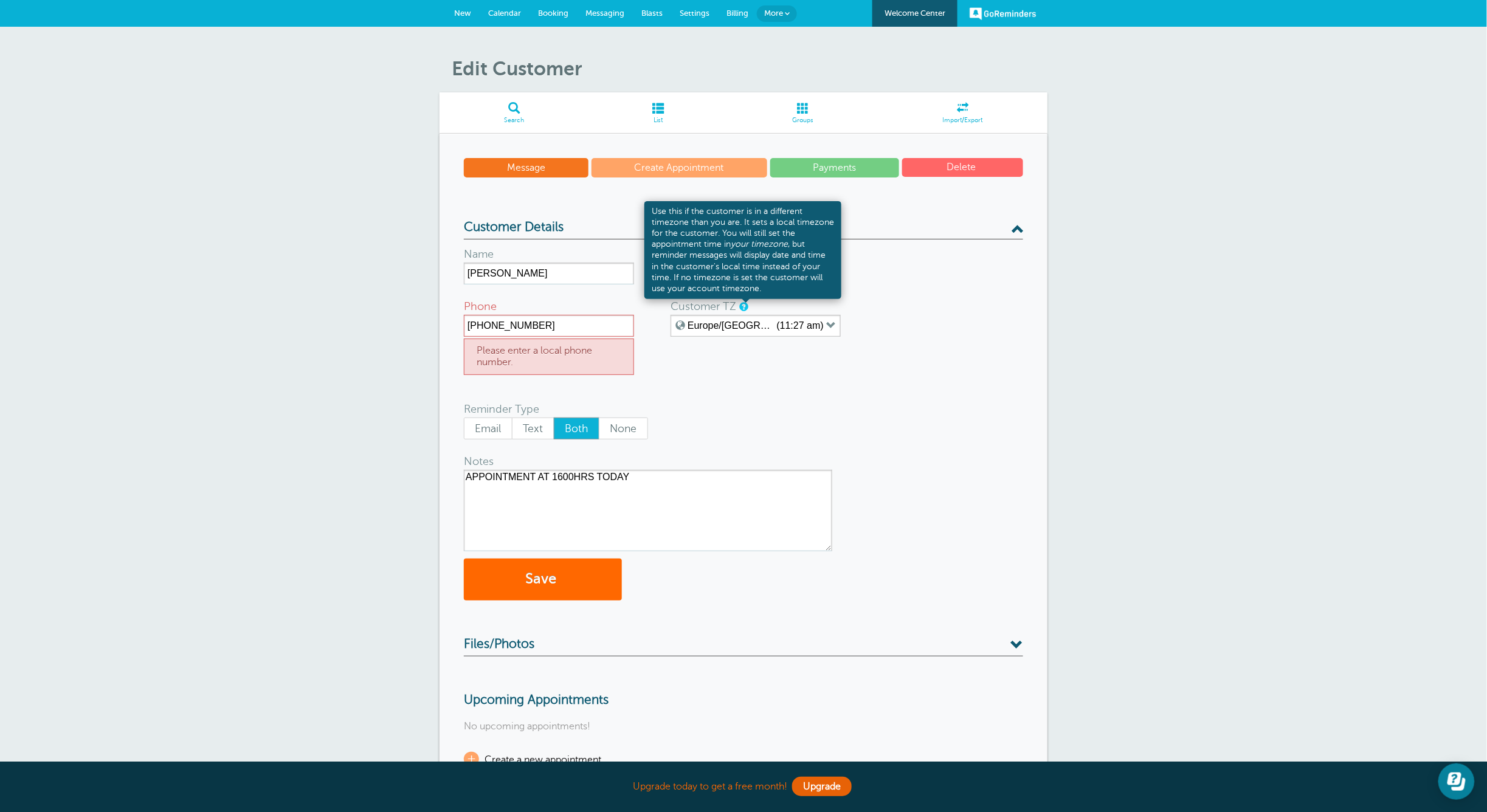
click at [744, 304] on link at bounding box center [742, 306] width 7 height 8
click at [764, 244] on em "your timezone" at bounding box center [759, 244] width 57 height 9
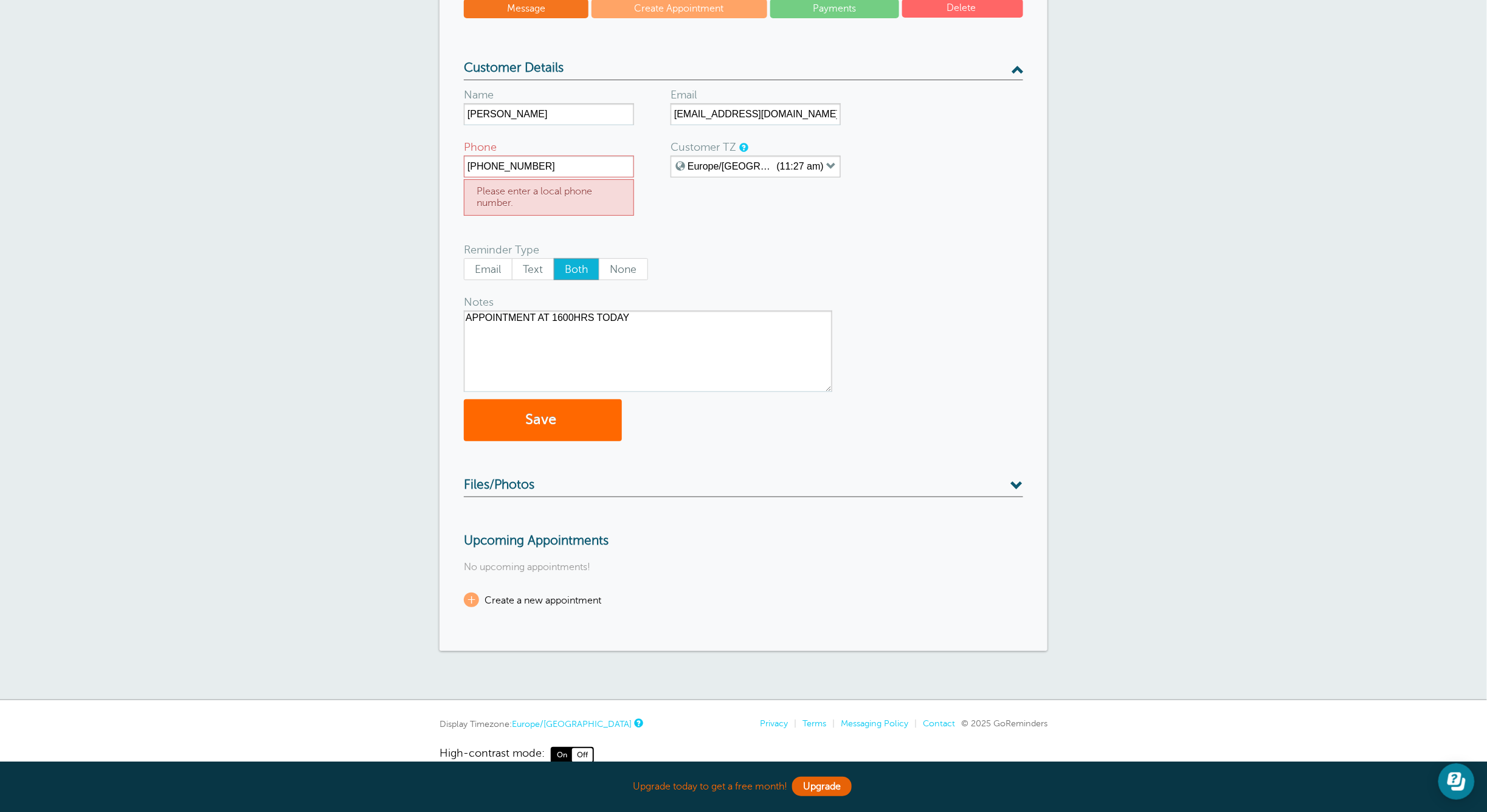
scroll to position [183, 0]
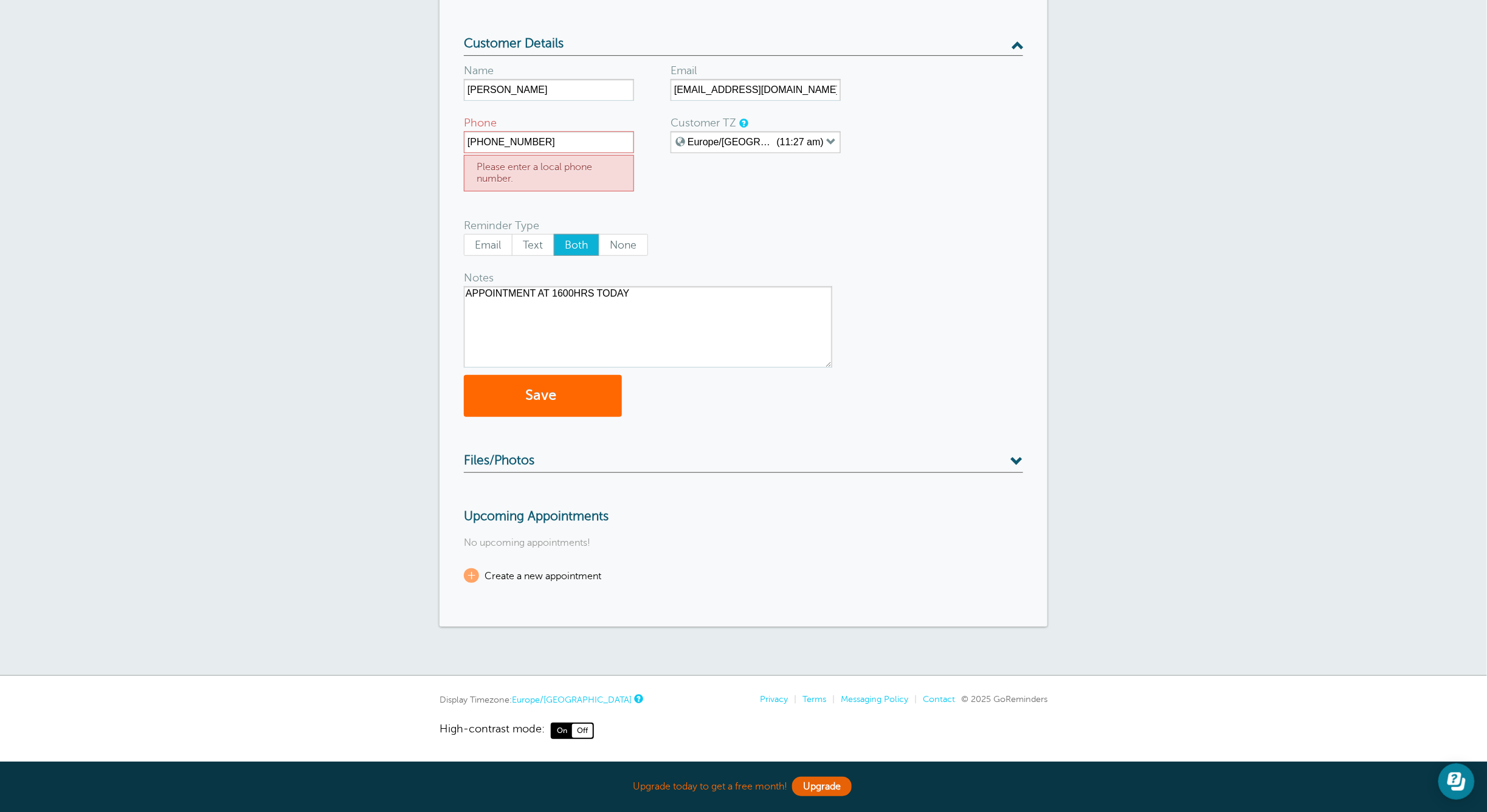
click at [591, 728] on span "Off" at bounding box center [582, 730] width 21 height 13
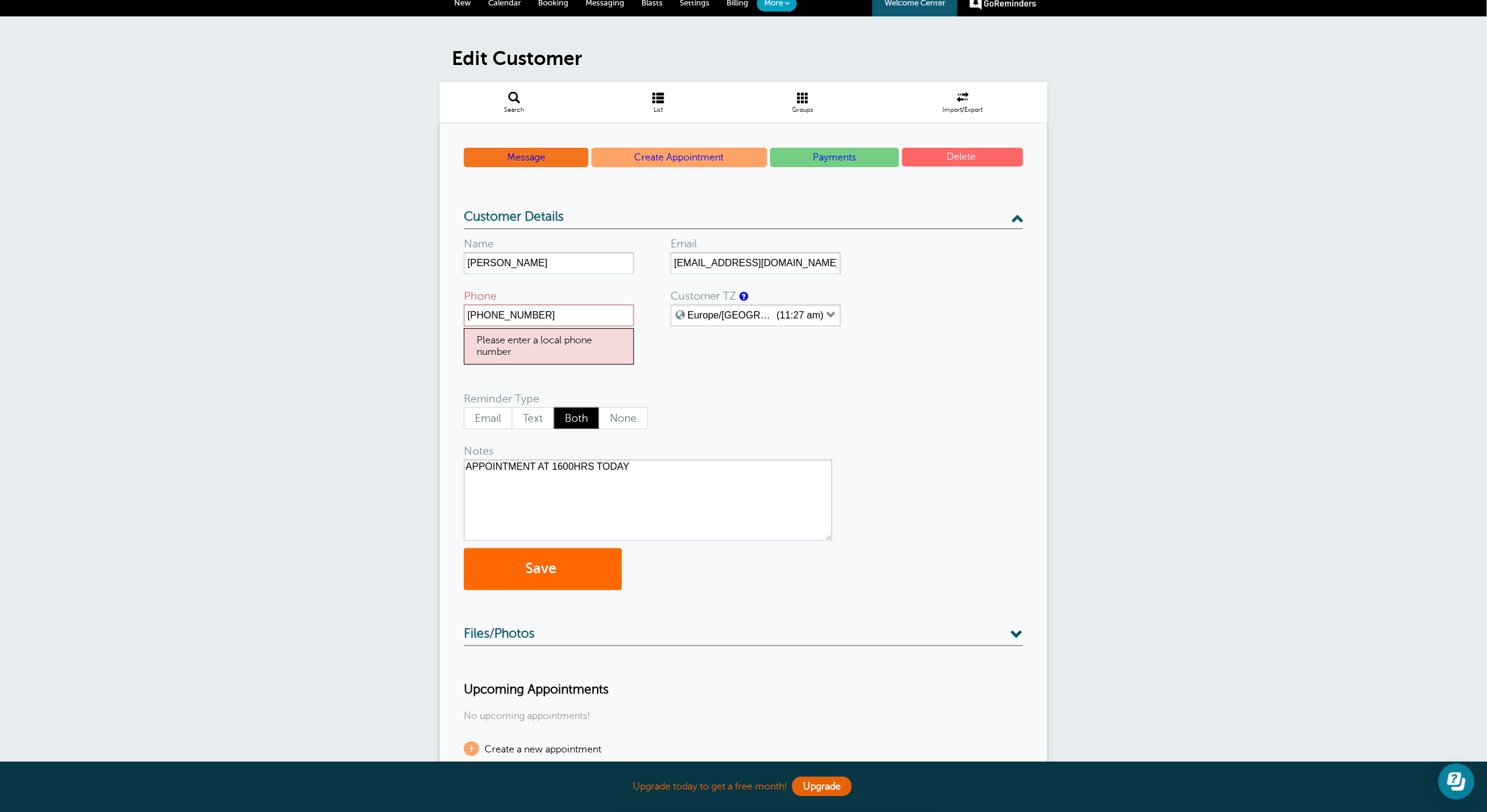
scroll to position [0, 0]
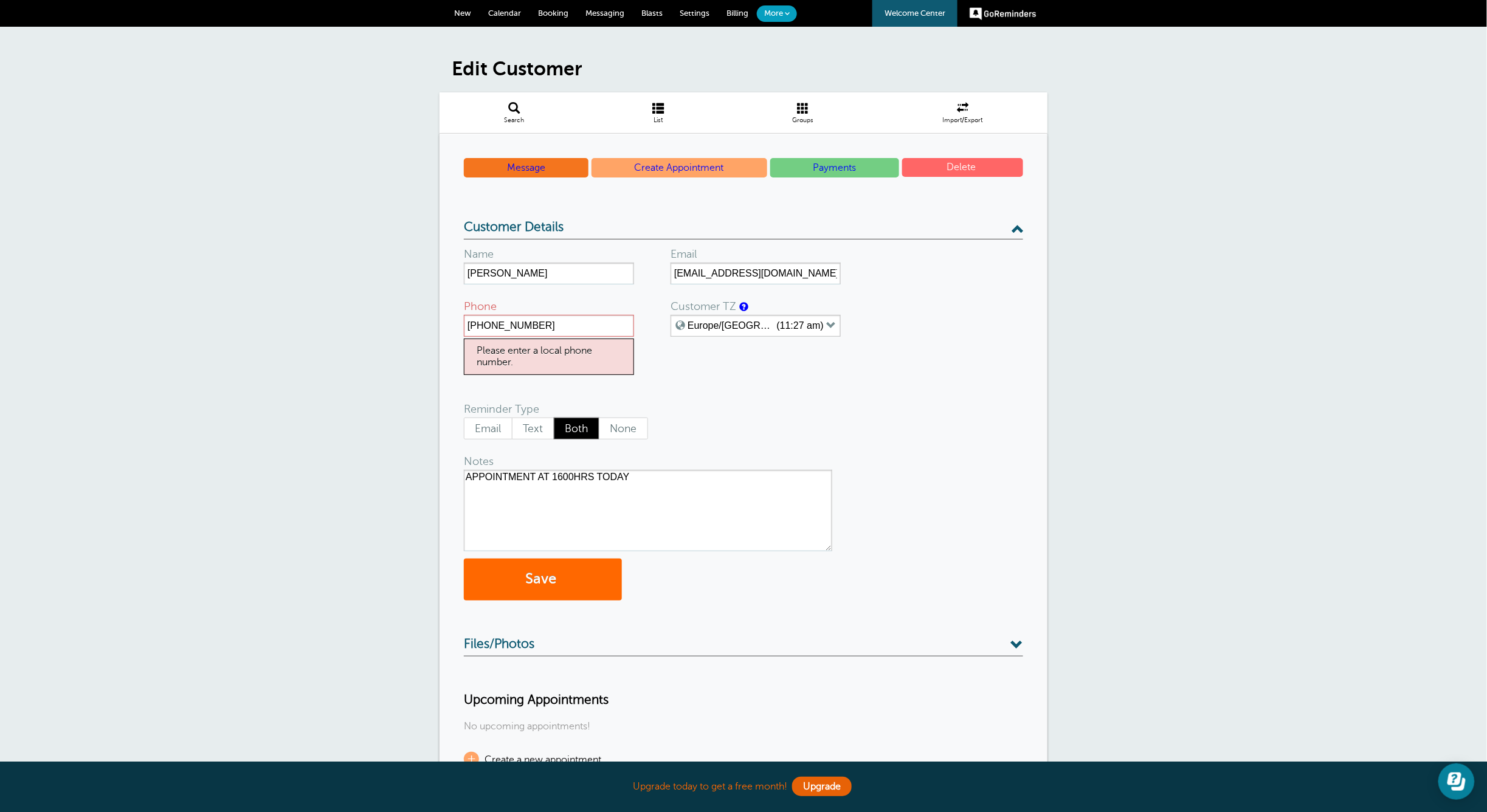
click at [1000, 11] on link "GoReminders" at bounding box center [1003, 13] width 67 height 27
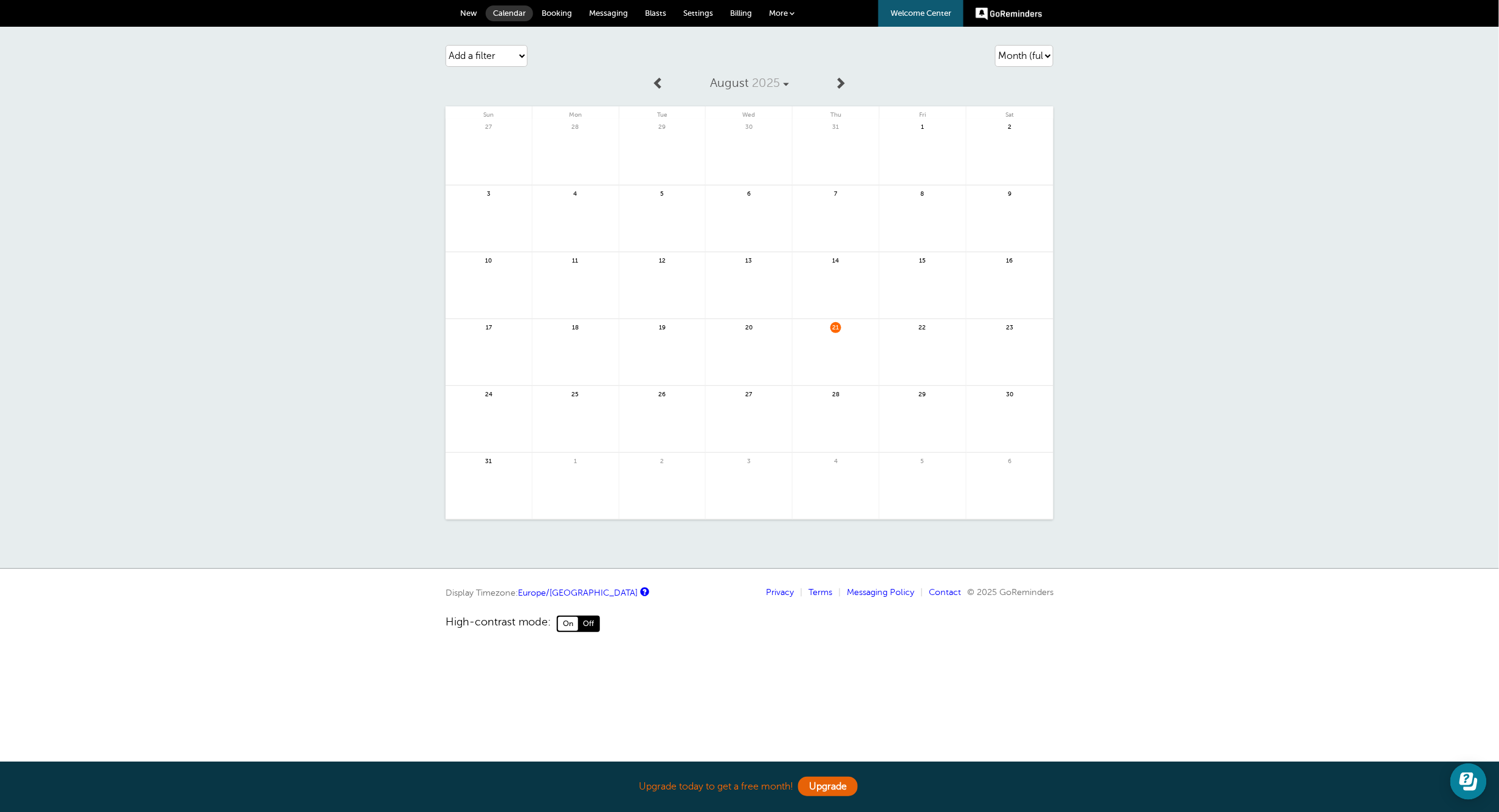
click at [778, 10] on span "More" at bounding box center [778, 13] width 19 height 9
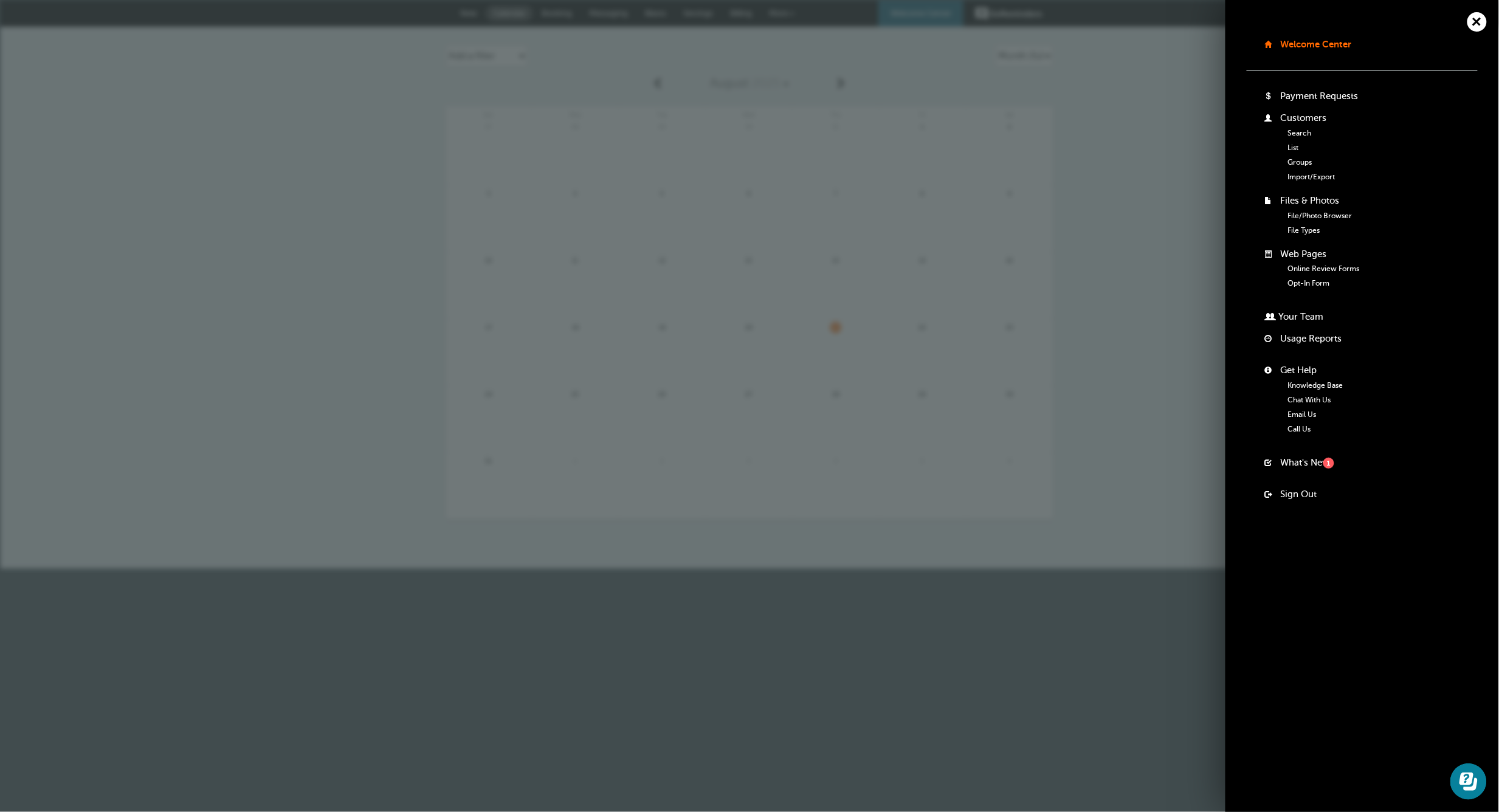
click at [1286, 602] on div "+ [GEOGRAPHIC_DATA] Billing Payment Requests Customers Search List Groups Impor…" at bounding box center [1362, 406] width 274 height 812
click at [1479, 21] on span "+" at bounding box center [1476, 21] width 28 height 28
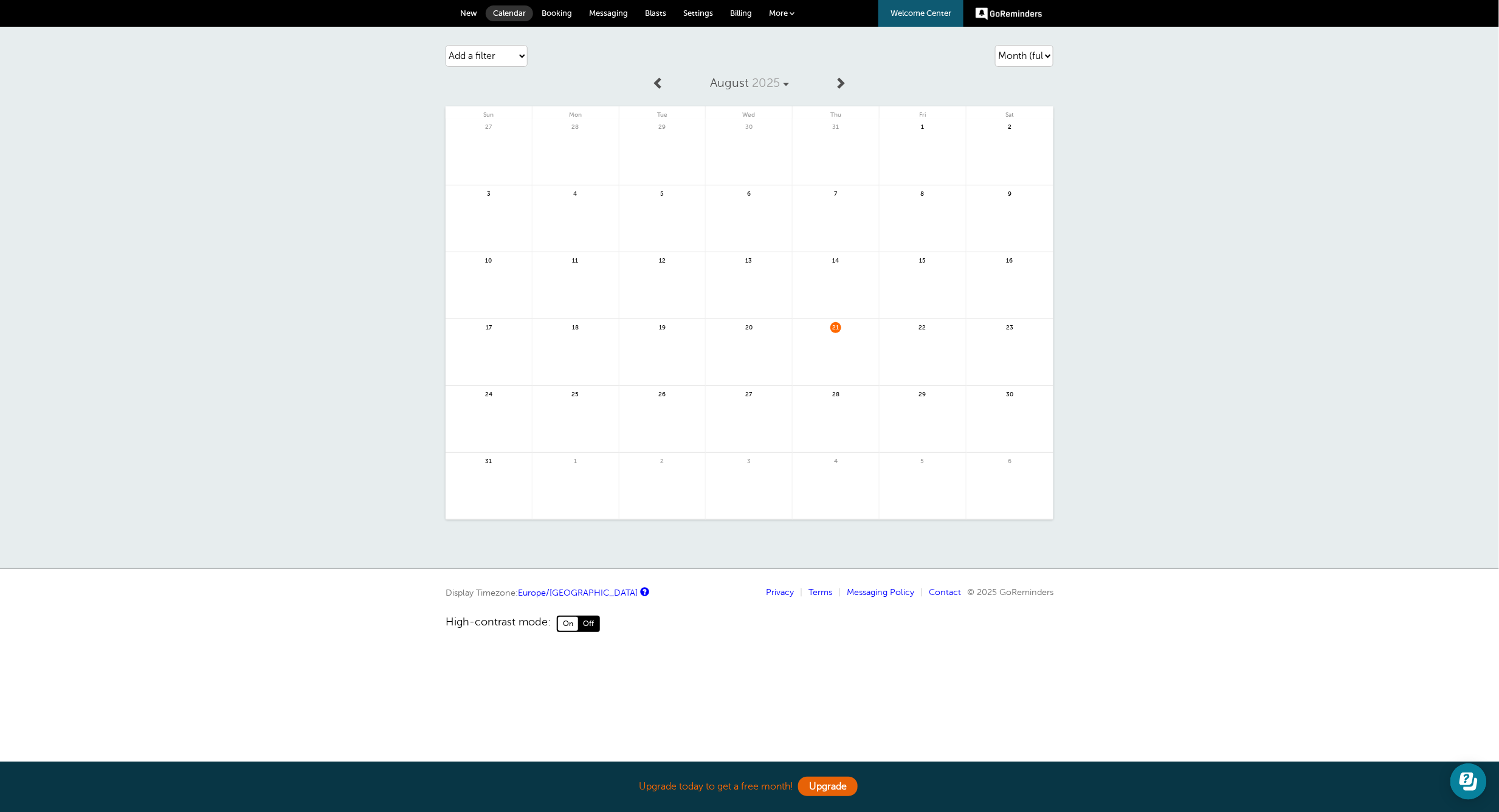
click at [1202, 444] on div "Agenda Day Week Month (full view) Month (condensed) Add a filter Customer Searc…" at bounding box center [750, 298] width 1499 height 542
click at [791, 11] on span at bounding box center [791, 13] width 5 height 5
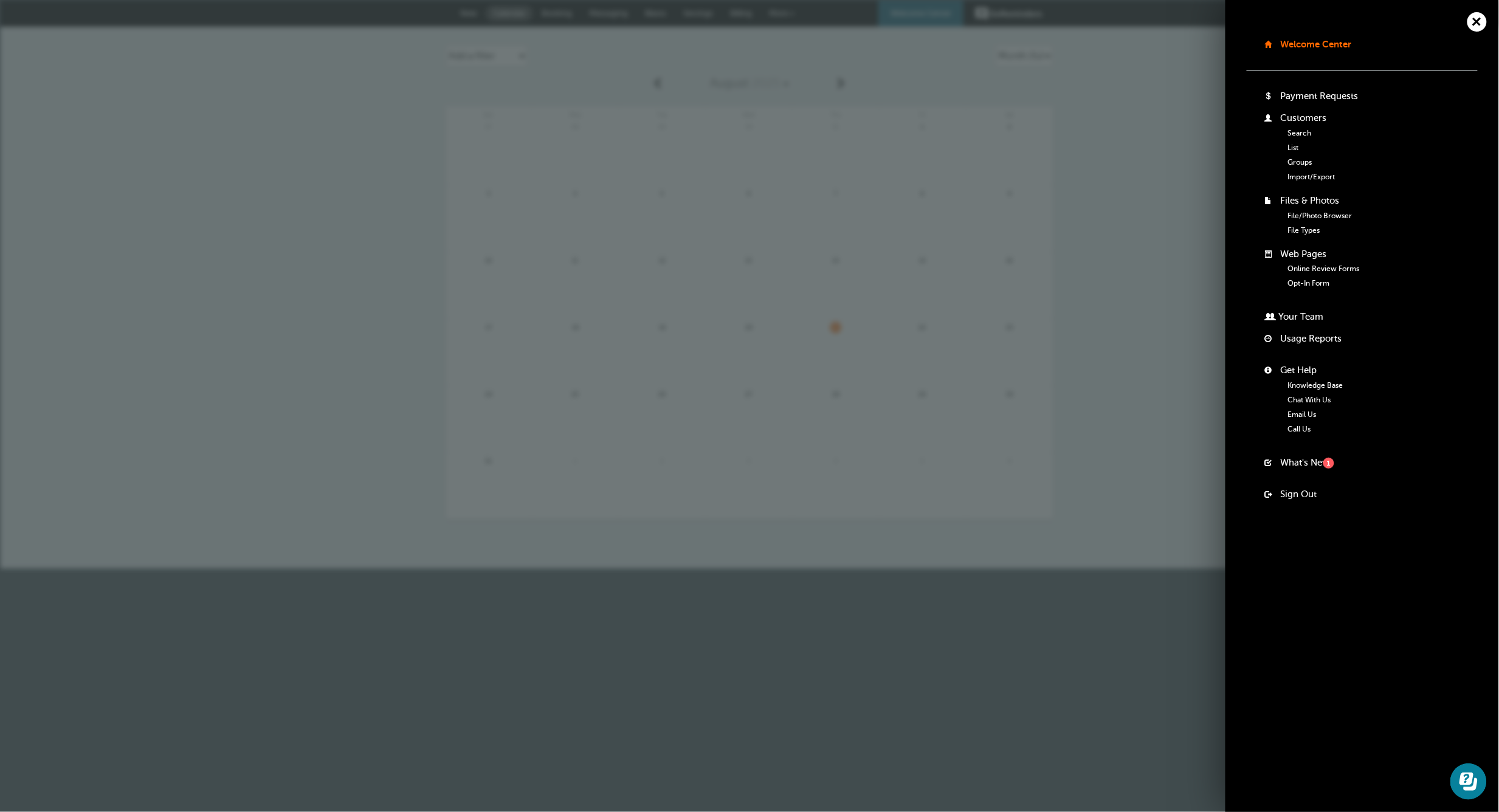
drag, startPoint x: 1076, startPoint y: 139, endPoint x: 1419, endPoint y: 56, distance: 352.9
click at [1078, 139] on div "Agenda Day Week Month (full view) Month (condensed) Add a filter Customer Searc…" at bounding box center [750, 298] width 1499 height 542
